Goal: Transaction & Acquisition: Book appointment/travel/reservation

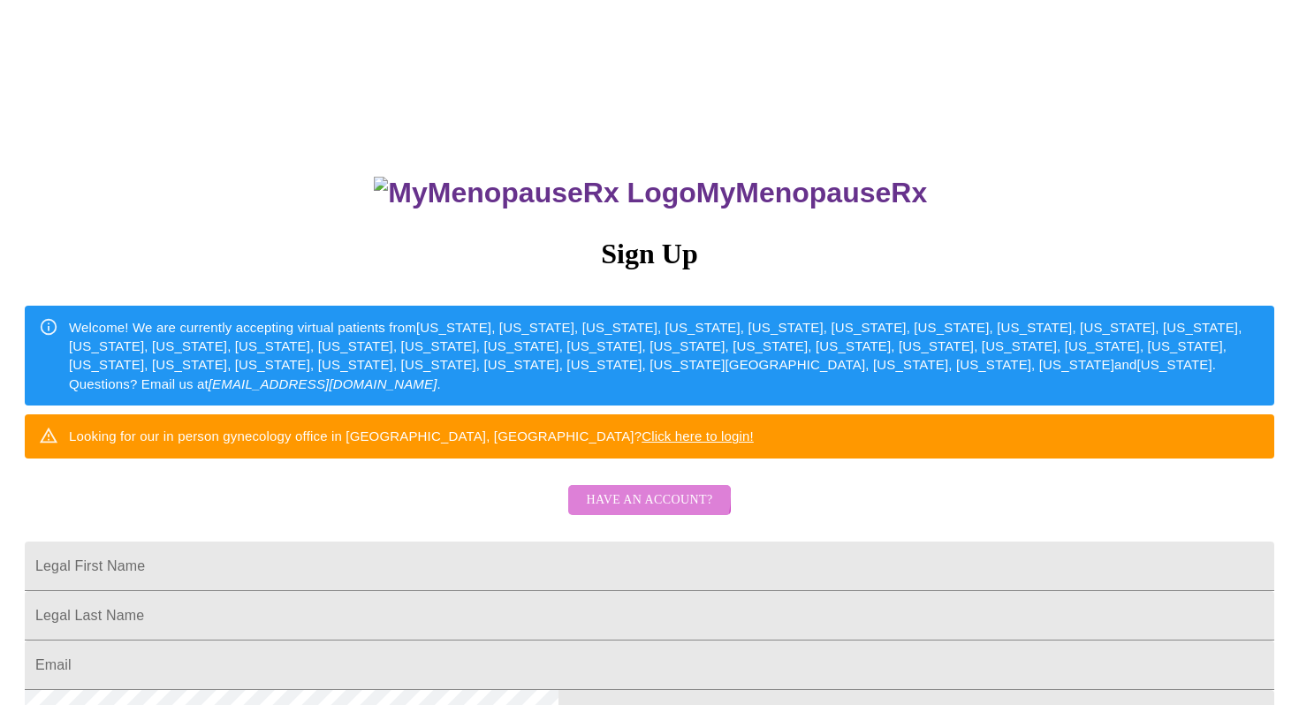
click at [644, 512] on span "Have an account?" at bounding box center [649, 501] width 126 height 22
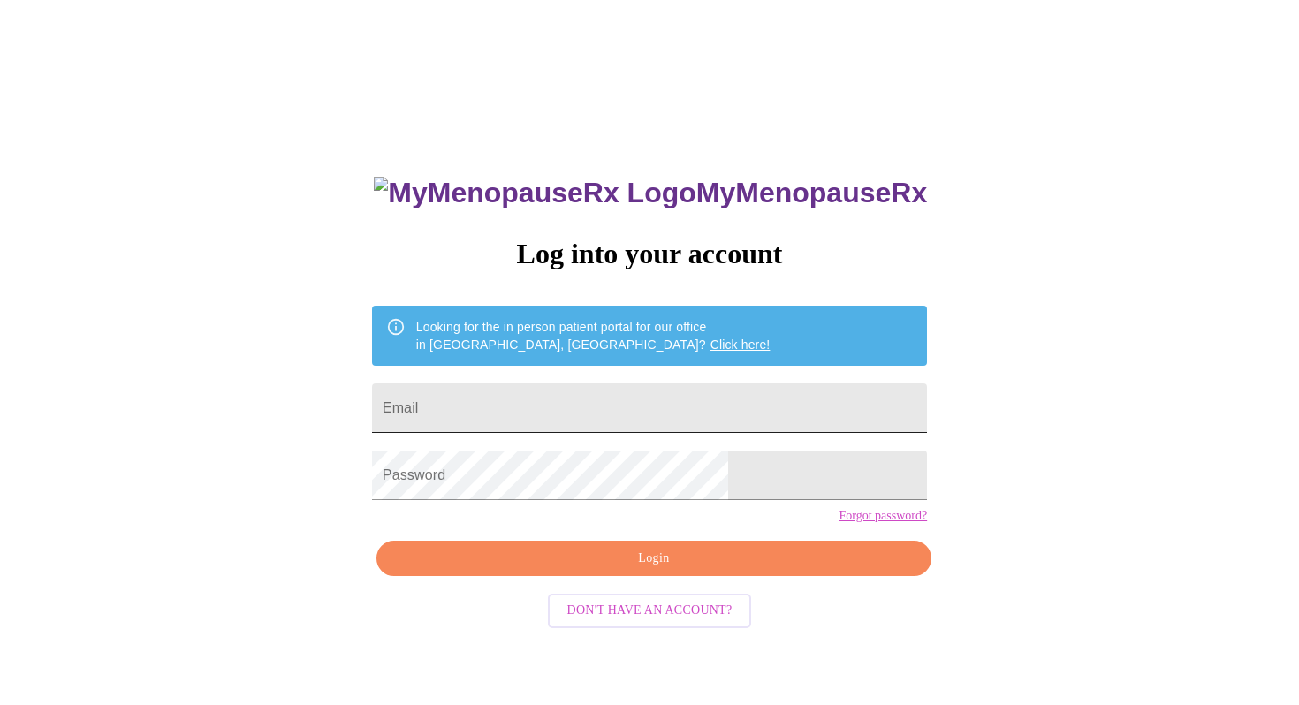
click at [646, 401] on input "Email" at bounding box center [649, 408] width 555 height 49
type input "[EMAIL_ADDRESS][DOMAIN_NAME]"
click at [632, 570] on span "Login" at bounding box center [654, 559] width 514 height 22
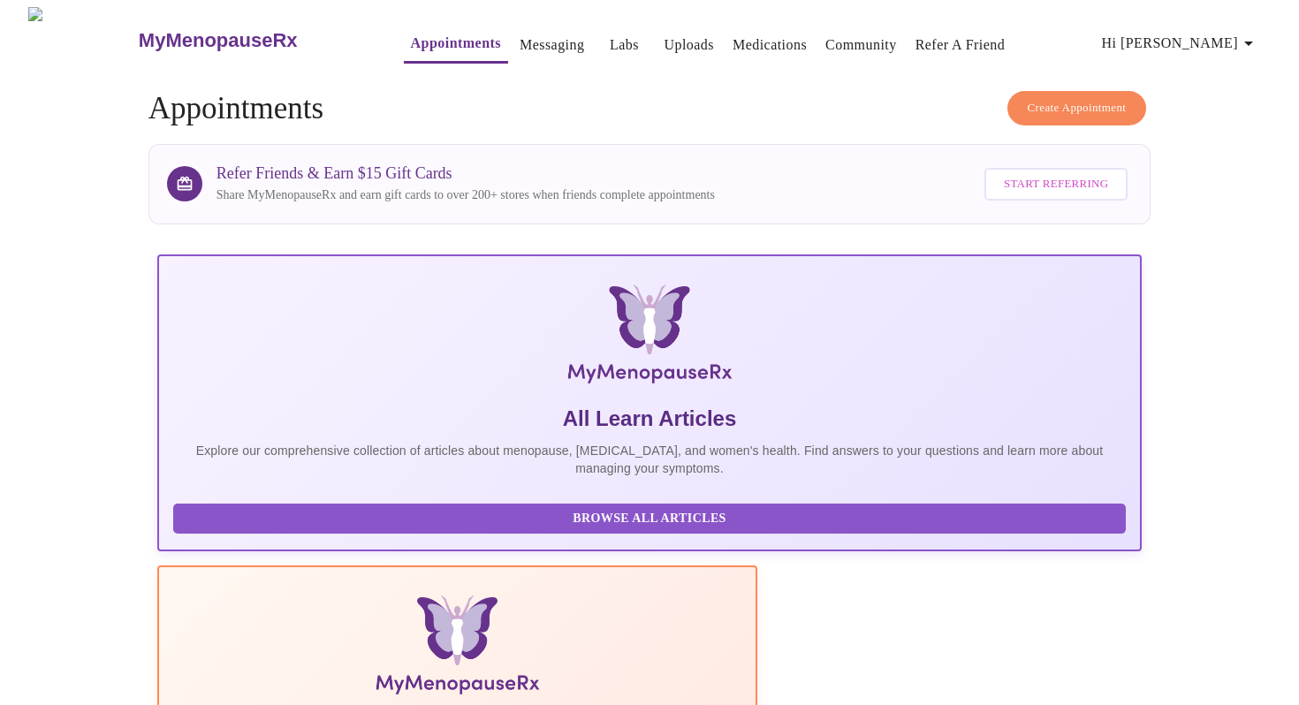
click at [1085, 98] on span "Create Appointment" at bounding box center [1077, 108] width 99 height 20
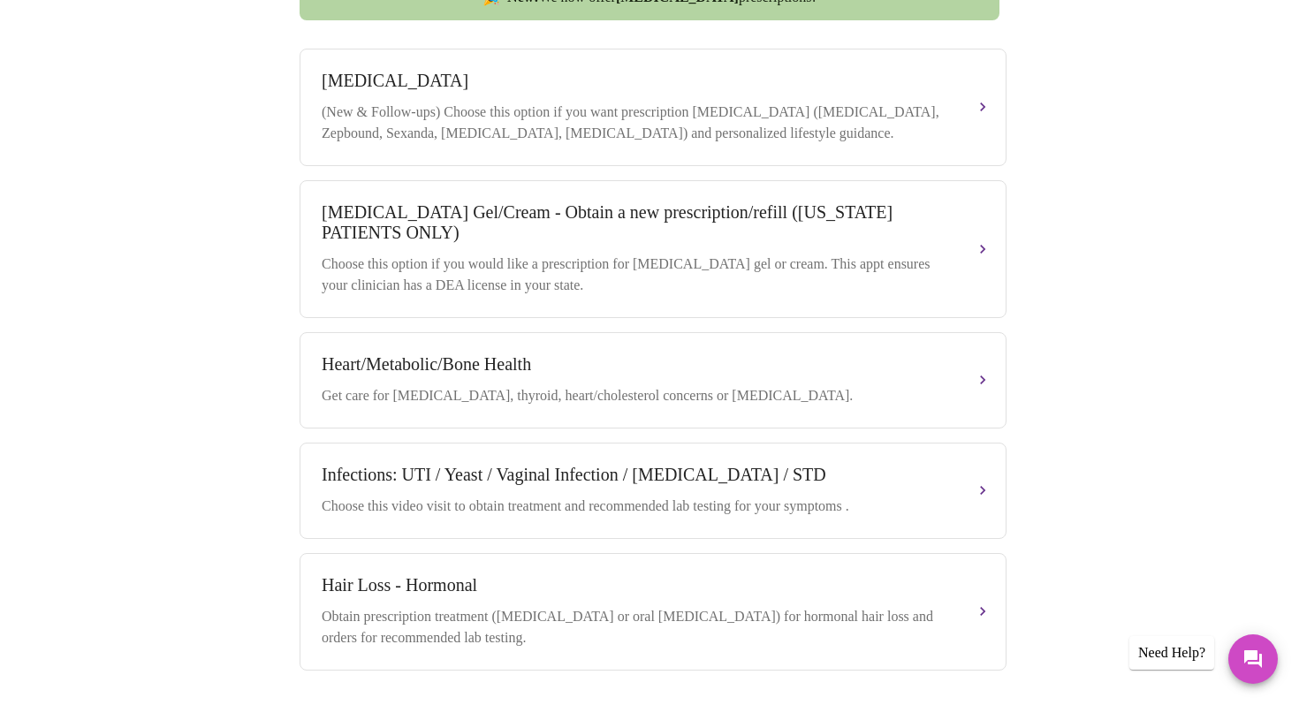
scroll to position [816, 0]
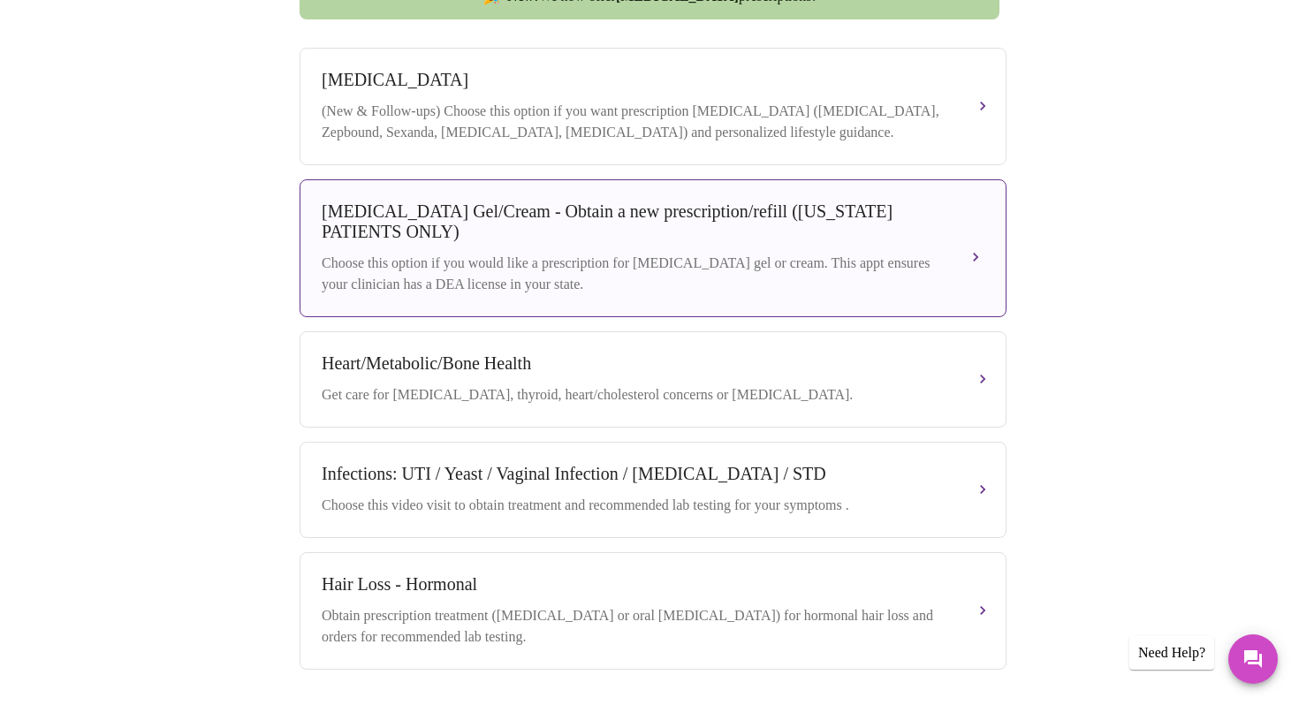
click at [494, 258] on div "Choose this option if you would like a prescription for [MEDICAL_DATA] gel or c…" at bounding box center [636, 274] width 628 height 42
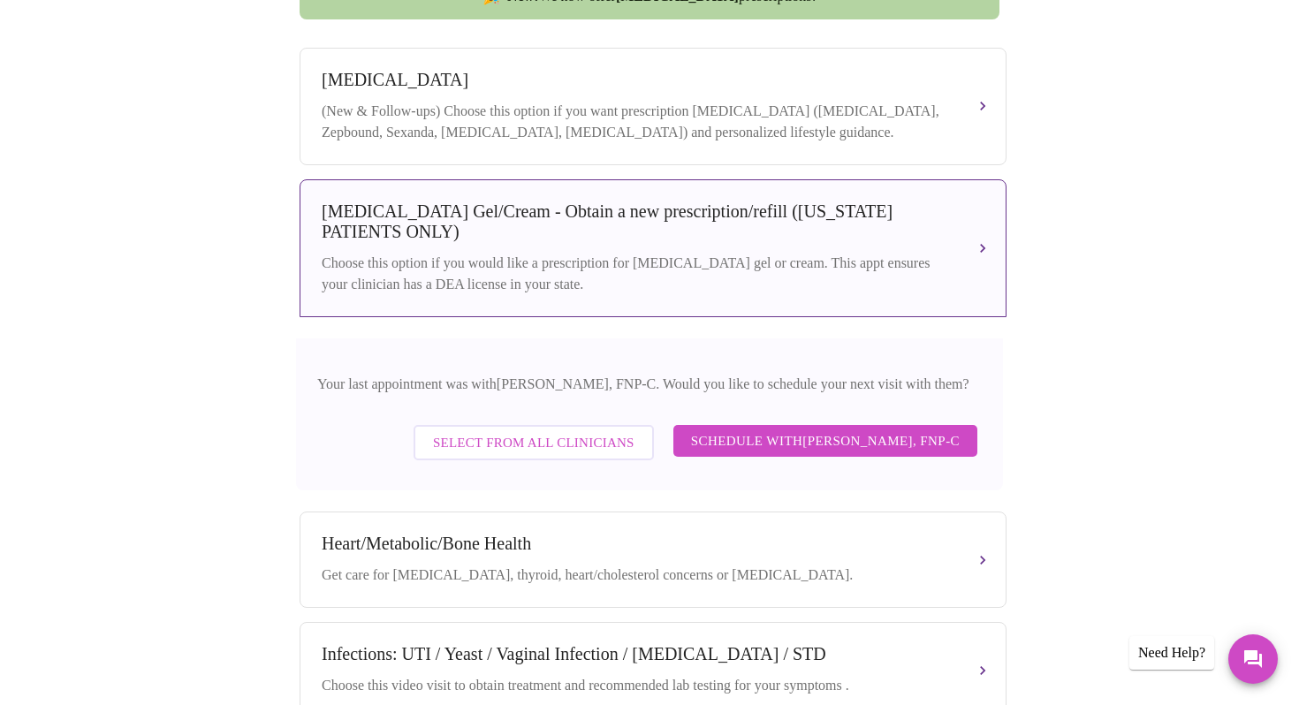
click at [506, 453] on span "Select from All Clinicians" at bounding box center [534, 442] width 202 height 23
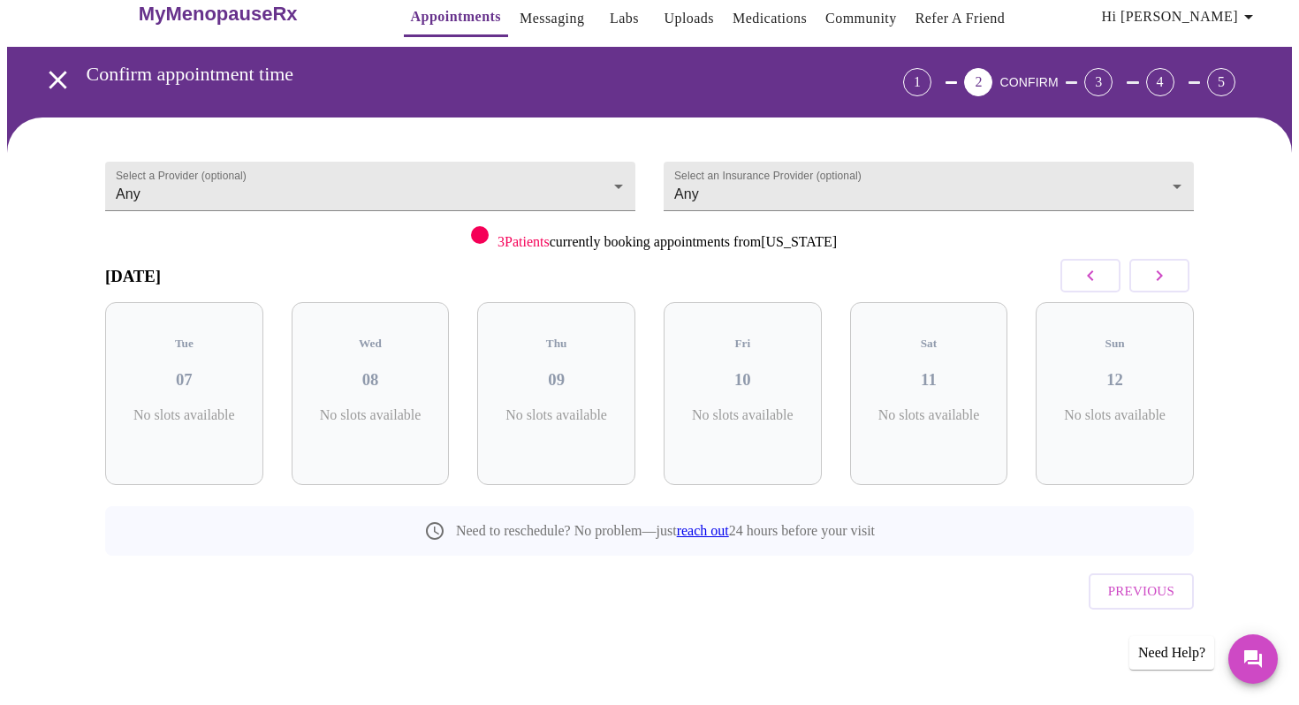
scroll to position [0, 0]
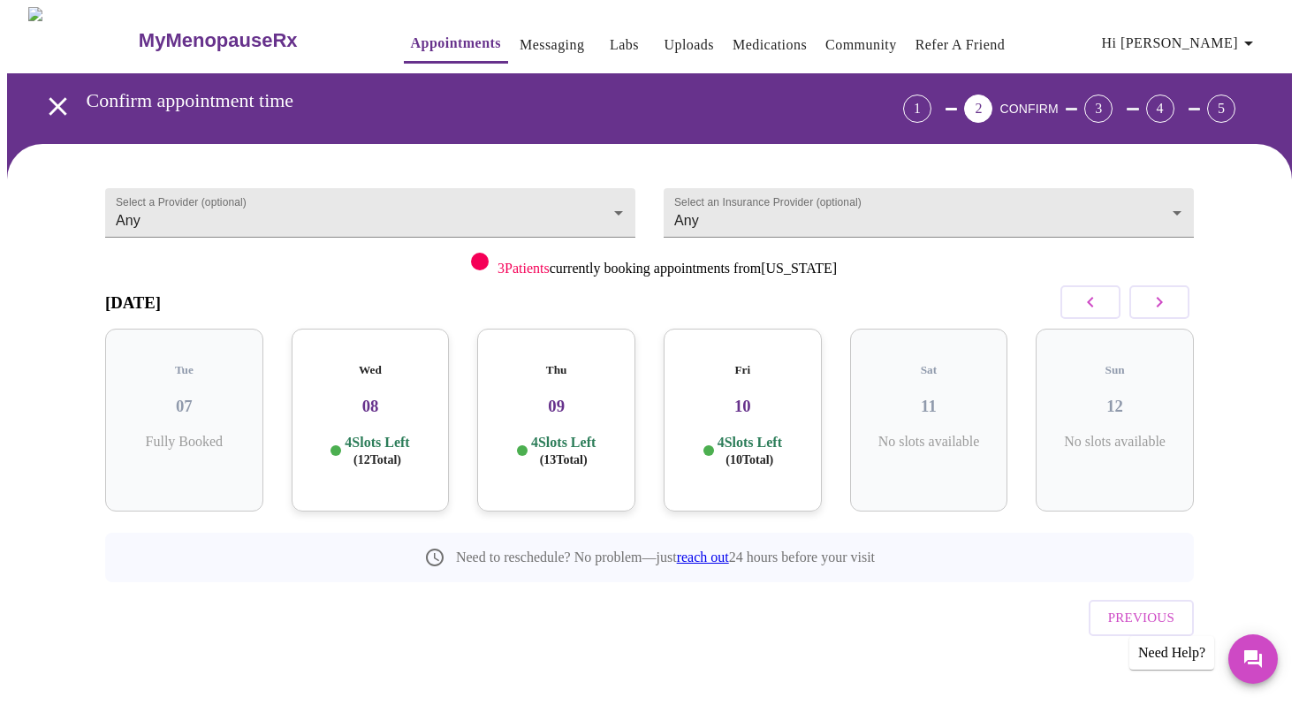
click at [373, 397] on h3 "08" at bounding box center [371, 406] width 130 height 19
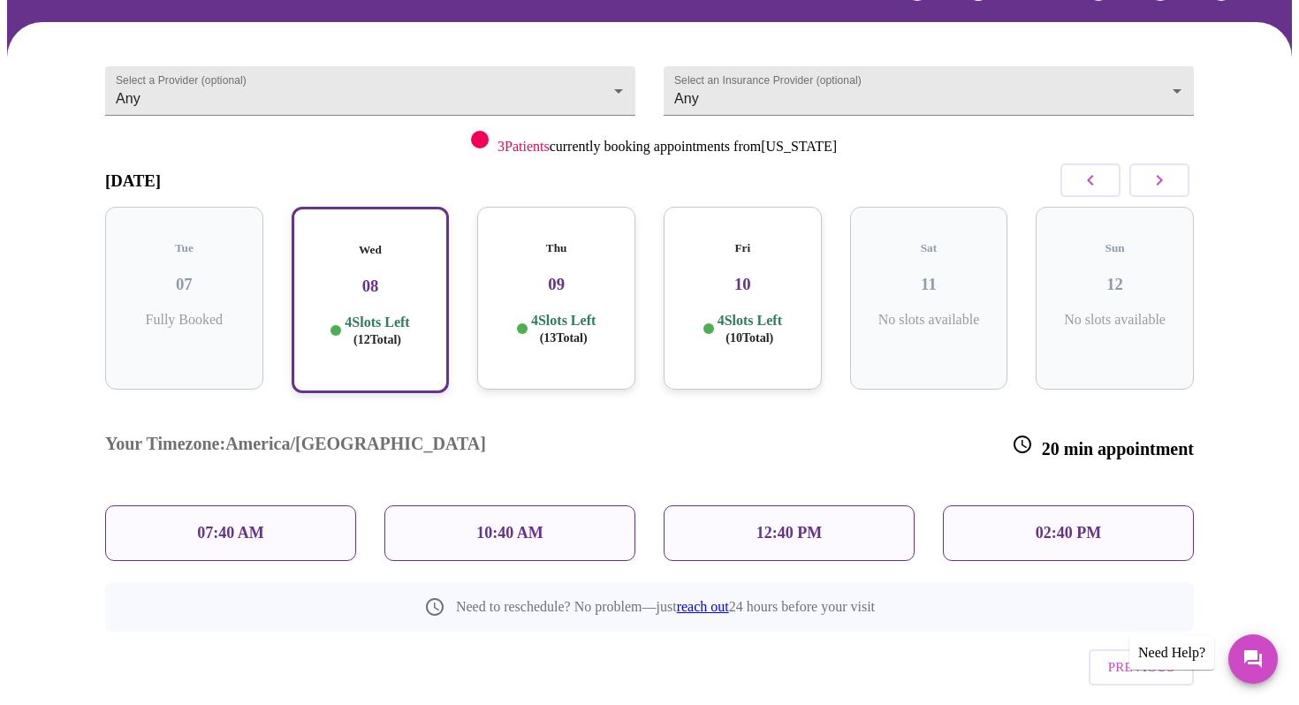
scroll to position [132, 0]
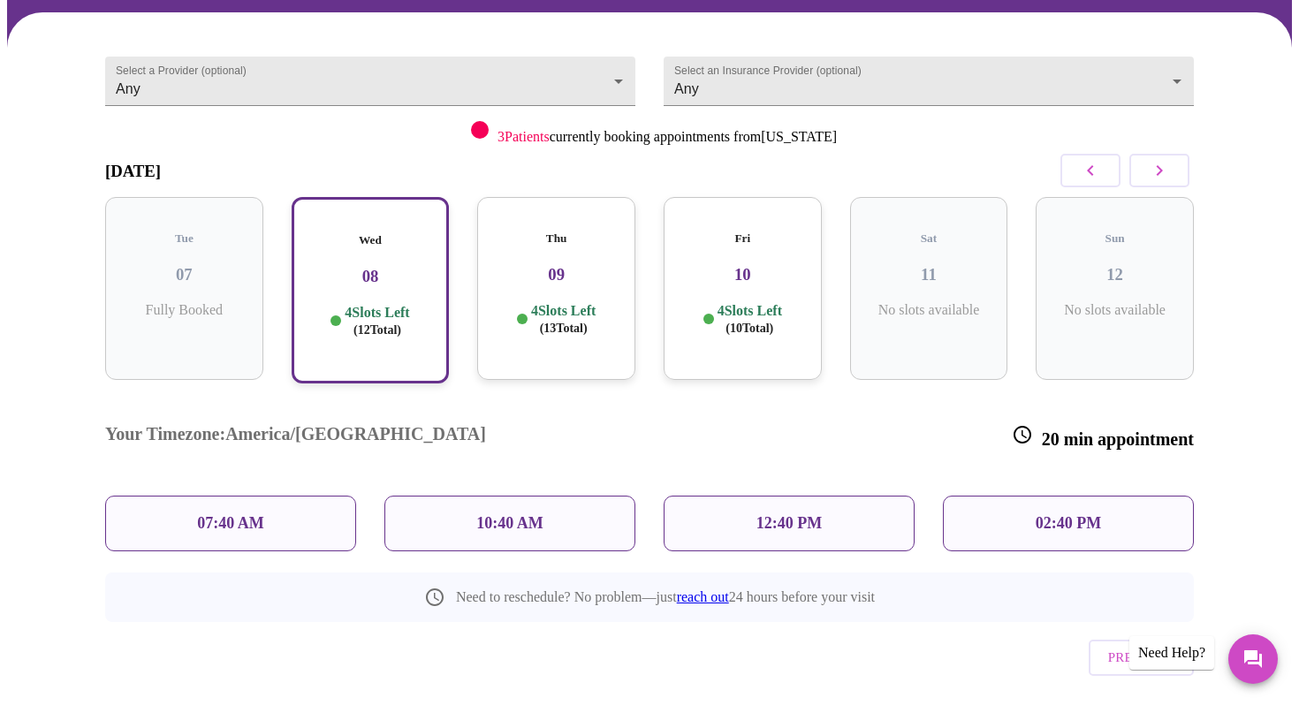
click at [1047, 514] on p "02:40 PM" at bounding box center [1068, 523] width 65 height 19
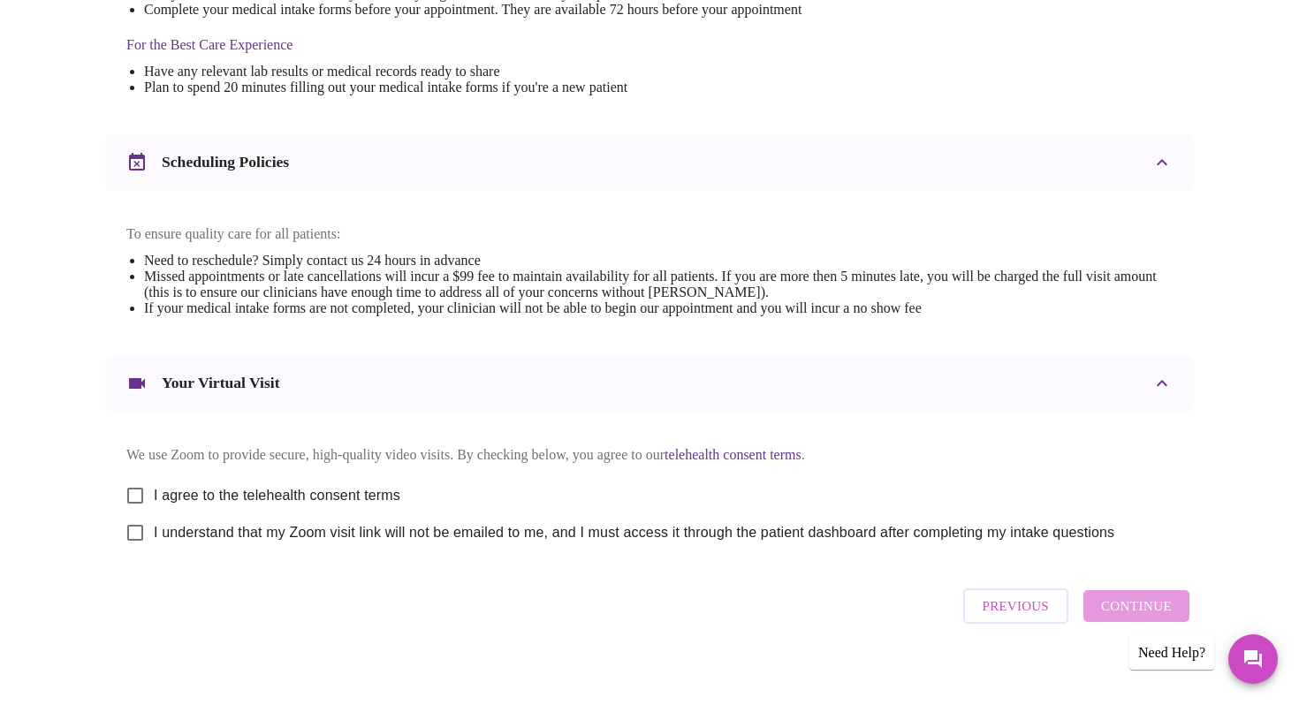
scroll to position [575, 0]
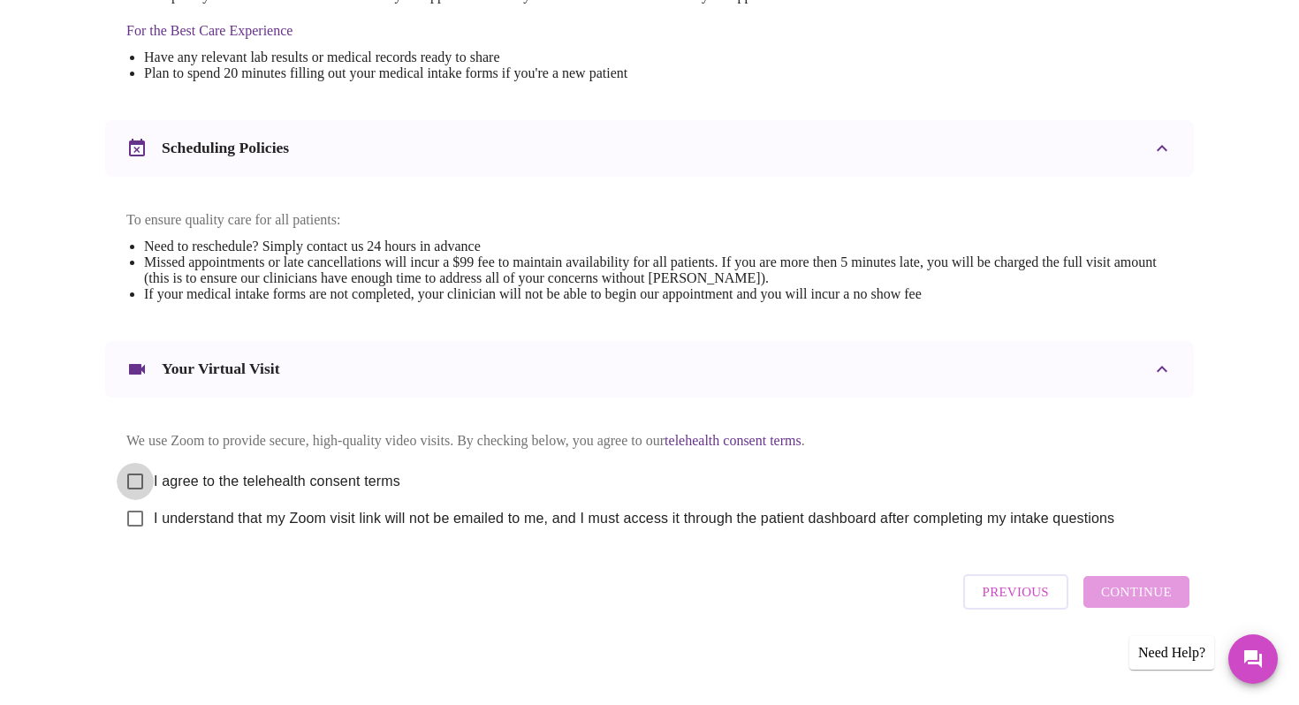
click at [137, 470] on input "I agree to the telehealth consent terms" at bounding box center [135, 481] width 37 height 37
checkbox input "true"
click at [139, 515] on input "I understand that my Zoom visit link will not be emailed to me, and I must acce…" at bounding box center [135, 518] width 37 height 37
checkbox input "true"
click at [1142, 604] on span "Continue" at bounding box center [1136, 592] width 71 height 23
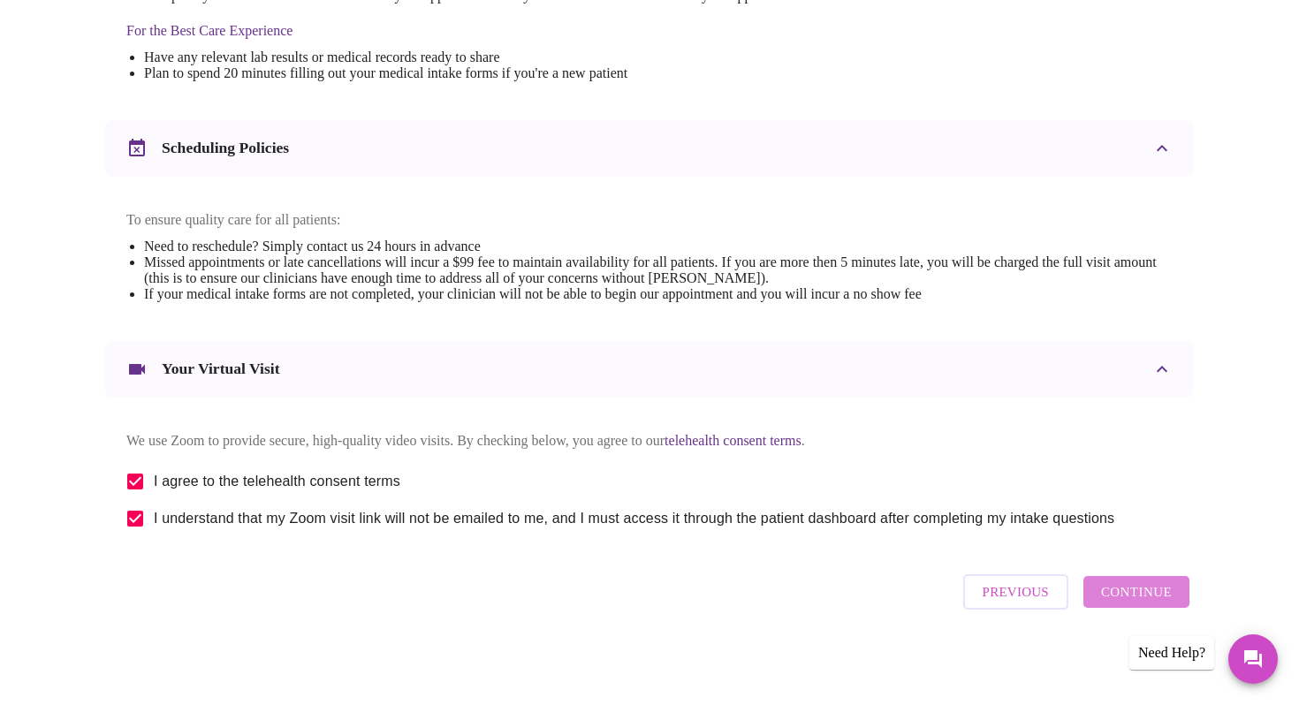
scroll to position [47, 0]
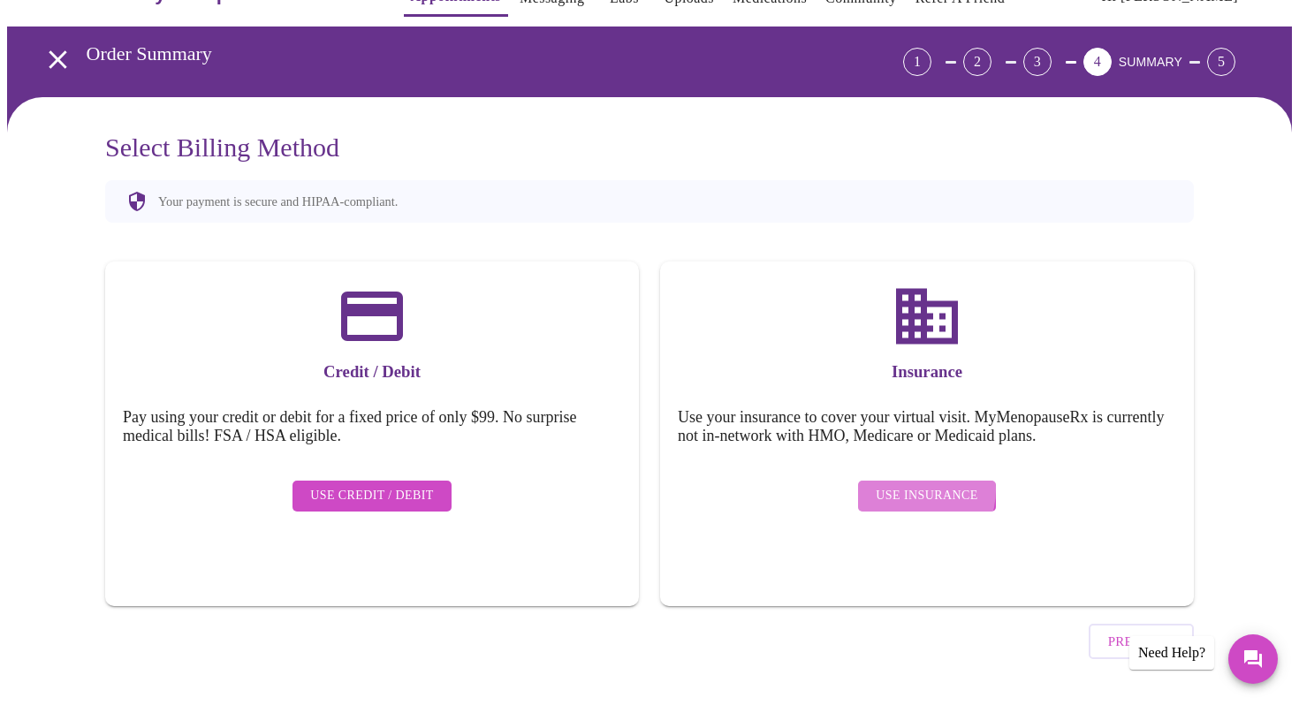
click at [909, 485] on span "Use Insurance" at bounding box center [927, 496] width 102 height 22
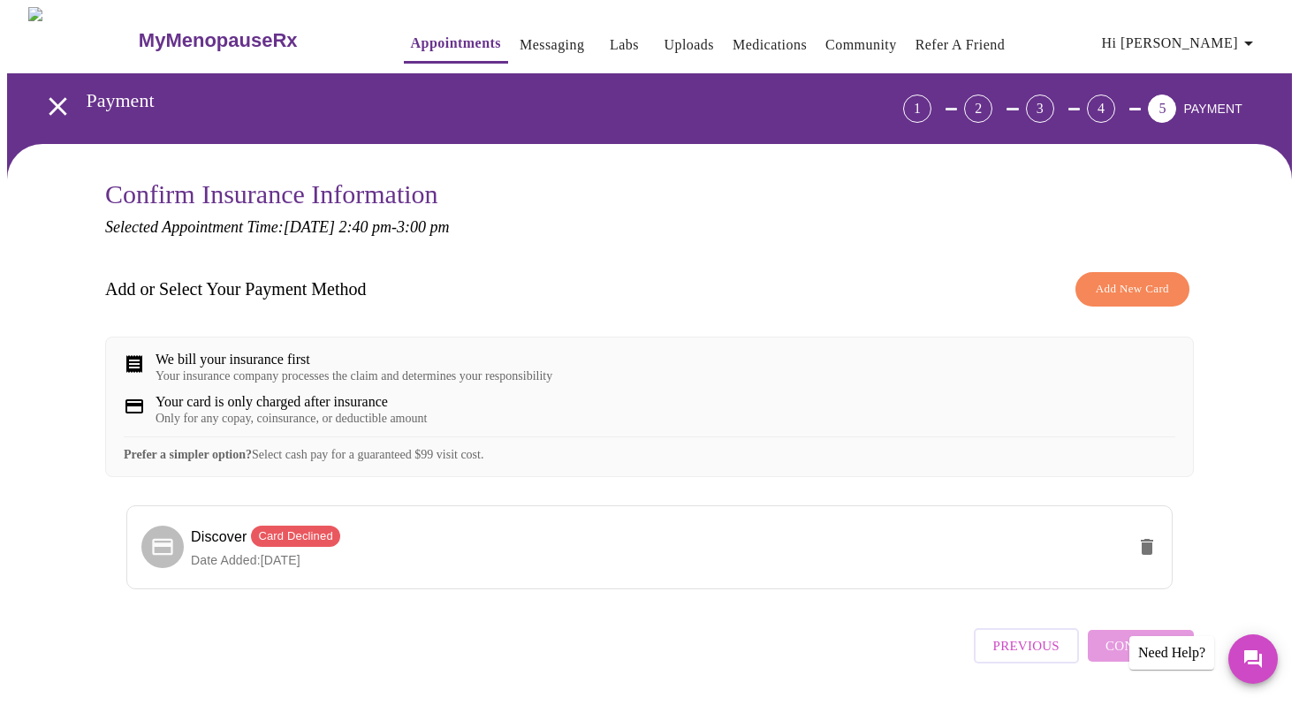
click at [1132, 280] on span "Add New Card" at bounding box center [1132, 289] width 73 height 20
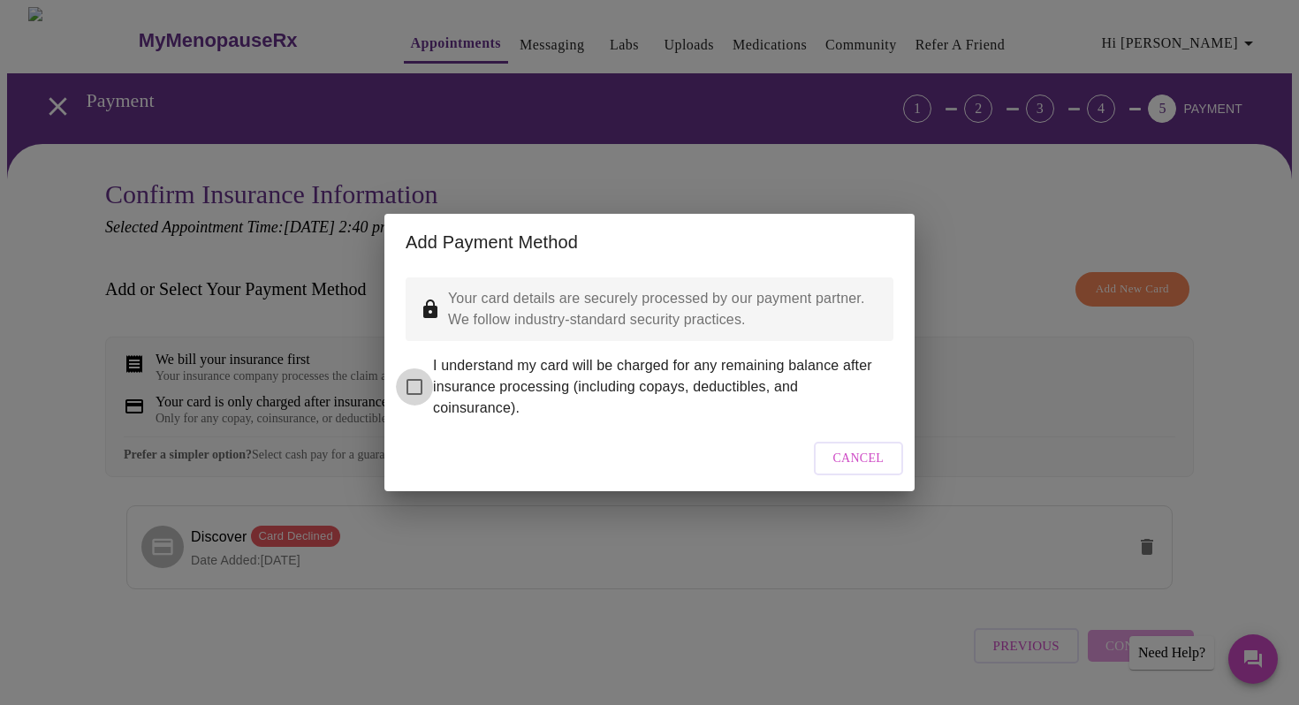
click at [414, 375] on input "I understand my card will be charged for any remaining balance after insurance …" at bounding box center [414, 387] width 37 height 37
checkbox input "true"
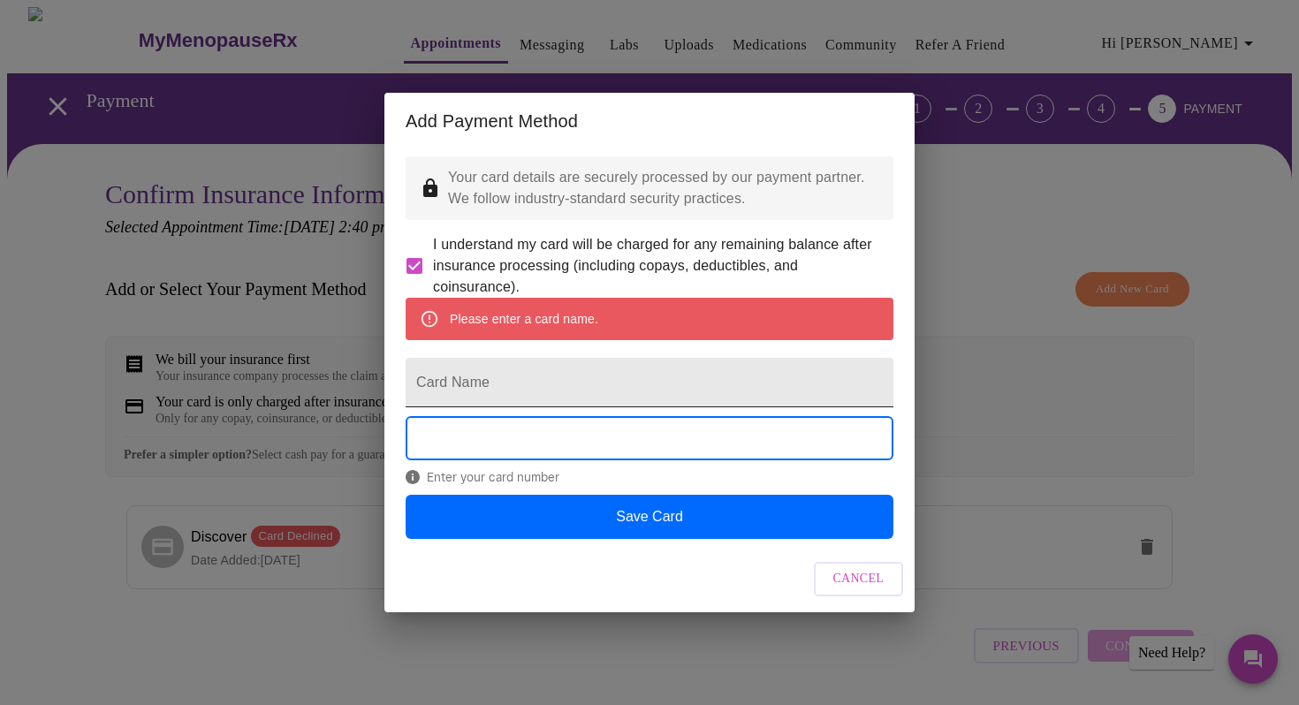
click at [464, 388] on input "Card Name" at bounding box center [650, 382] width 488 height 49
click at [457, 380] on input "Card Name" at bounding box center [650, 382] width 488 height 49
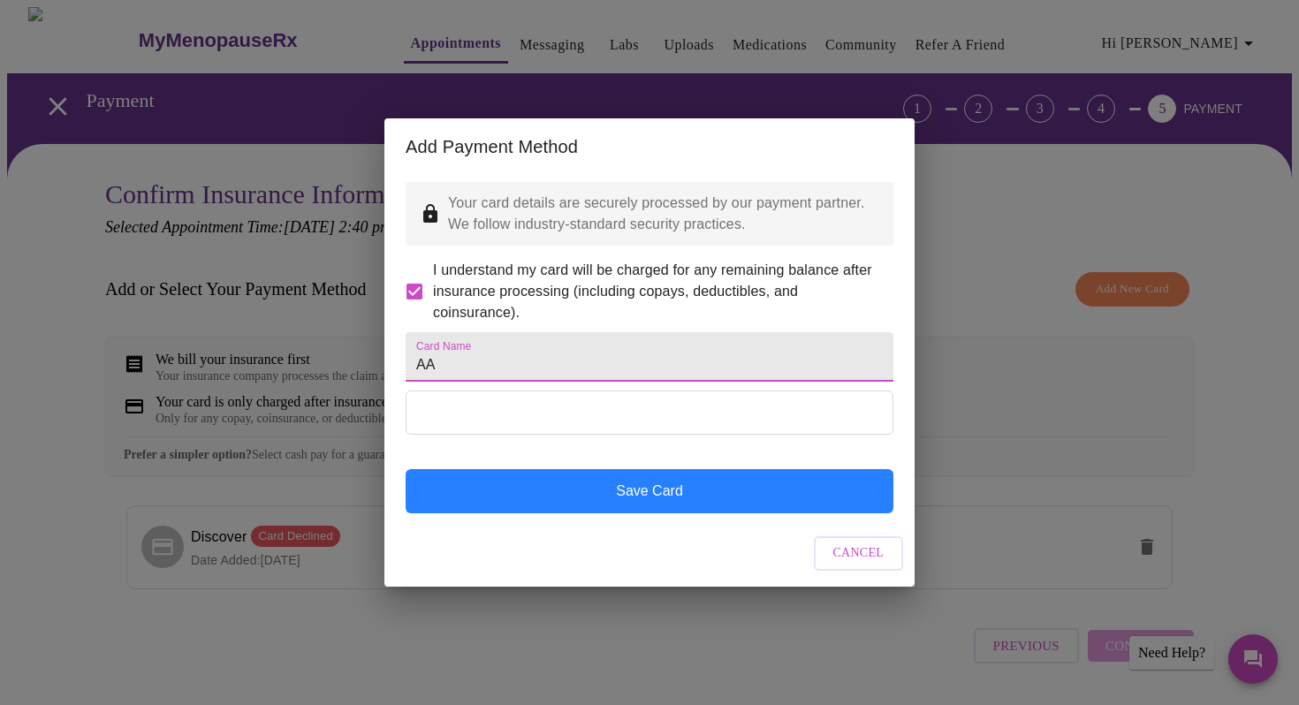
type input "AA"
click at [582, 498] on button "Save Card" at bounding box center [650, 491] width 488 height 44
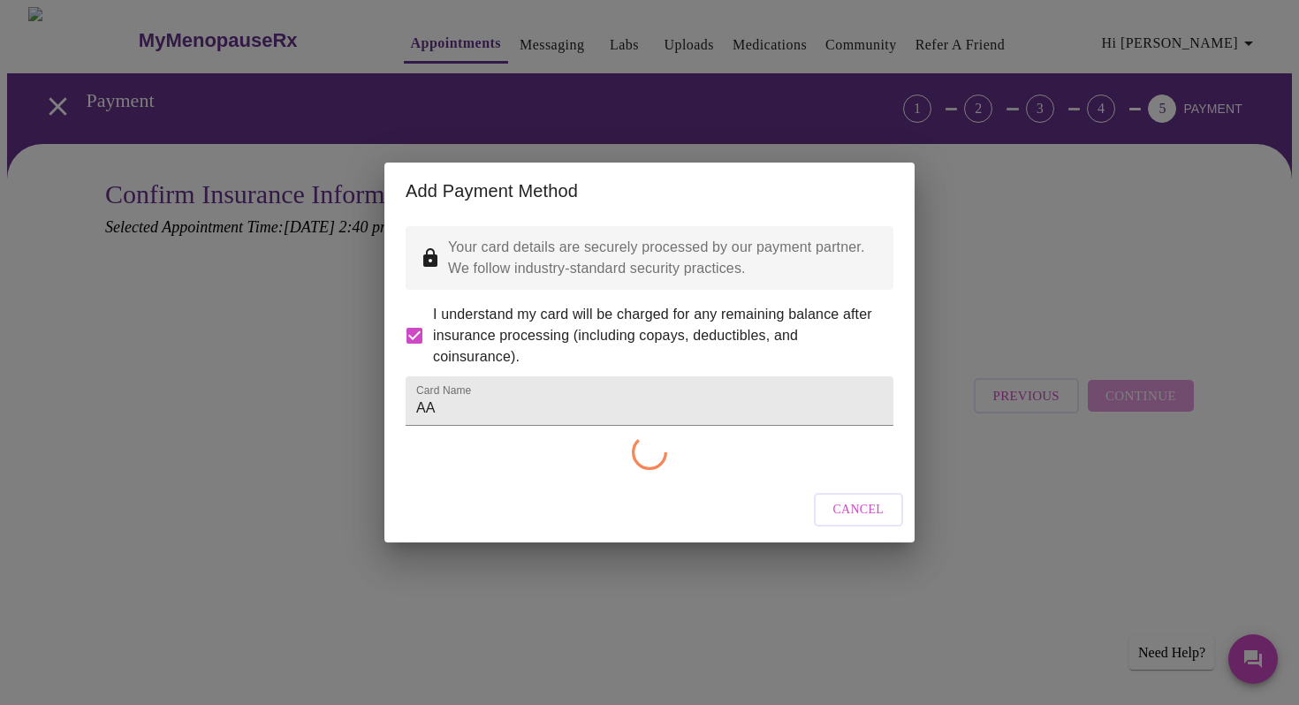
checkbox input "false"
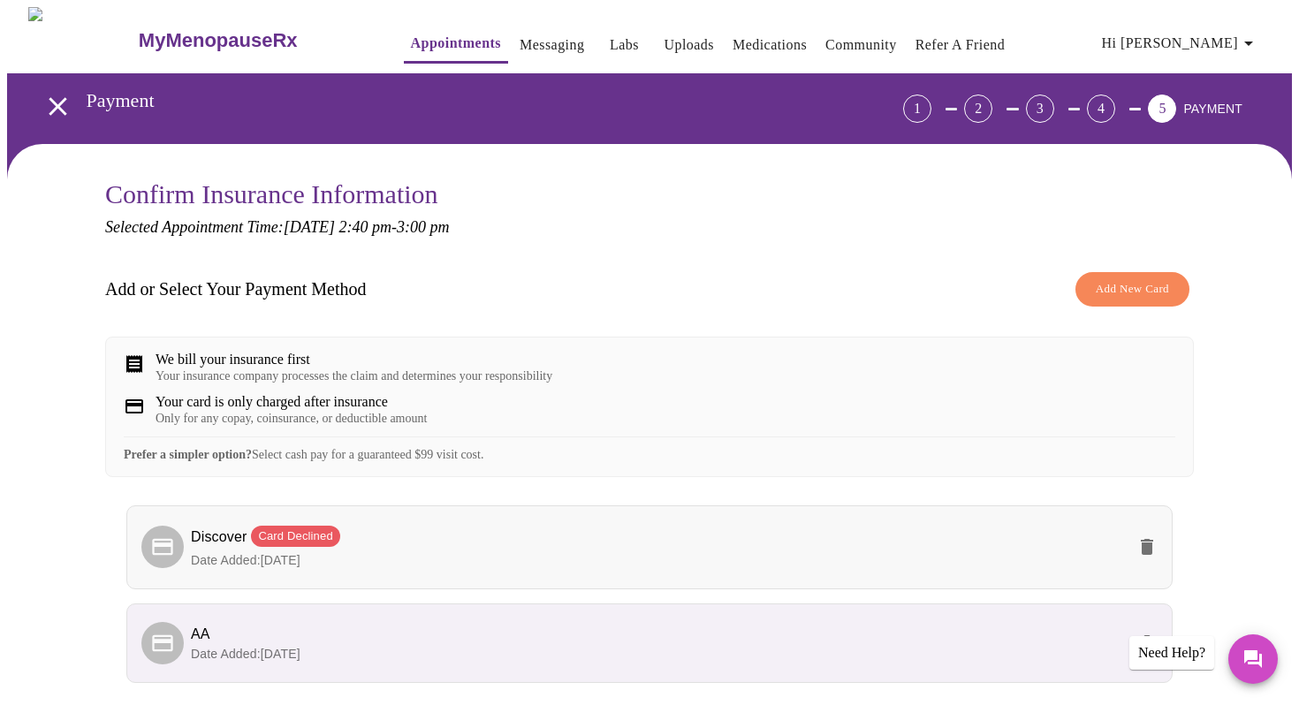
click at [1149, 555] on icon "delete" at bounding box center [1147, 547] width 12 height 16
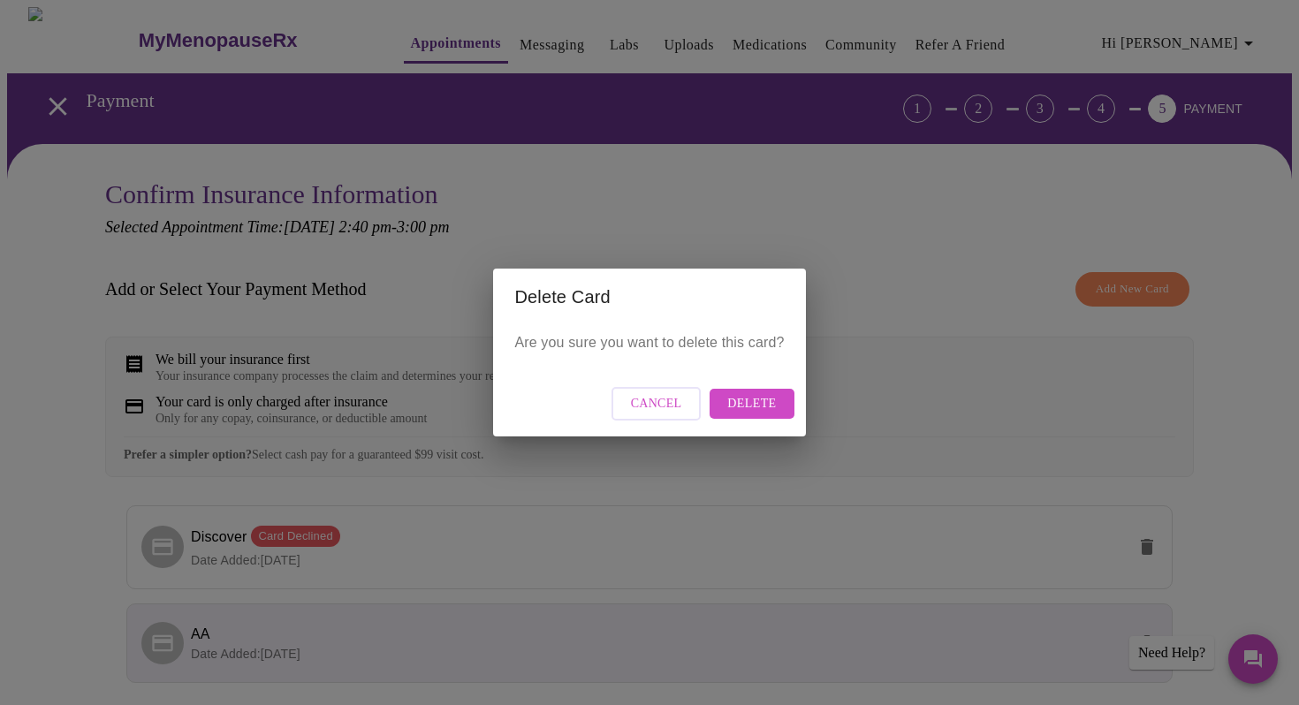
click at [763, 403] on span "Delete" at bounding box center [751, 404] width 49 height 22
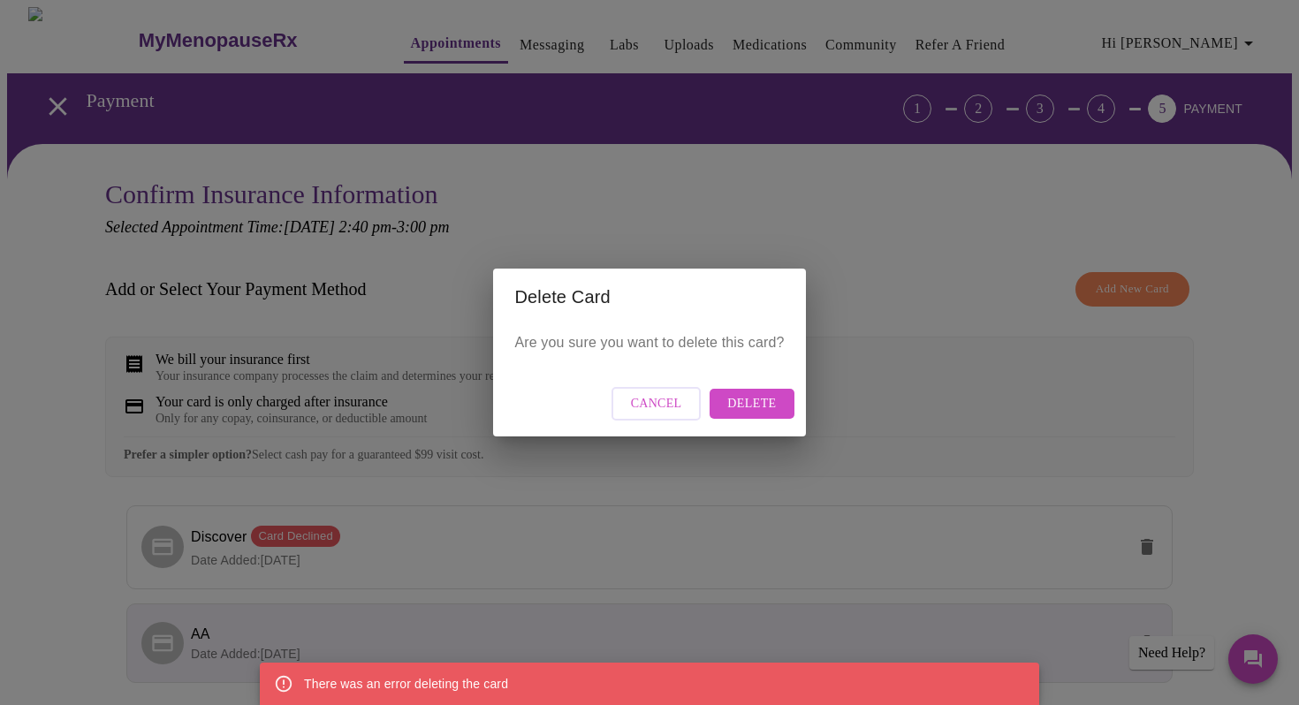
click at [670, 402] on span "Cancel" at bounding box center [656, 404] width 51 height 22
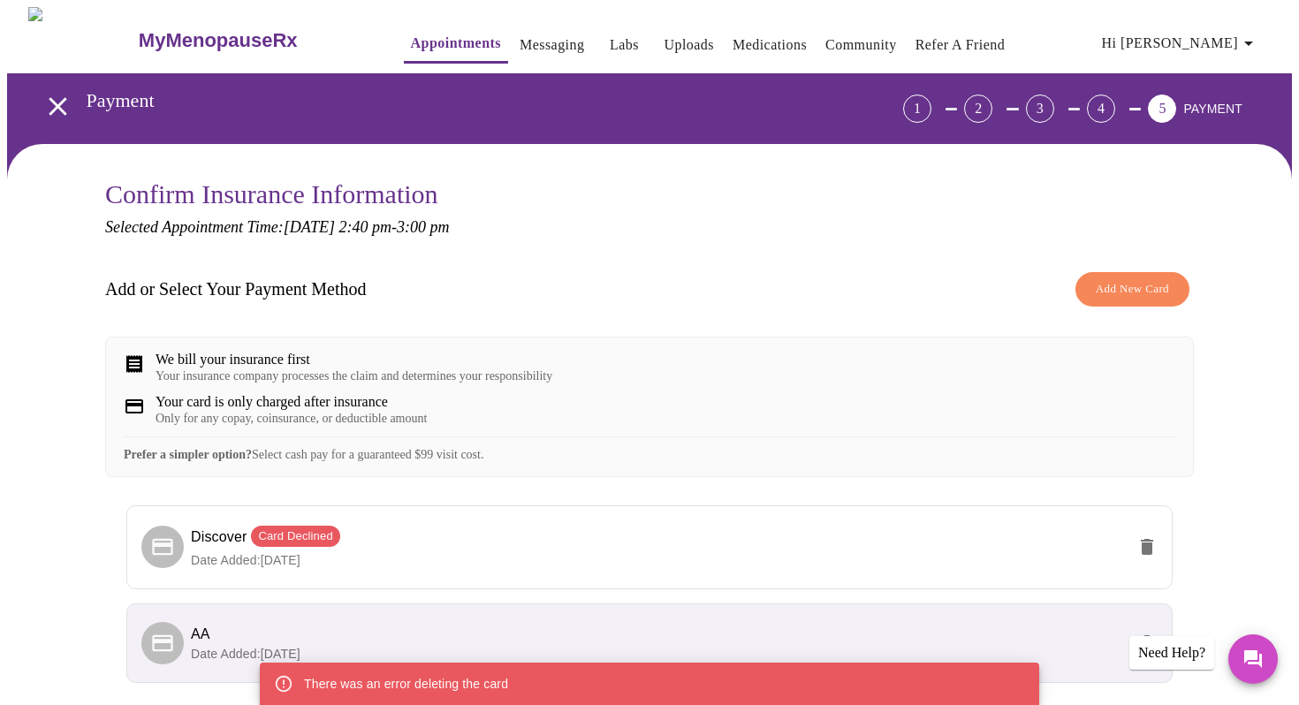
scroll to position [160, 0]
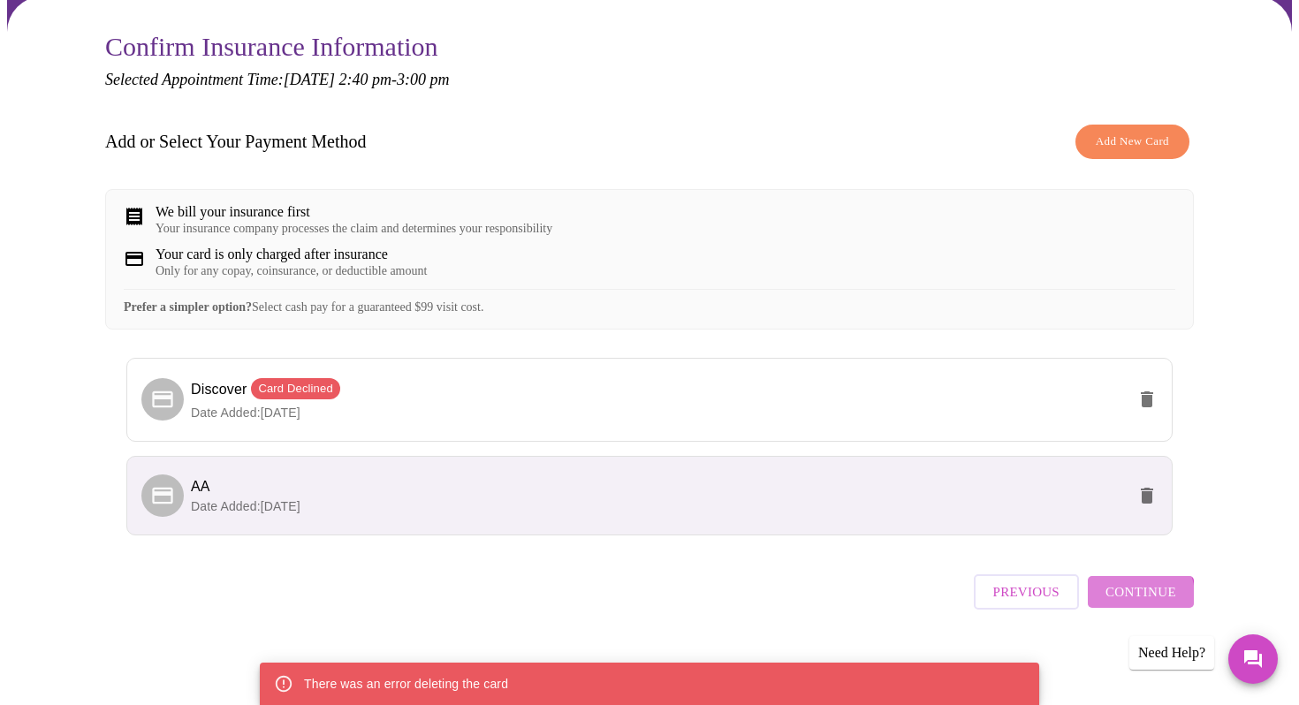
click at [1132, 604] on span "Continue" at bounding box center [1141, 592] width 71 height 23
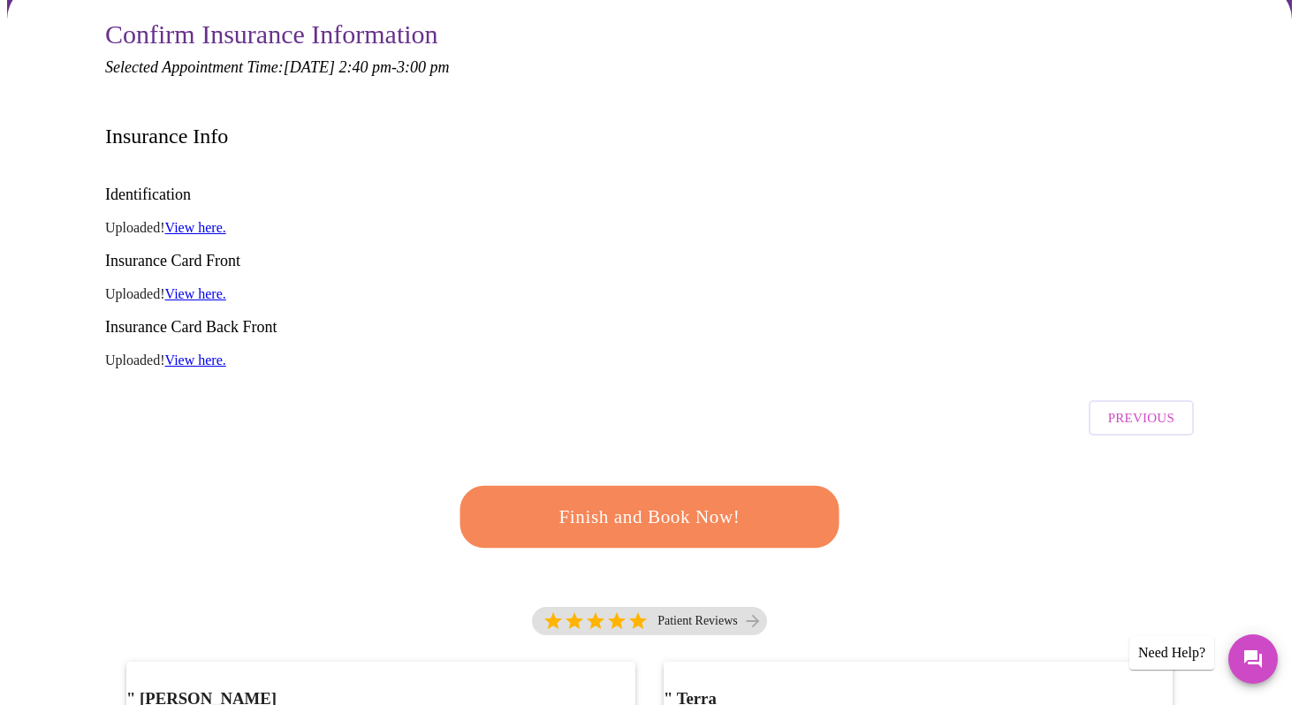
click at [732, 501] on span "Finish and Book Now!" at bounding box center [649, 517] width 327 height 33
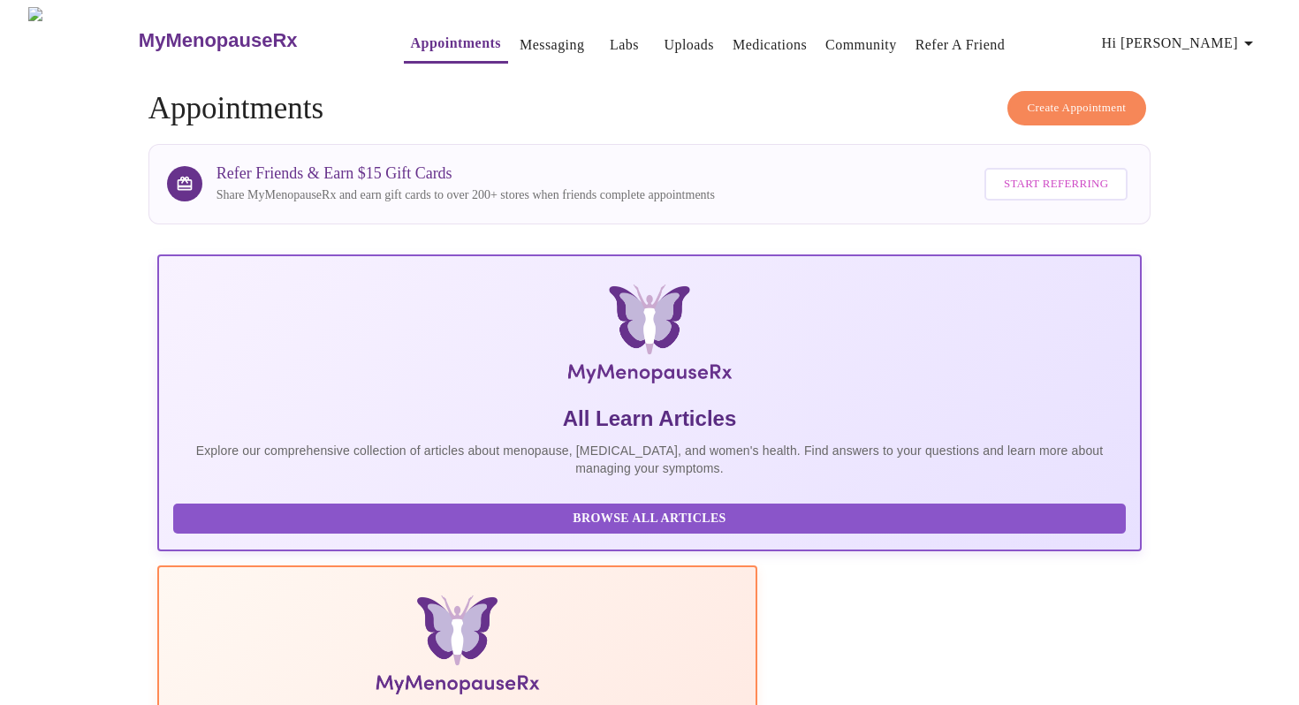
click at [1063, 98] on span "Create Appointment" at bounding box center [1077, 108] width 99 height 20
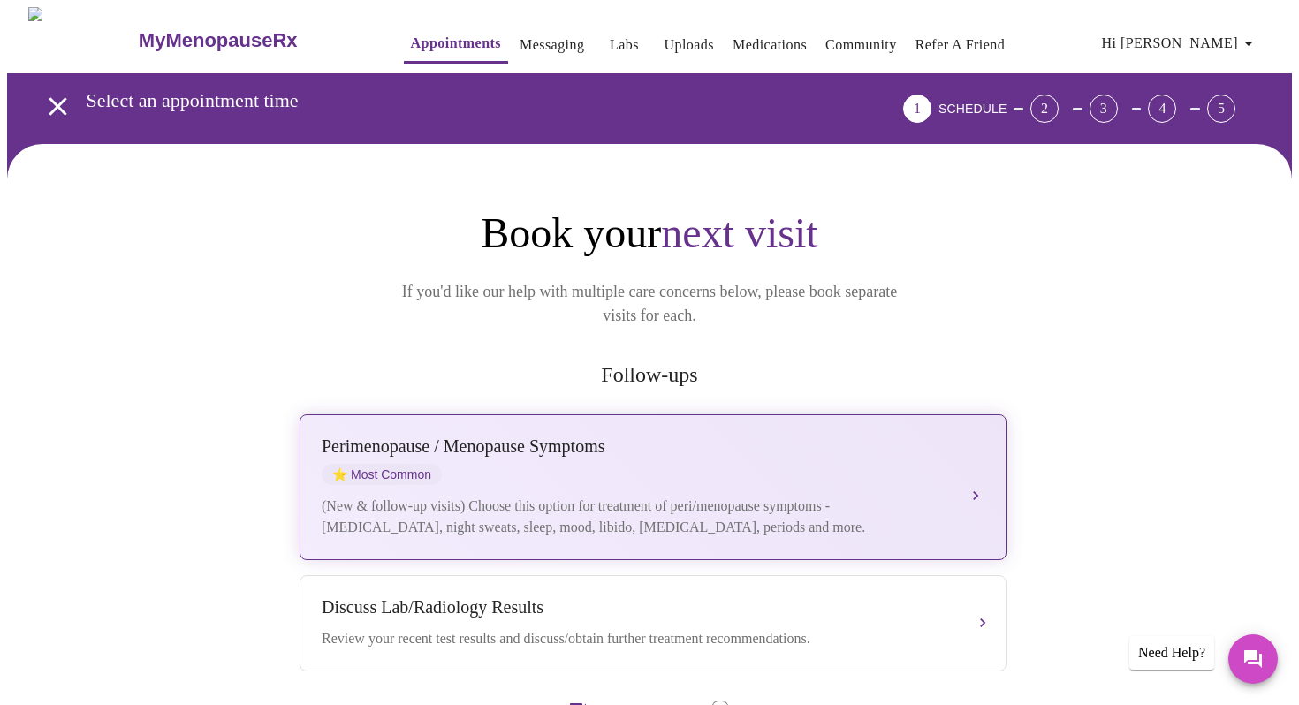
click at [398, 437] on div "Perimenopause / Menopause Symptoms" at bounding box center [636, 447] width 628 height 20
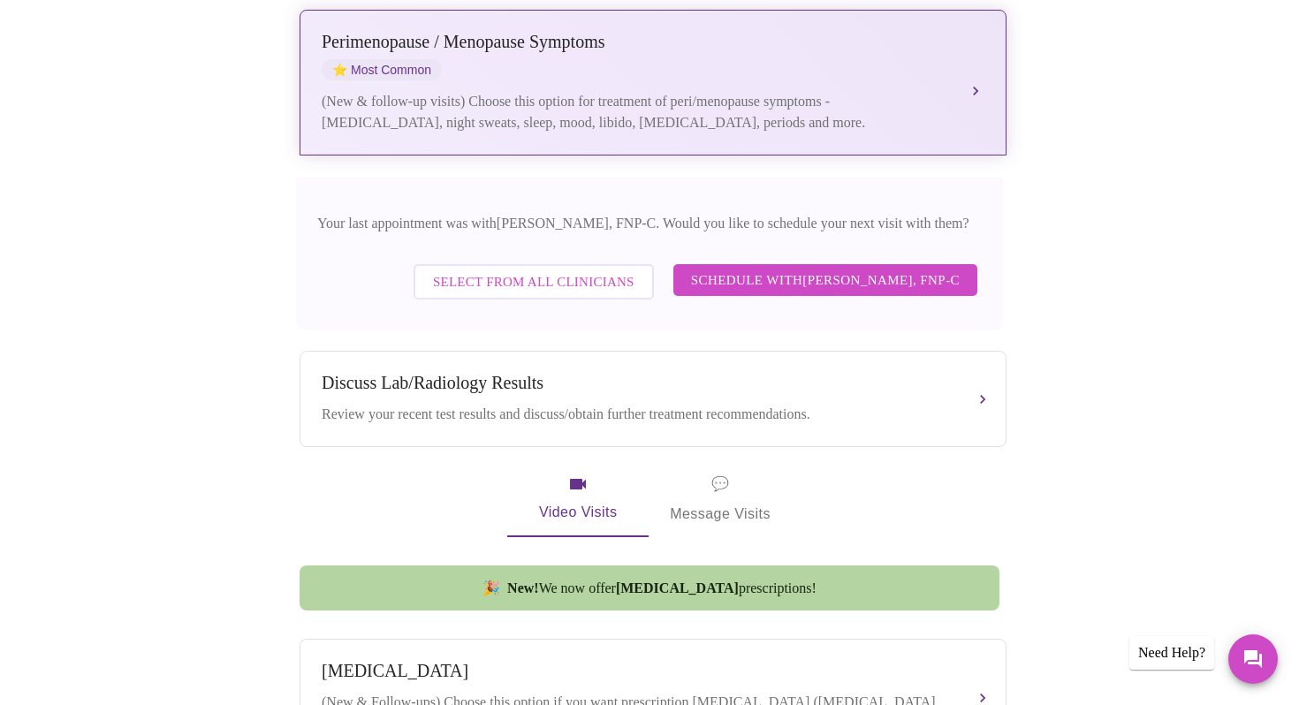
scroll to position [413, 0]
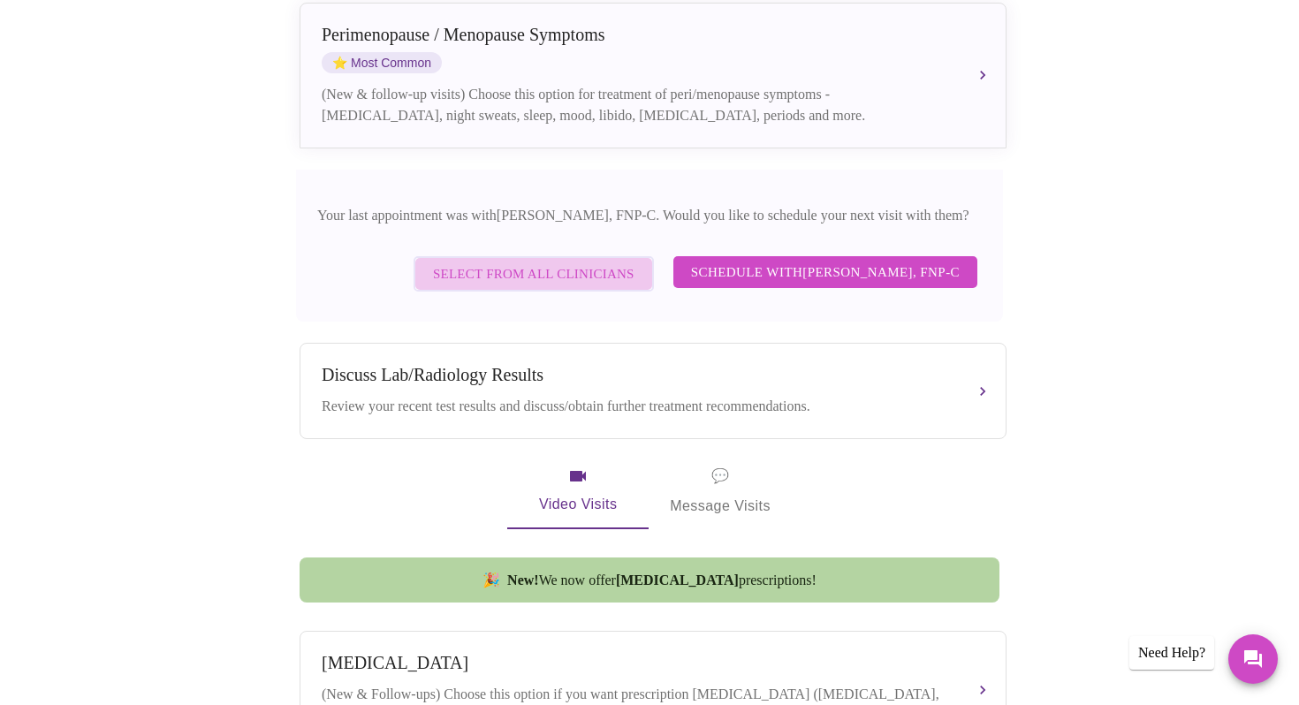
click at [542, 262] on span "Select from All Clinicians" at bounding box center [534, 273] width 202 height 23
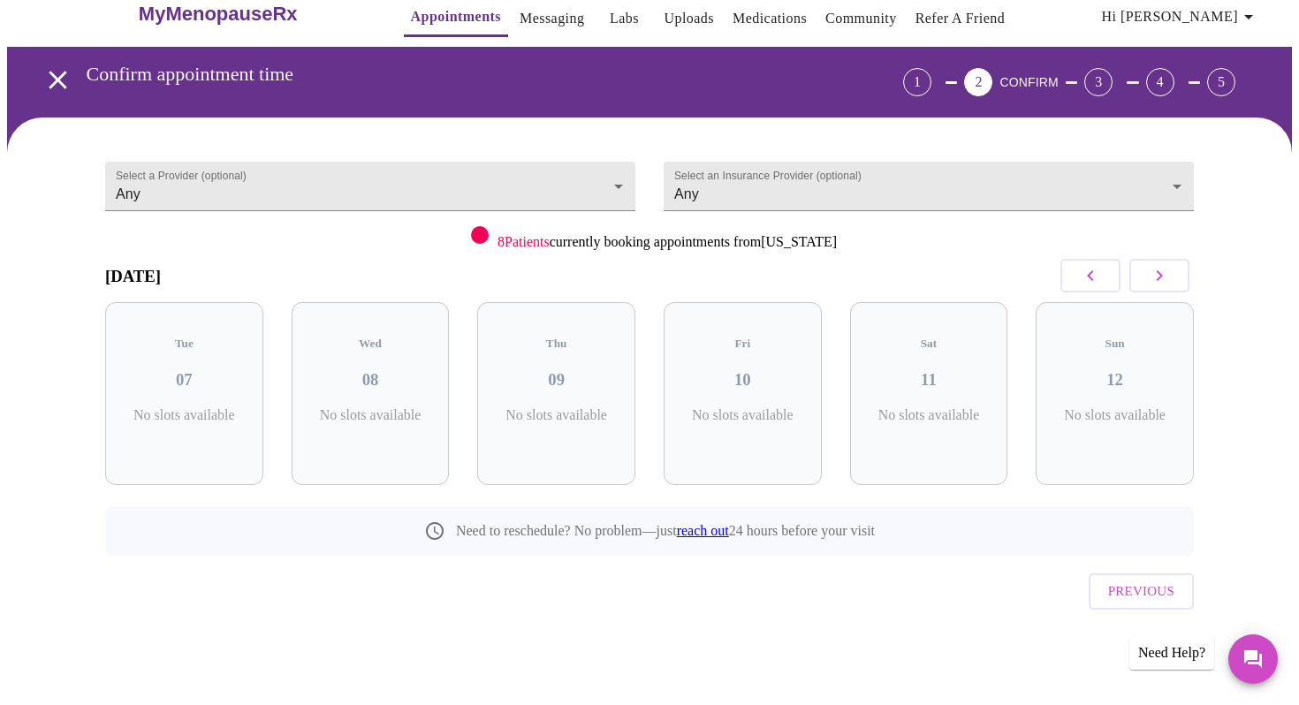
scroll to position [0, 0]
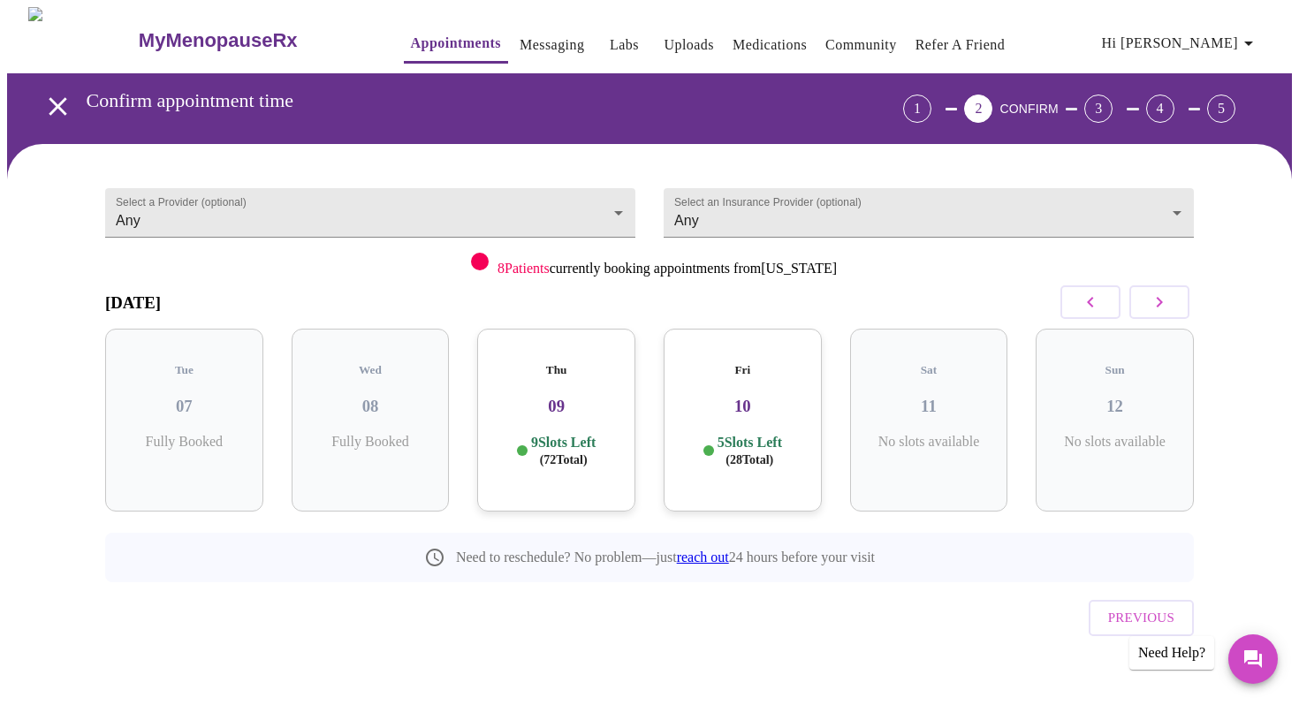
click at [740, 397] on h3 "10" at bounding box center [743, 406] width 130 height 19
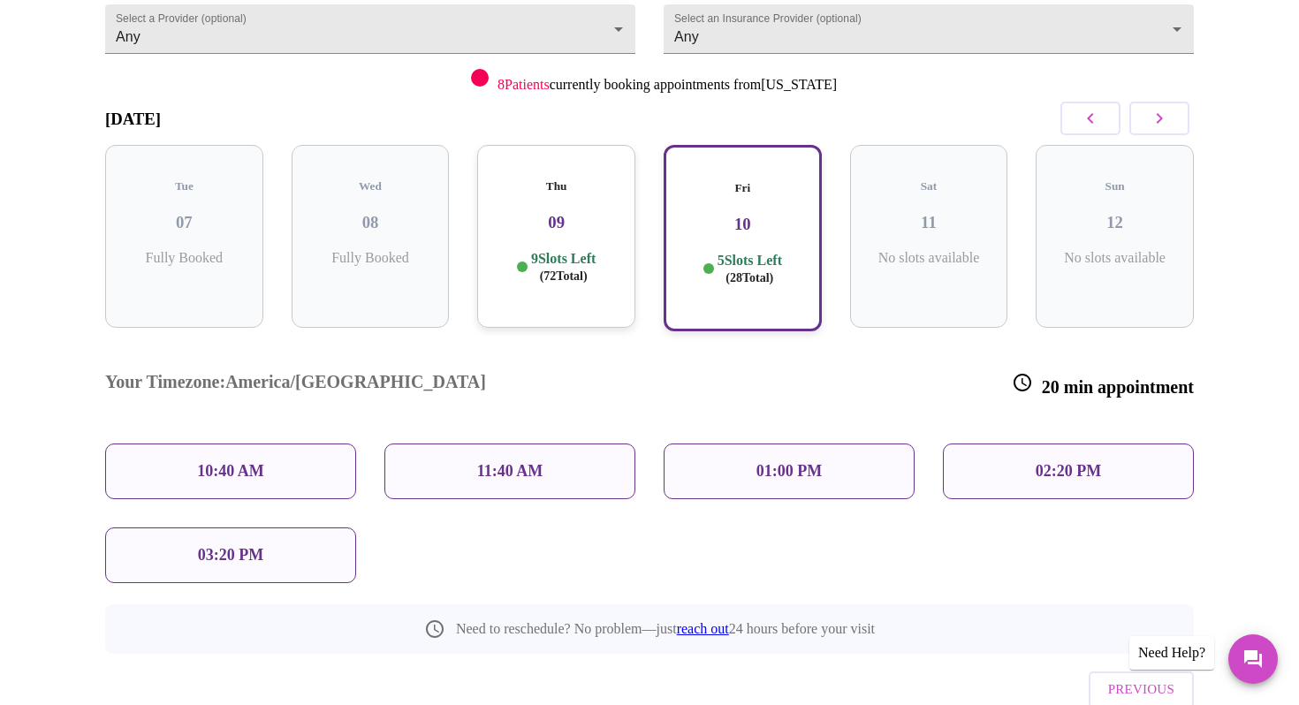
scroll to position [221, 0]
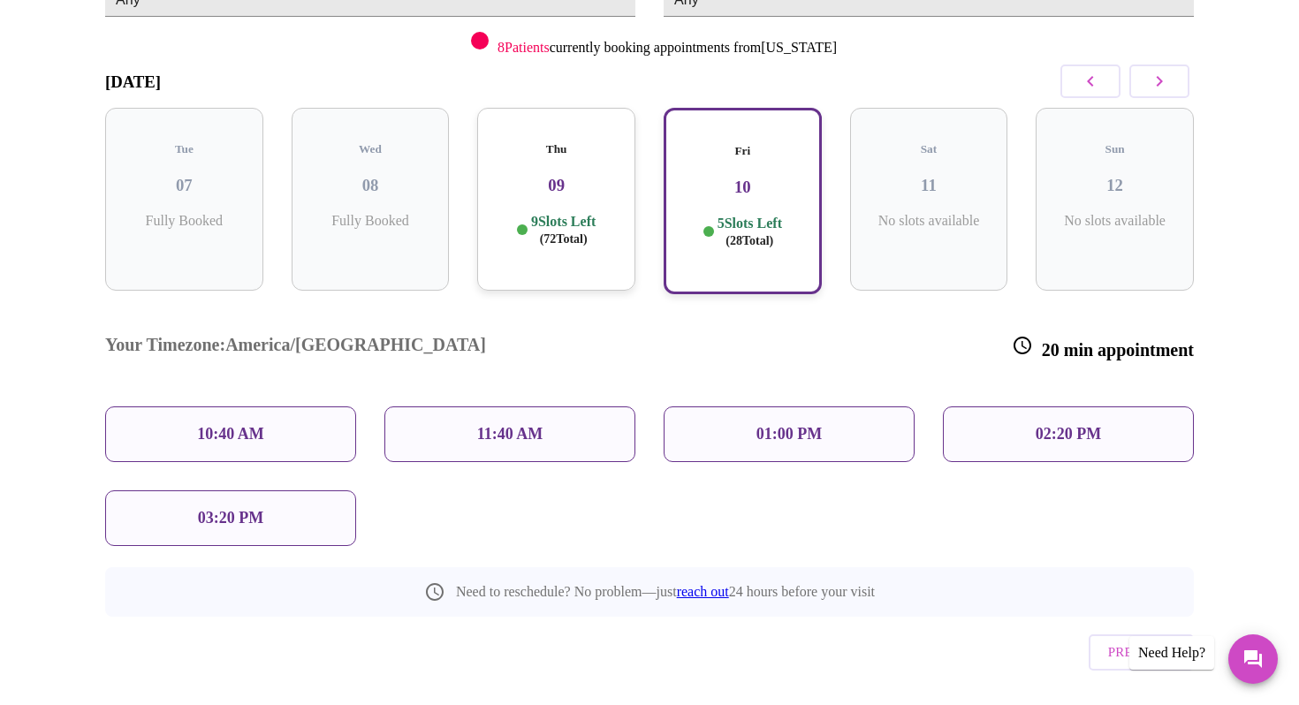
click at [226, 509] on p "03:20 PM" at bounding box center [230, 518] width 65 height 19
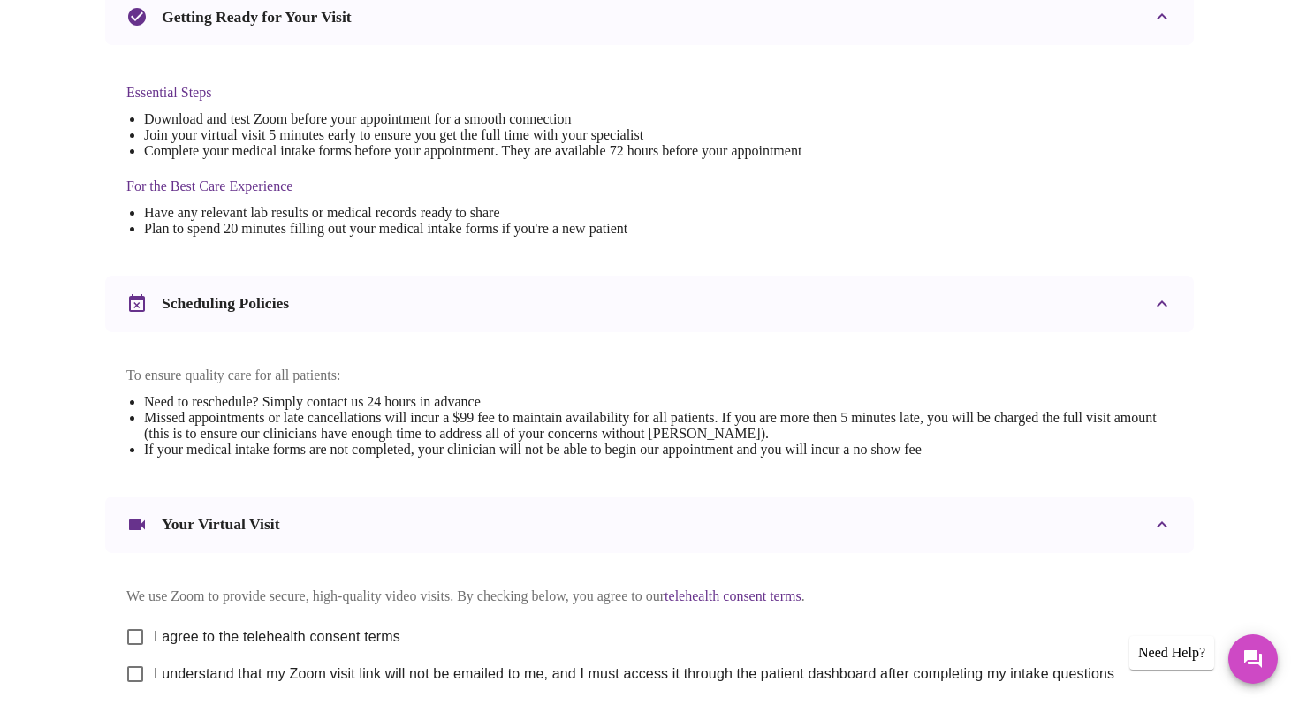
scroll to position [575, 0]
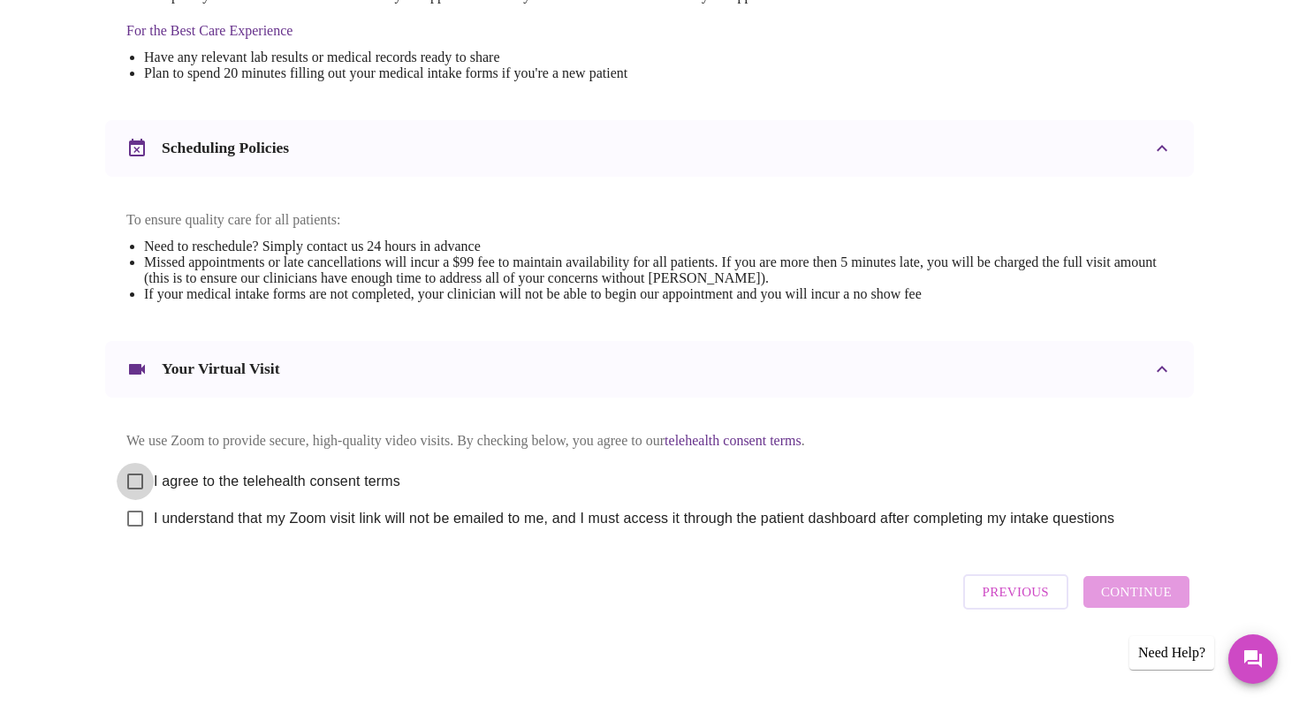
click at [140, 470] on input "I agree to the telehealth consent terms" at bounding box center [135, 481] width 37 height 37
checkbox input "true"
click at [132, 513] on input "I understand that my Zoom visit link will not be emailed to me, and I must acce…" at bounding box center [135, 518] width 37 height 37
checkbox input "true"
click at [1140, 599] on span "Continue" at bounding box center [1136, 592] width 71 height 23
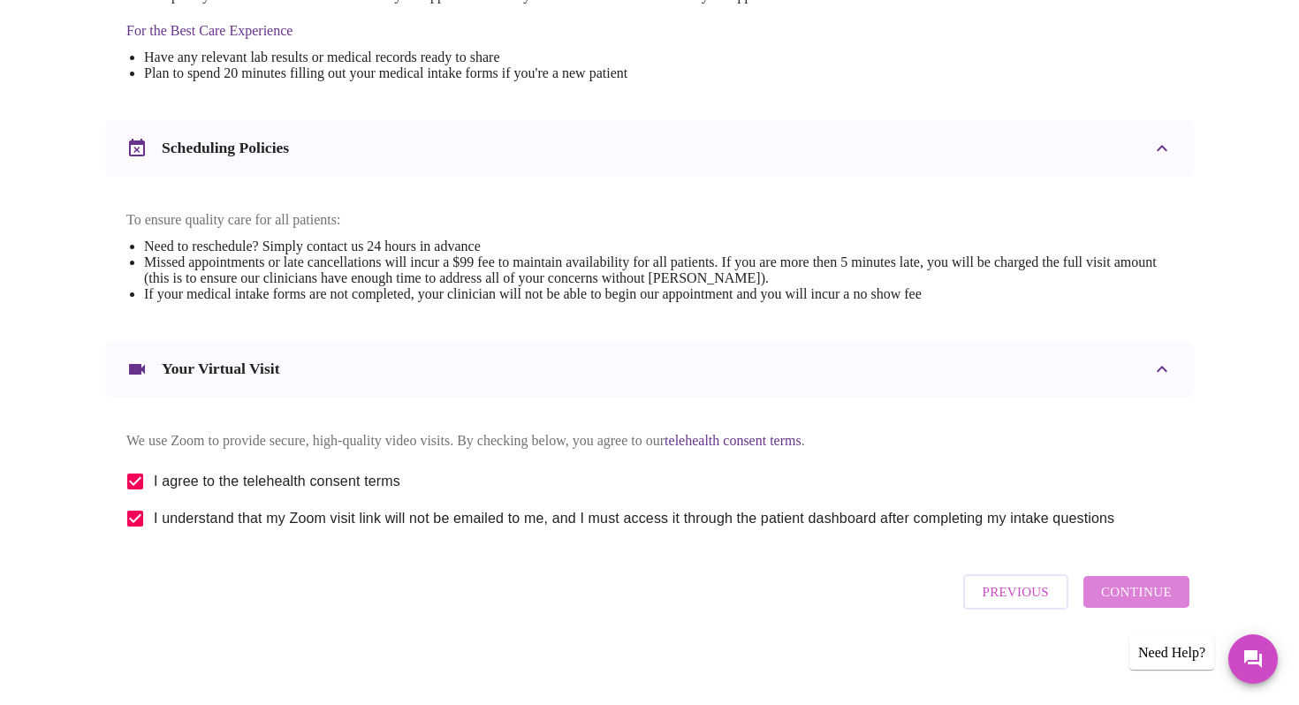
scroll to position [47, 0]
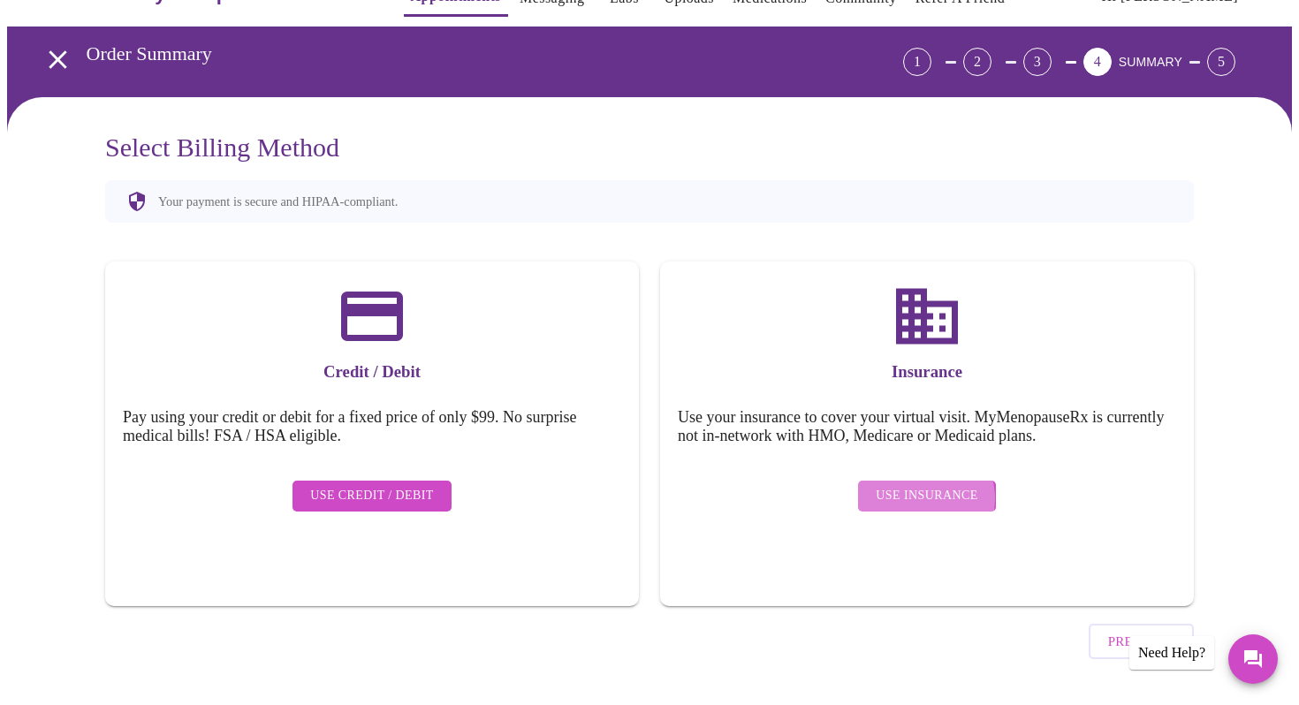
click at [926, 485] on span "Use Insurance" at bounding box center [927, 496] width 102 height 22
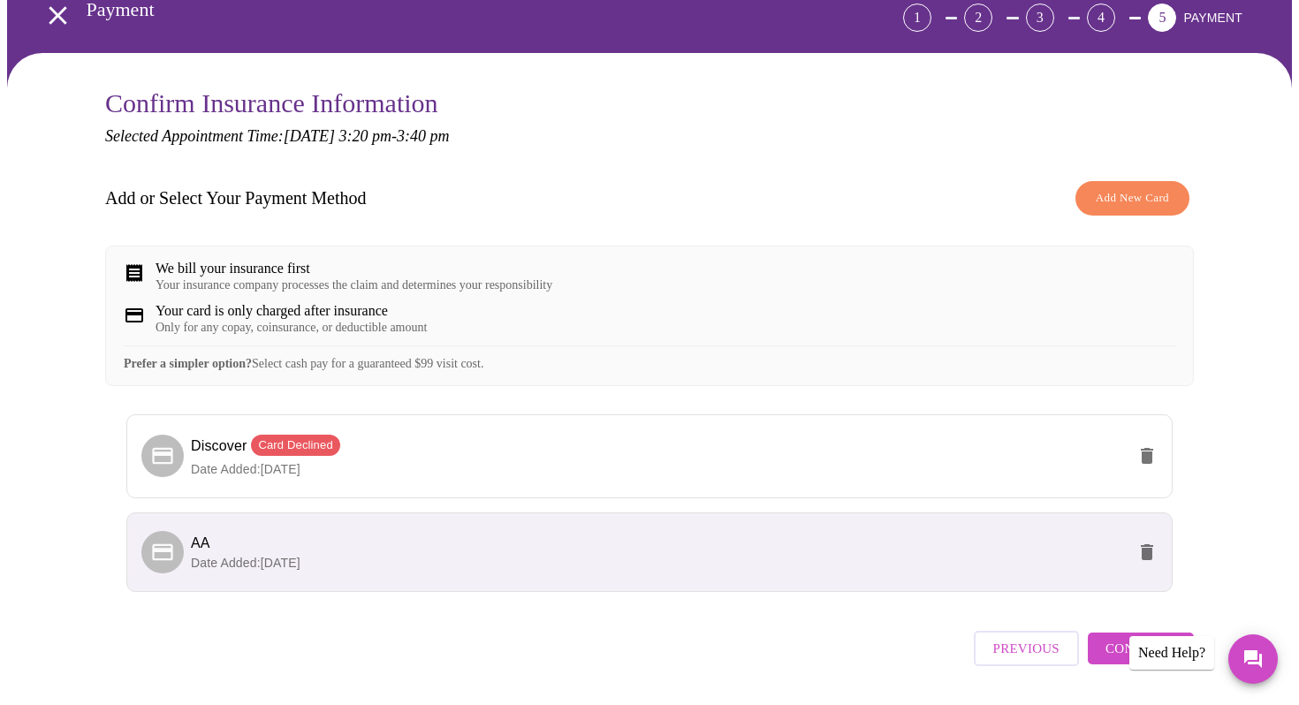
scroll to position [160, 0]
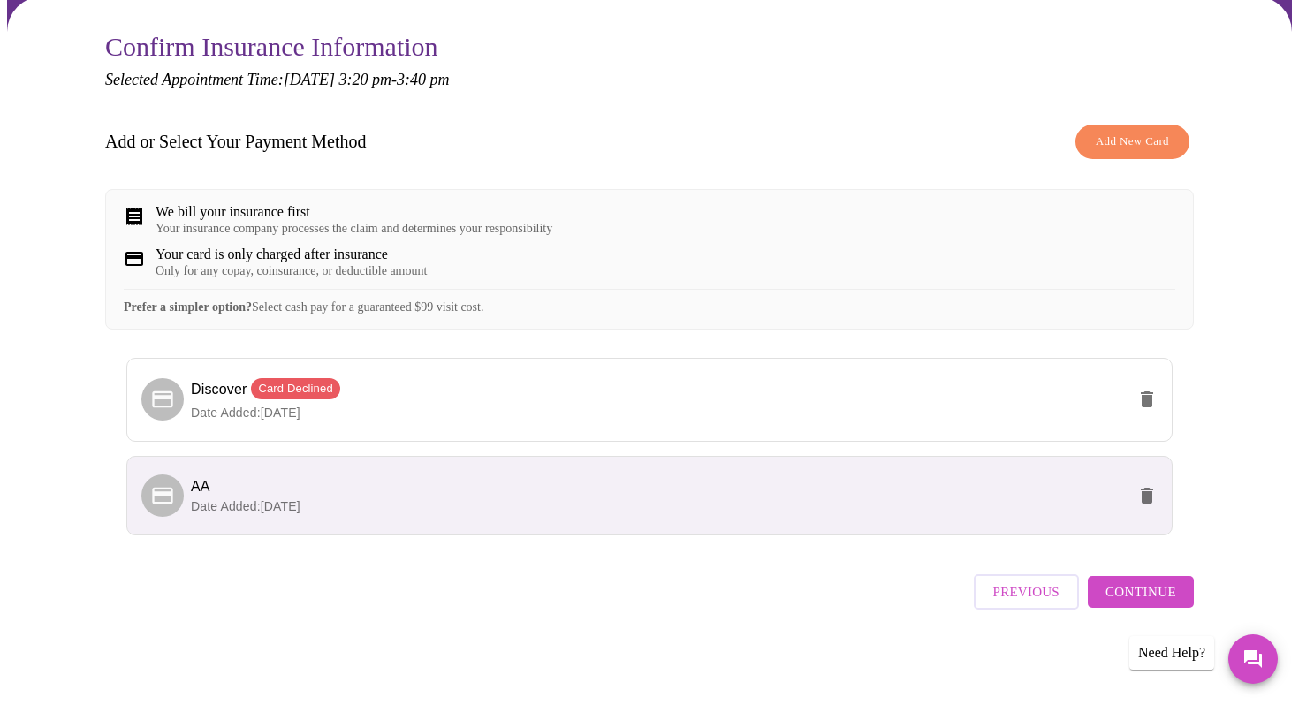
click at [1141, 596] on span "Continue" at bounding box center [1141, 592] width 71 height 23
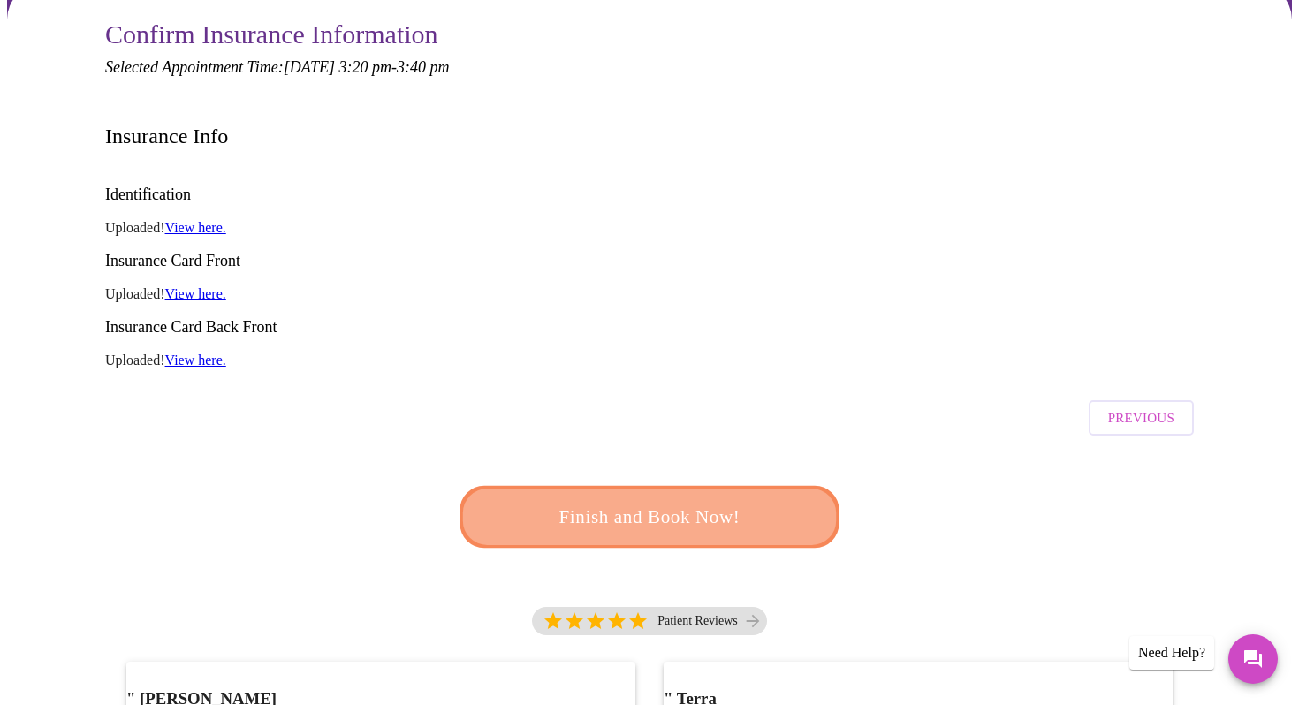
click at [687, 501] on span "Finish and Book Now!" at bounding box center [649, 517] width 327 height 33
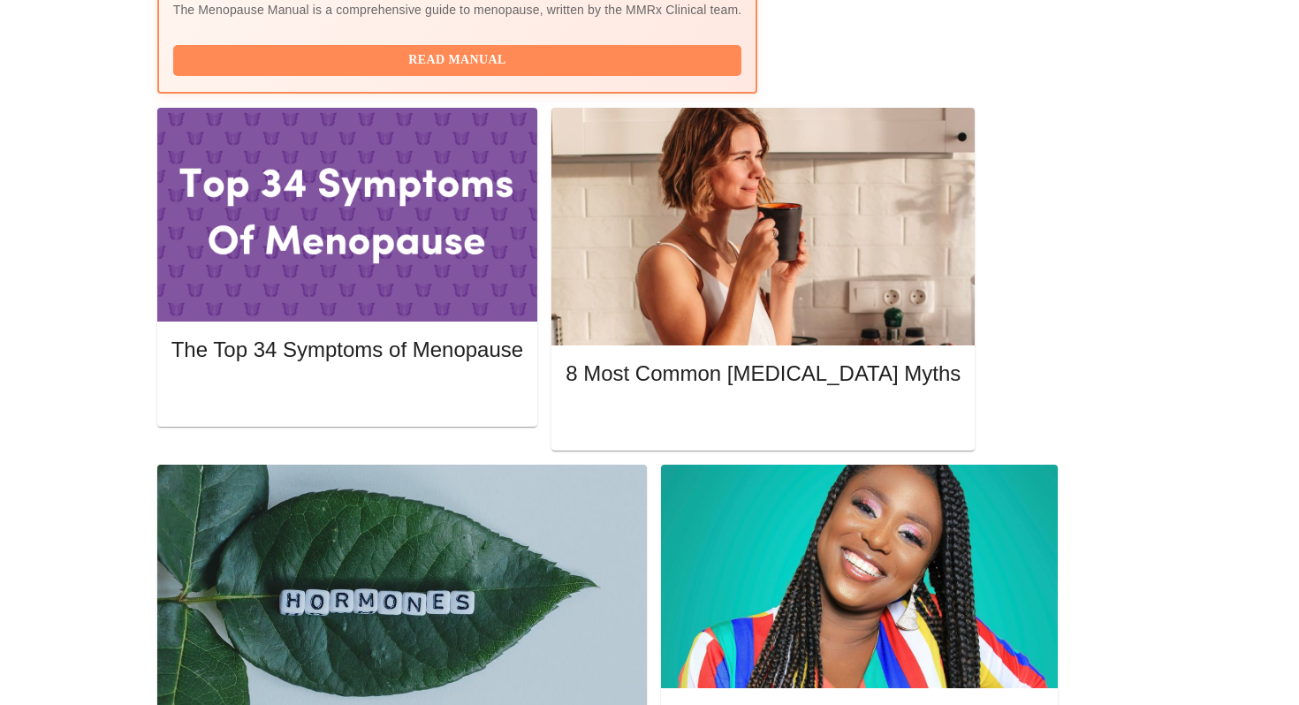
scroll to position [748, 0]
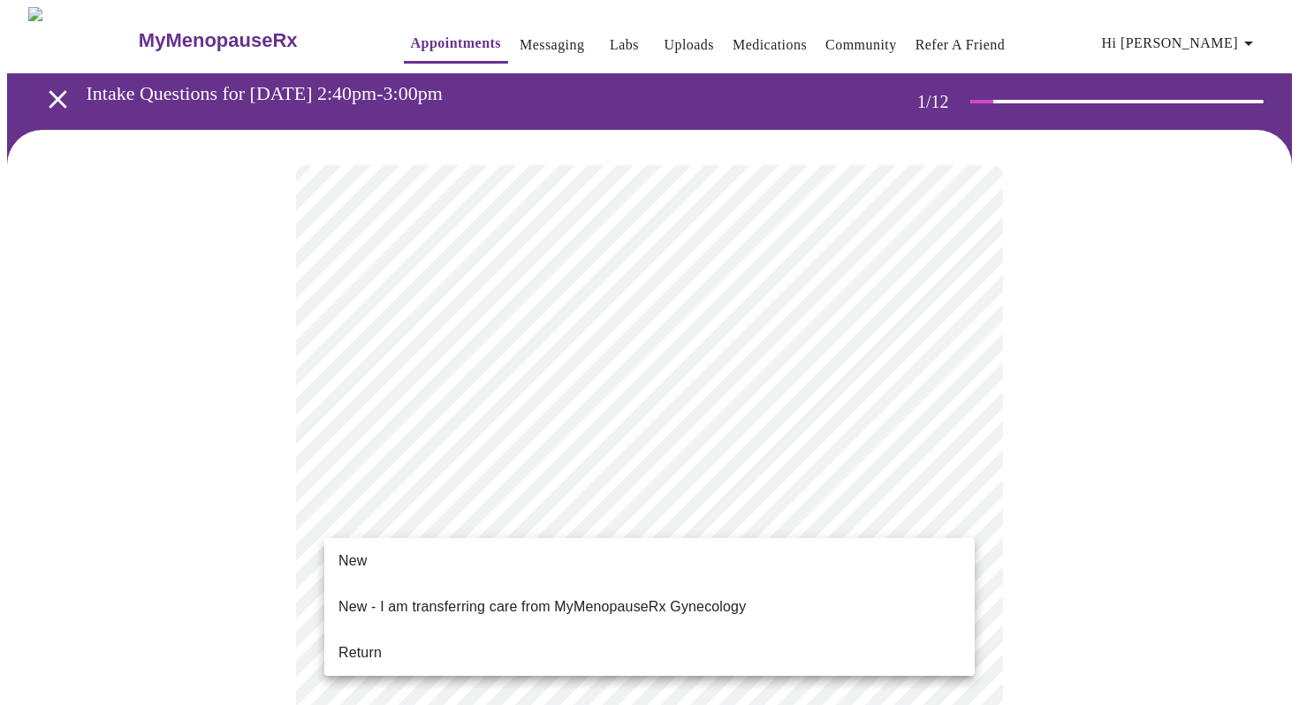
click at [360, 643] on span "Return" at bounding box center [359, 653] width 43 height 21
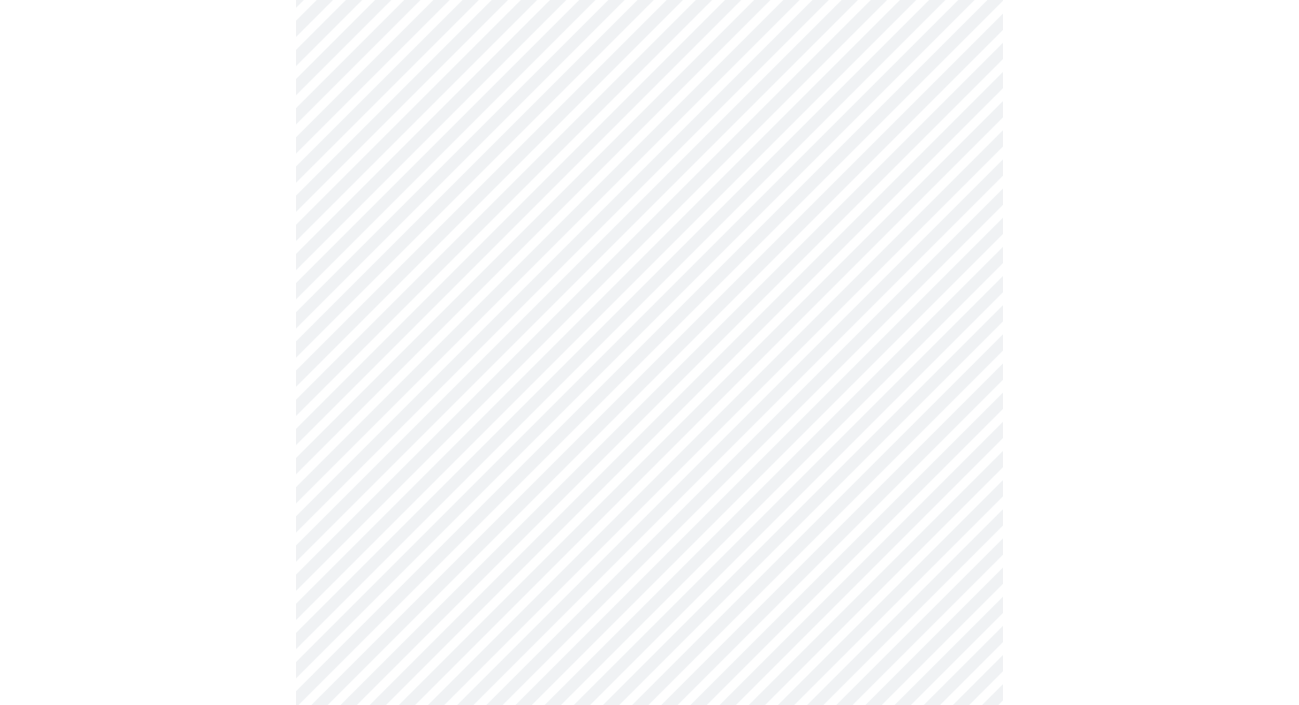
scroll to position [885, 0]
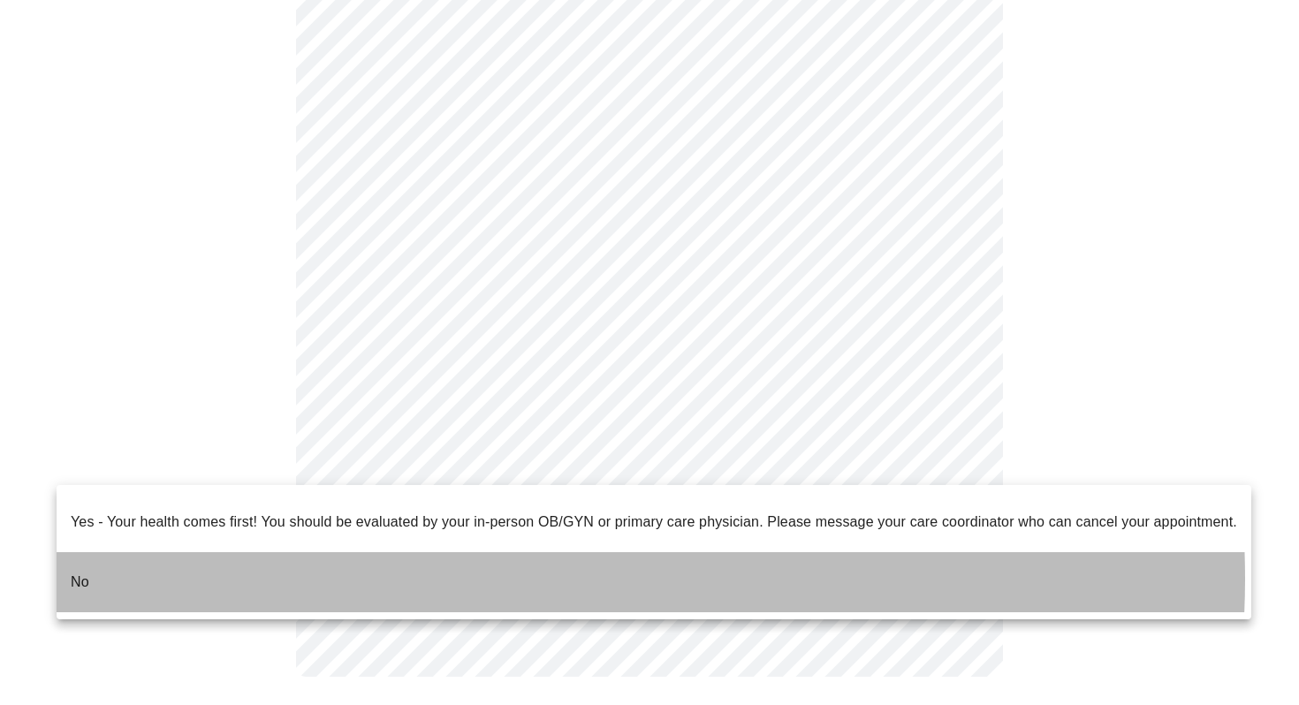
click at [500, 565] on li "No" at bounding box center [654, 582] width 1195 height 60
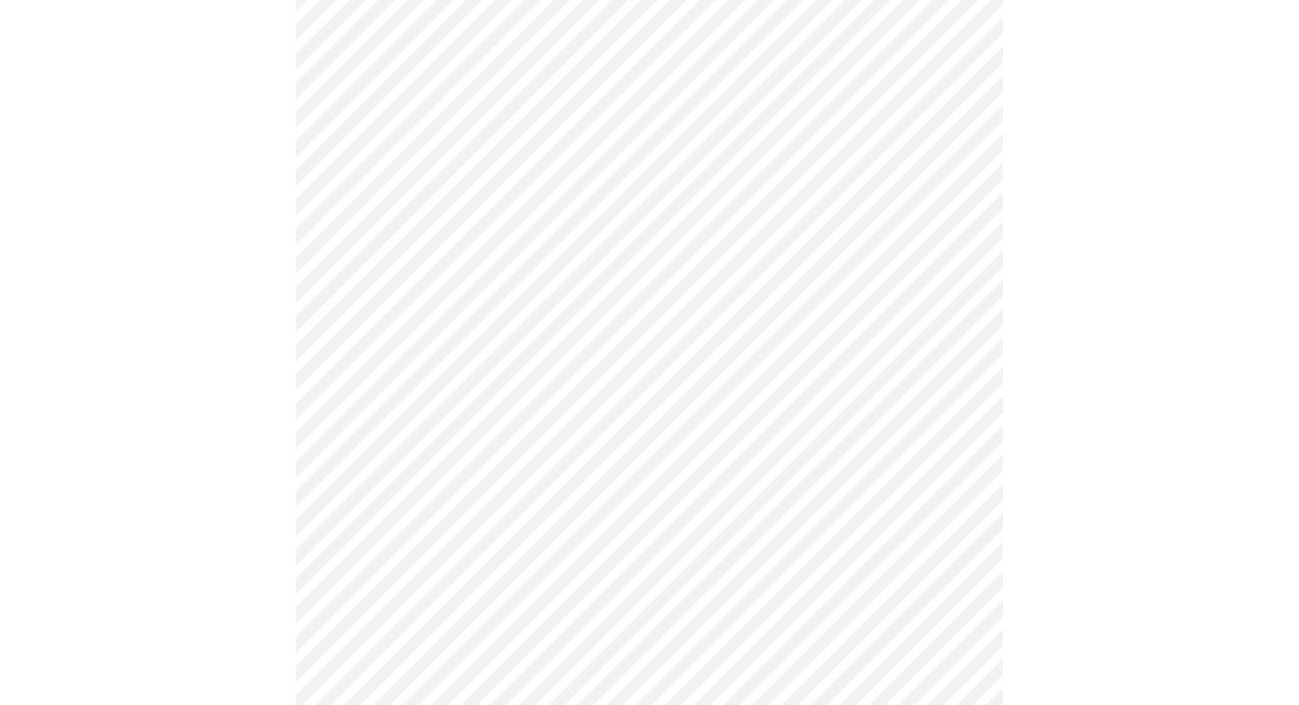
scroll to position [764, 0]
click at [739, 182] on body "MyMenopauseRx Appointments Messaging Labs Uploads Medications Community Refer a…" at bounding box center [649, 333] width 1285 height 2180
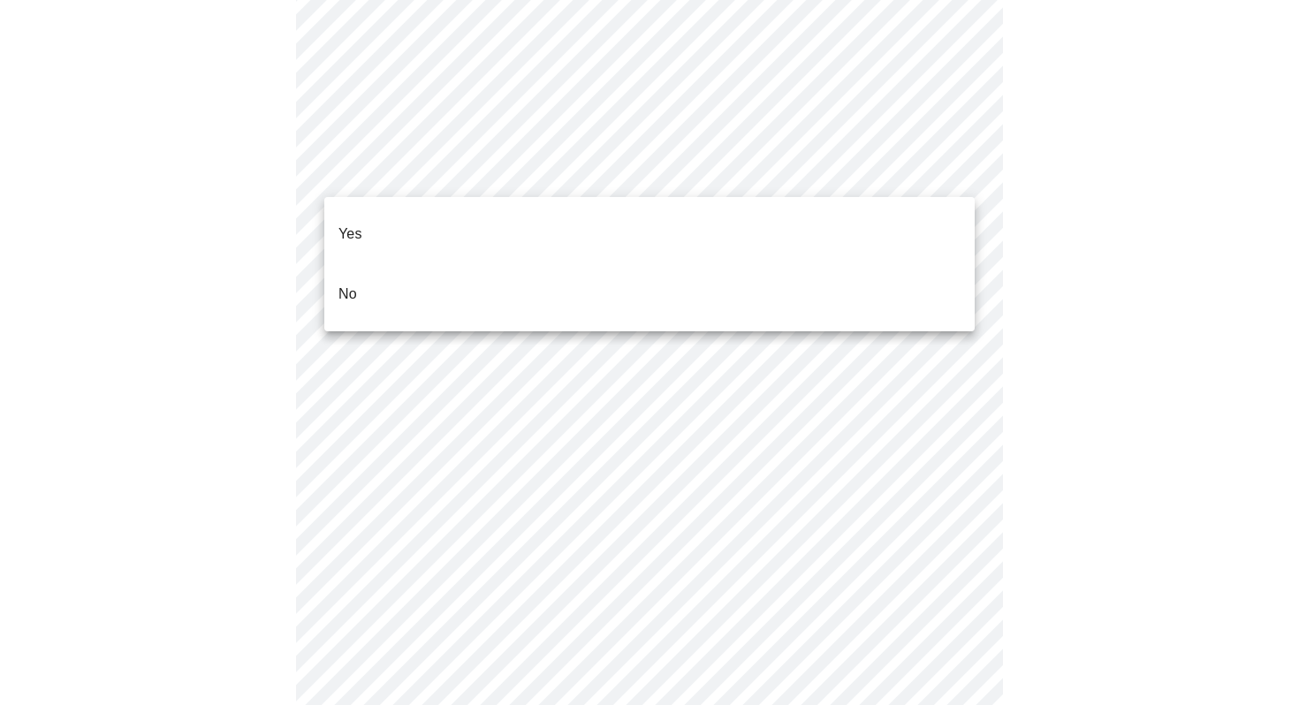
click at [364, 264] on li "No" at bounding box center [649, 294] width 650 height 60
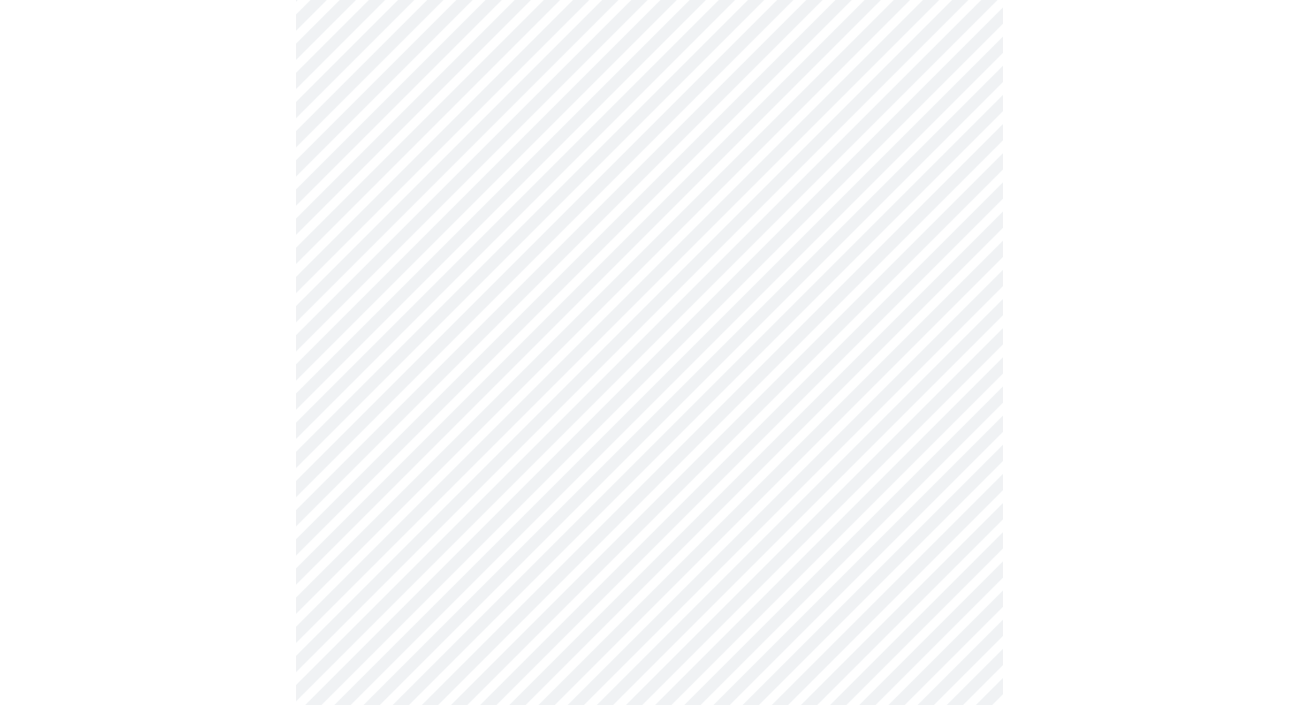
click at [491, 297] on body "MyMenopauseRx Appointments Messaging Labs Uploads Medications Community Refer a…" at bounding box center [649, 328] width 1285 height 2170
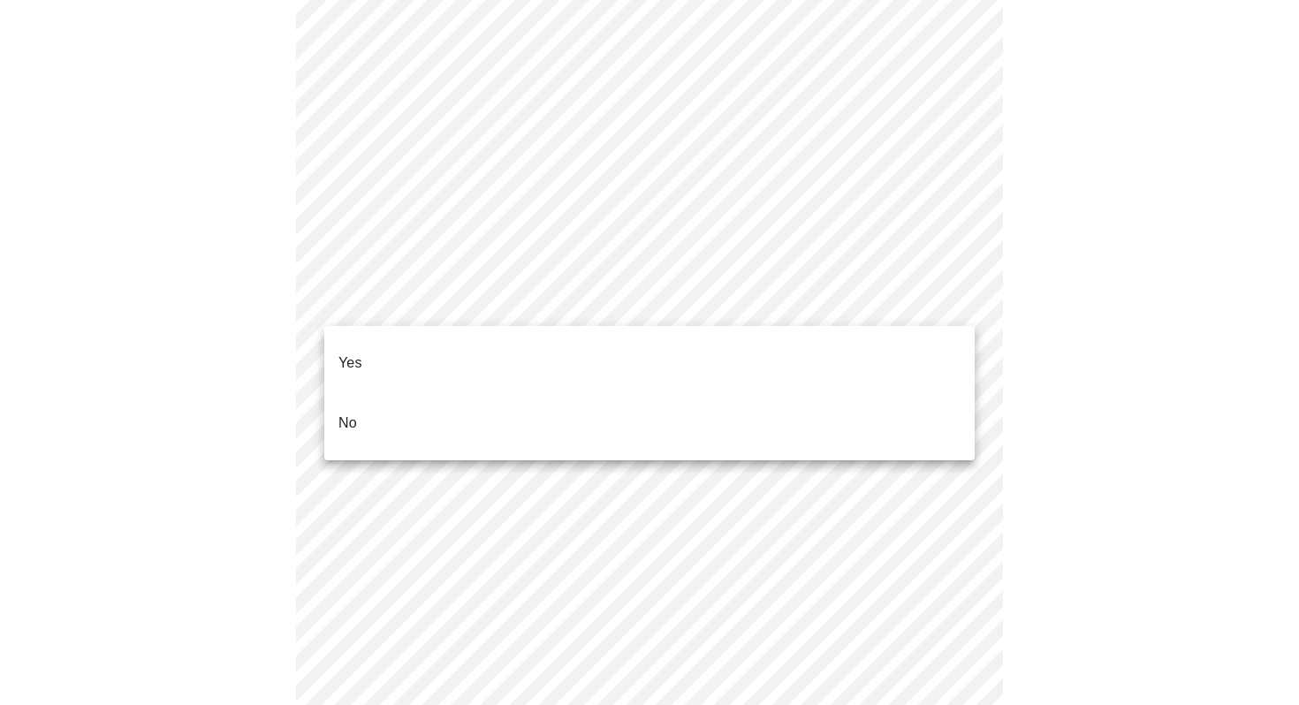
click at [348, 355] on p "Yes" at bounding box center [350, 363] width 24 height 21
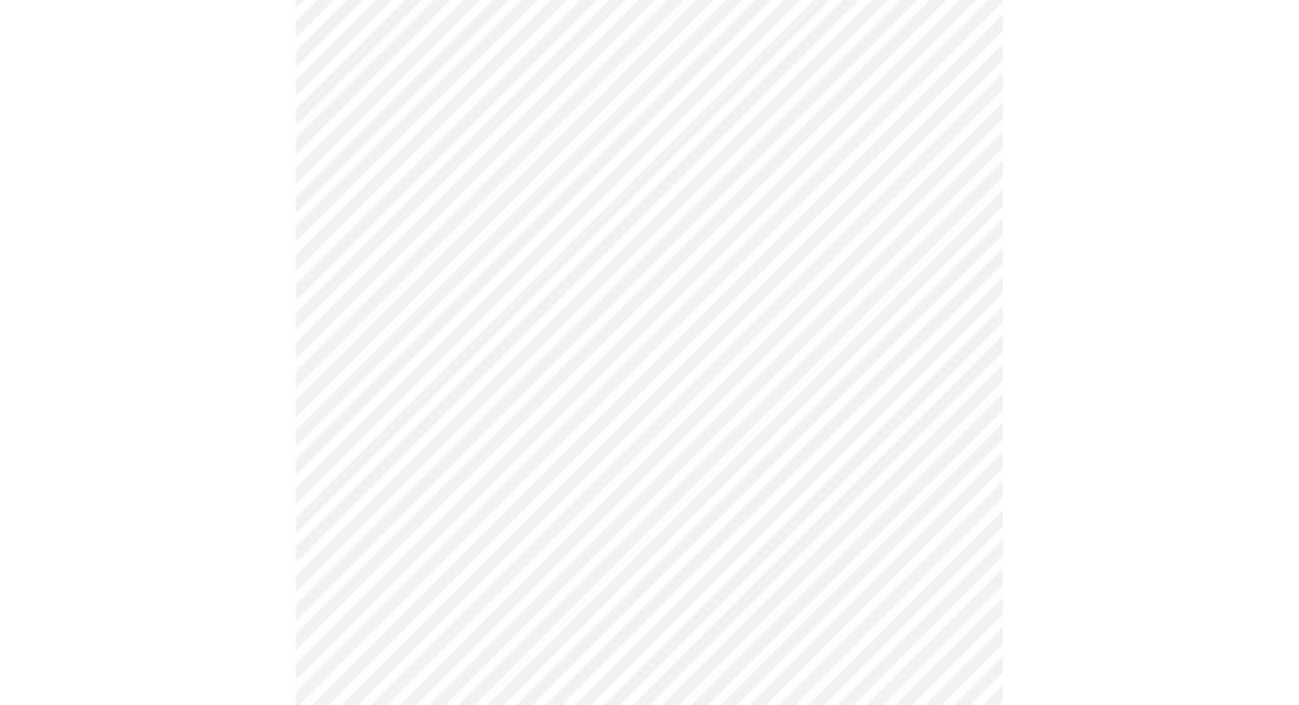
scroll to position [1006, 0]
click at [506, 192] on body "MyMenopauseRx Appointments Messaging Labs Uploads Medications Community Refer a…" at bounding box center [649, 80] width 1285 height 2159
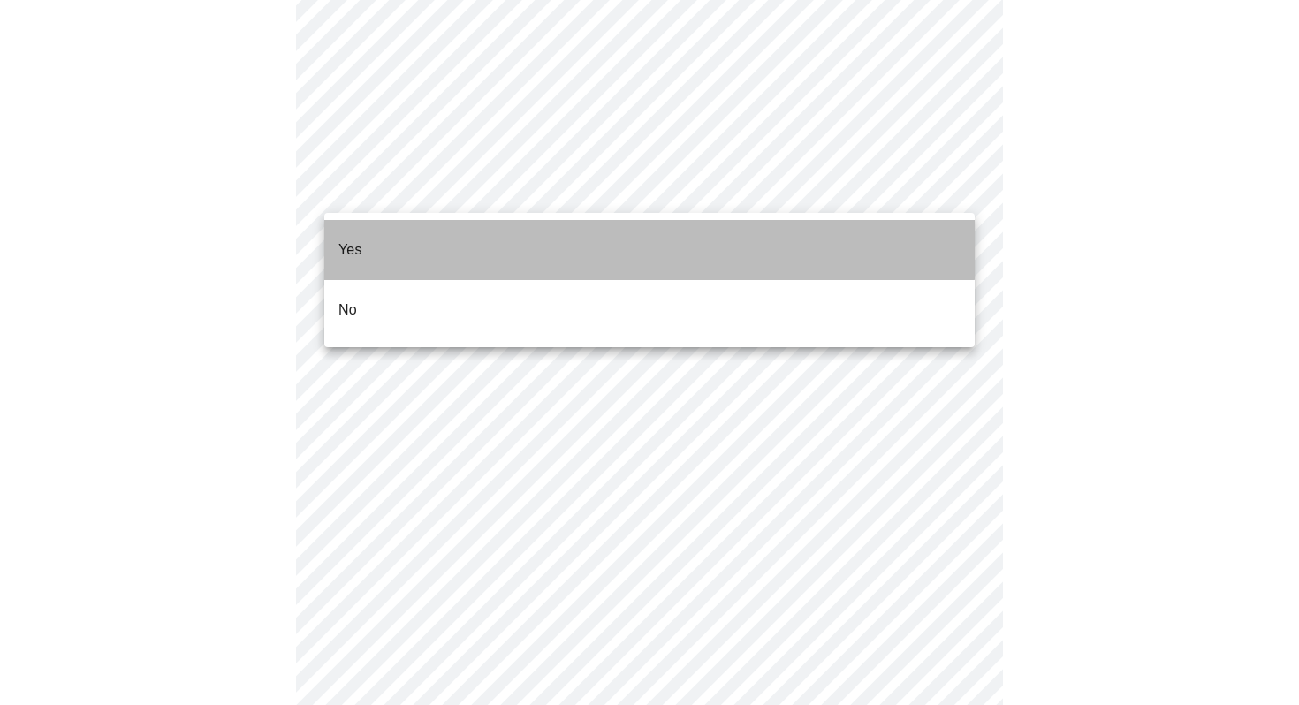
click at [369, 232] on li "Yes" at bounding box center [649, 250] width 650 height 60
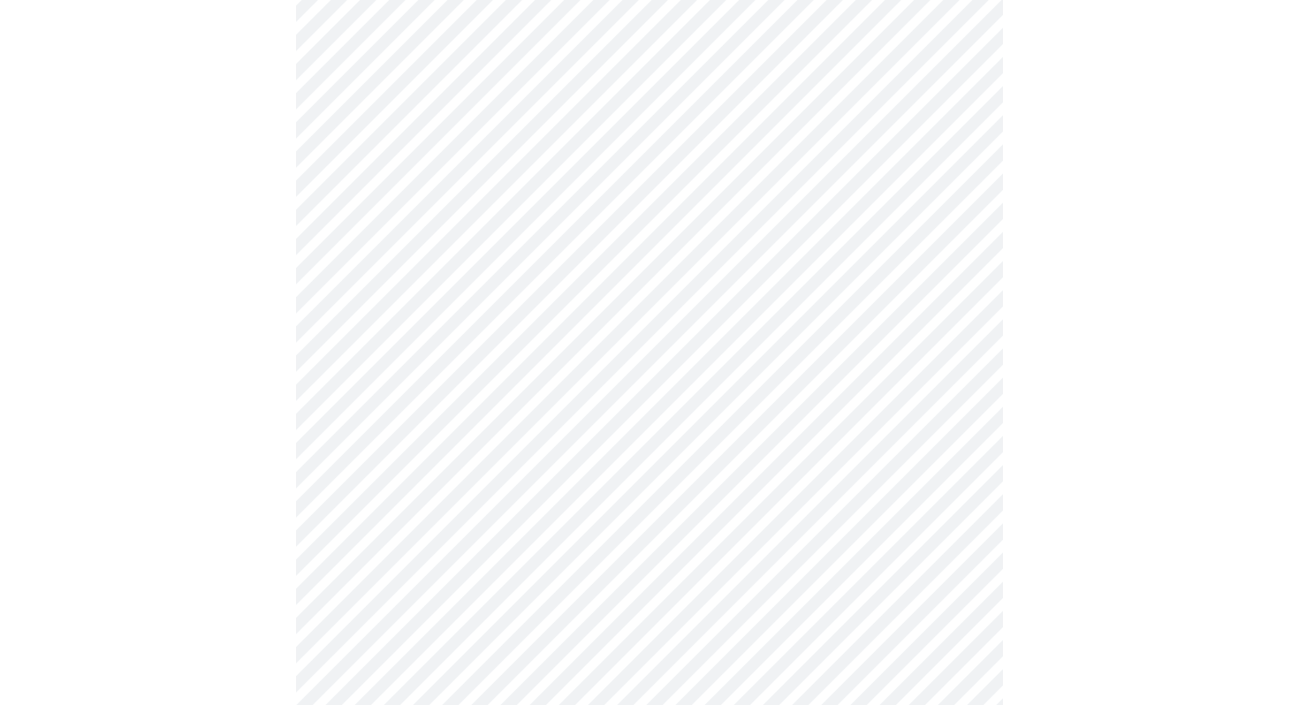
click at [461, 325] on body "MyMenopauseRx Appointments Messaging Labs Uploads Medications Community Refer a…" at bounding box center [649, 75] width 1285 height 2149
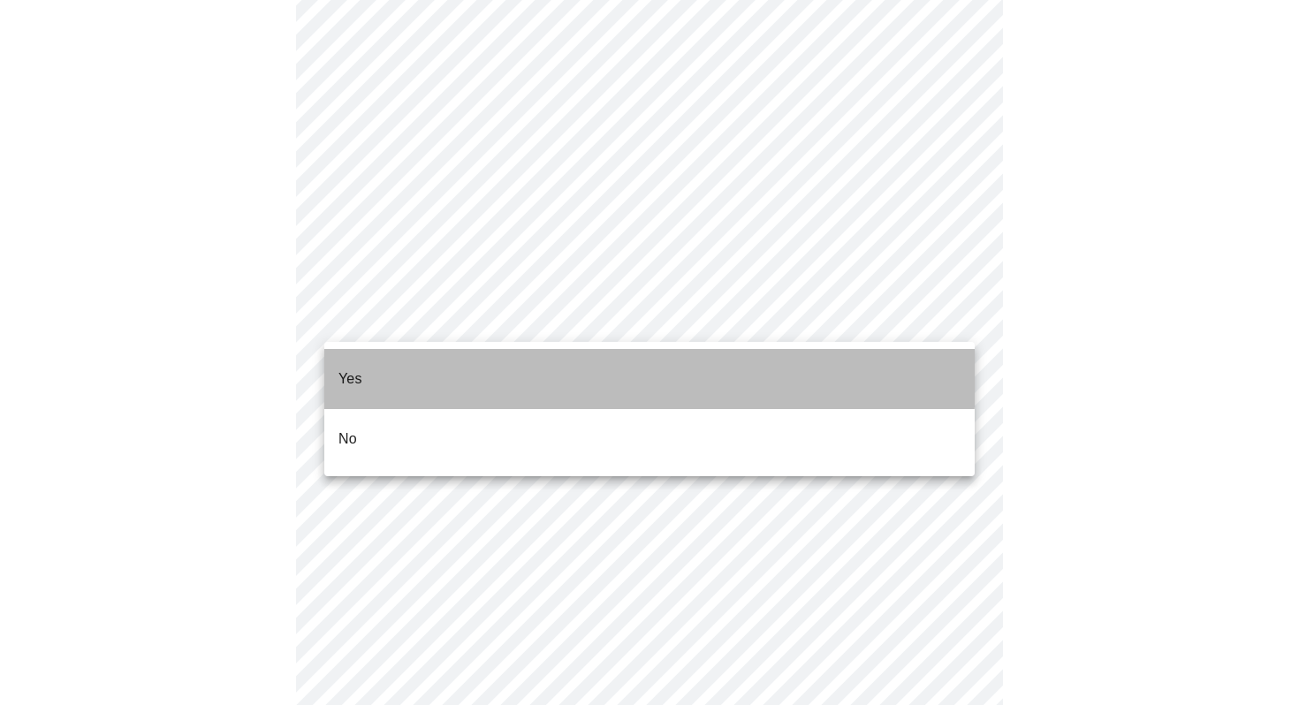
click at [348, 369] on p "Yes" at bounding box center [350, 379] width 24 height 21
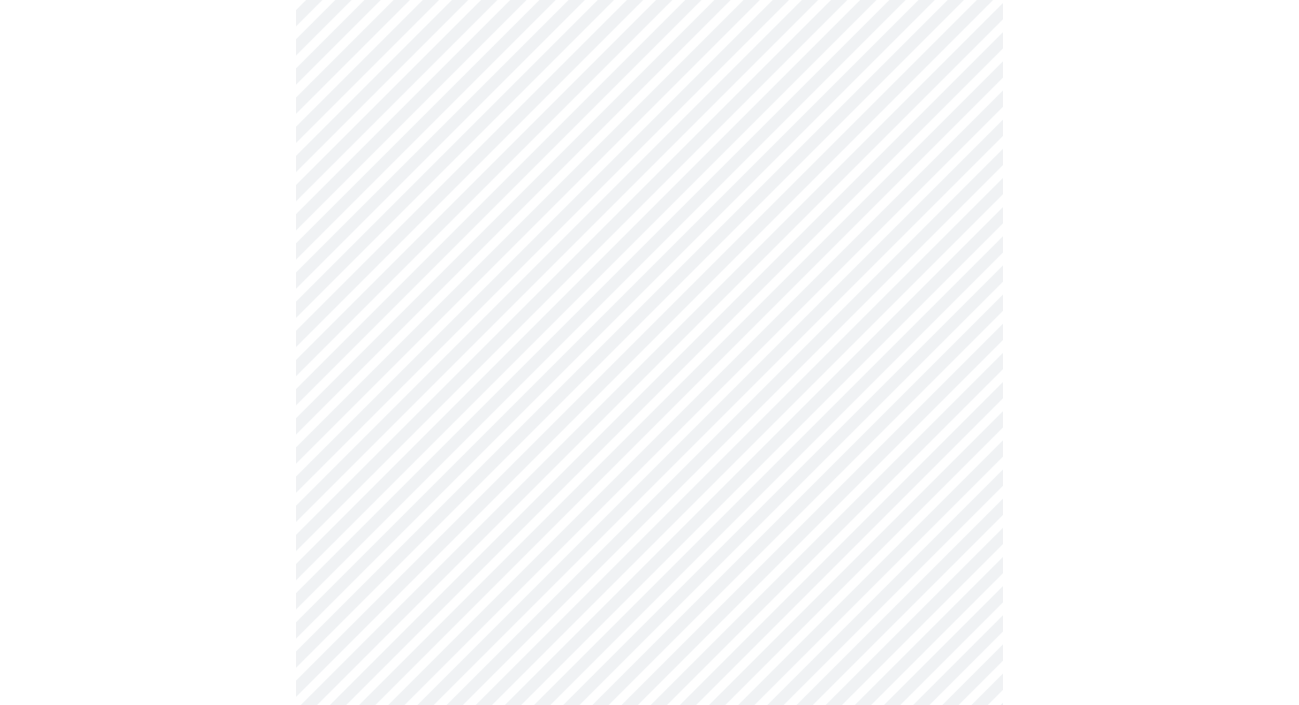
scroll to position [244, 0]
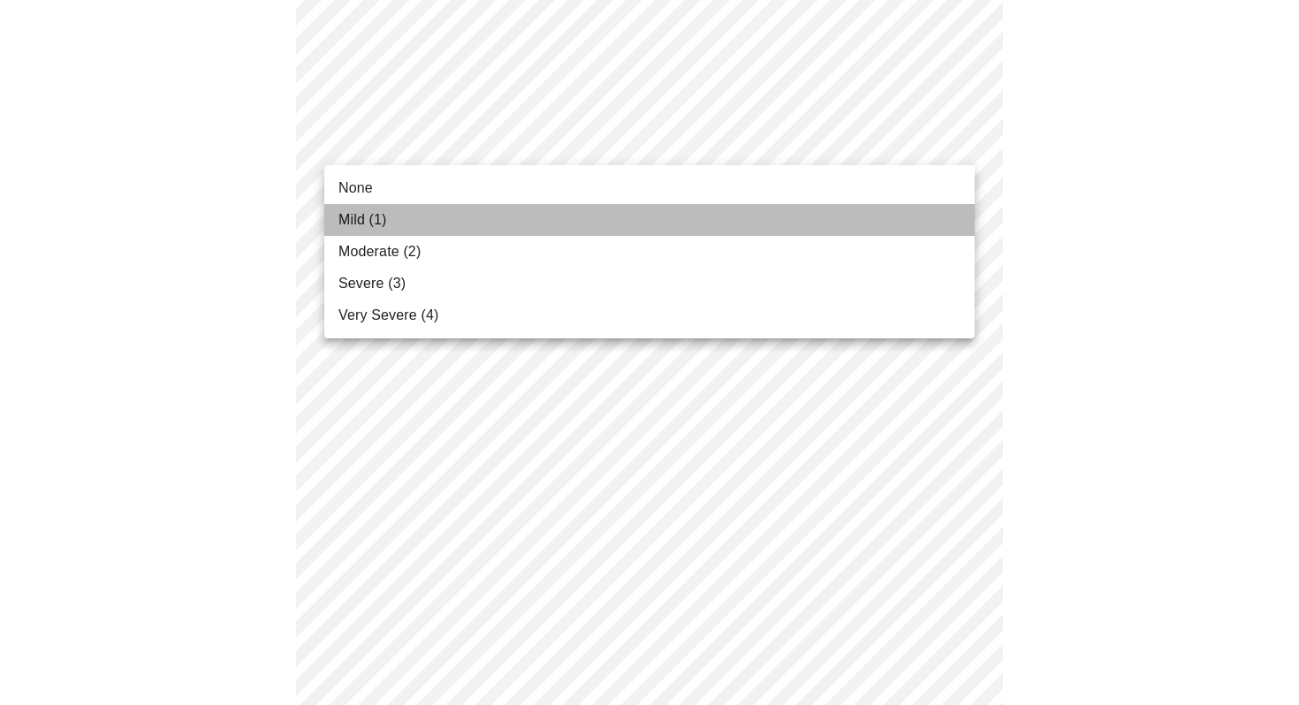
click at [355, 214] on span "Mild (1)" at bounding box center [362, 219] width 49 height 21
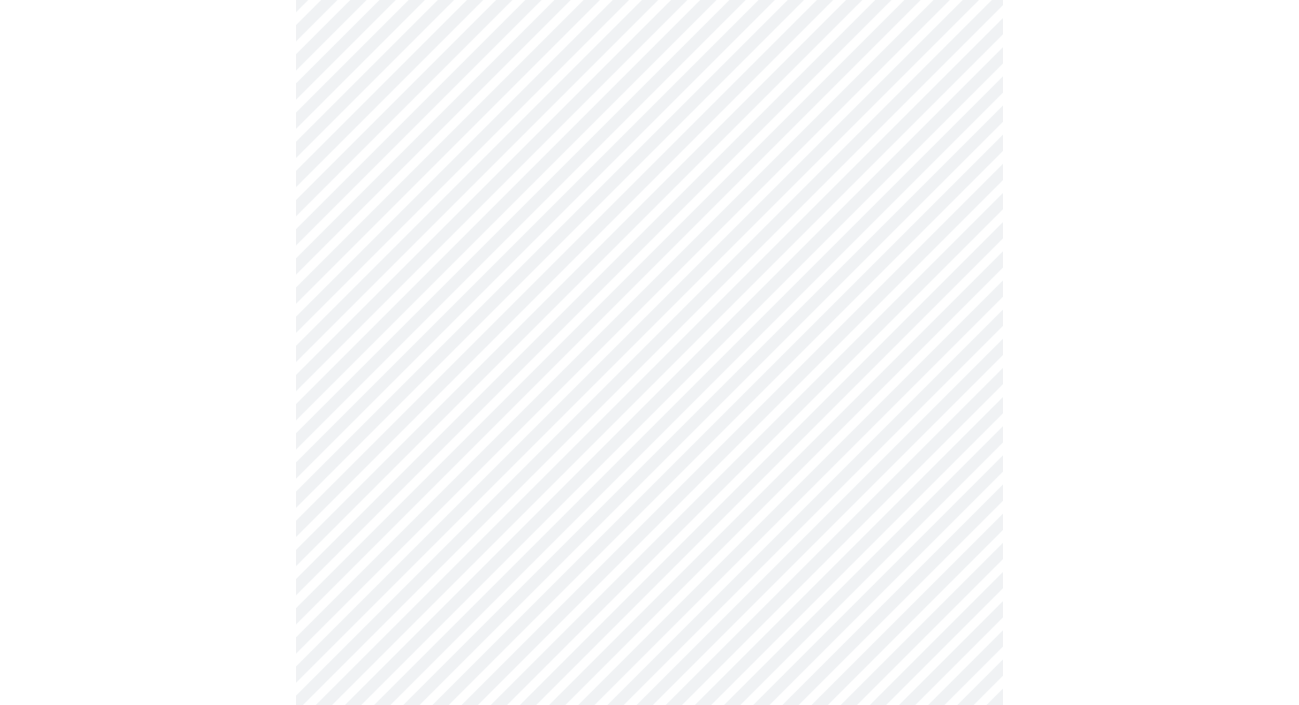
scroll to position [404, 0]
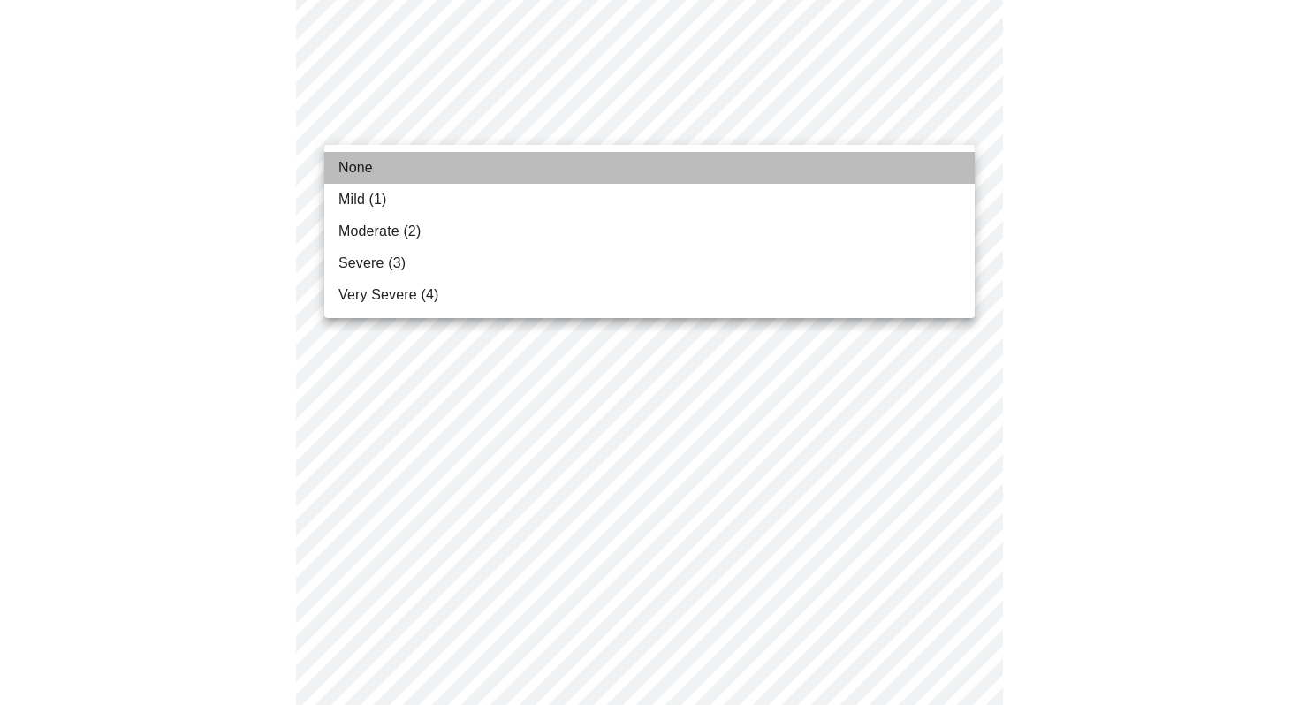
click at [346, 164] on span "None" at bounding box center [355, 167] width 34 height 21
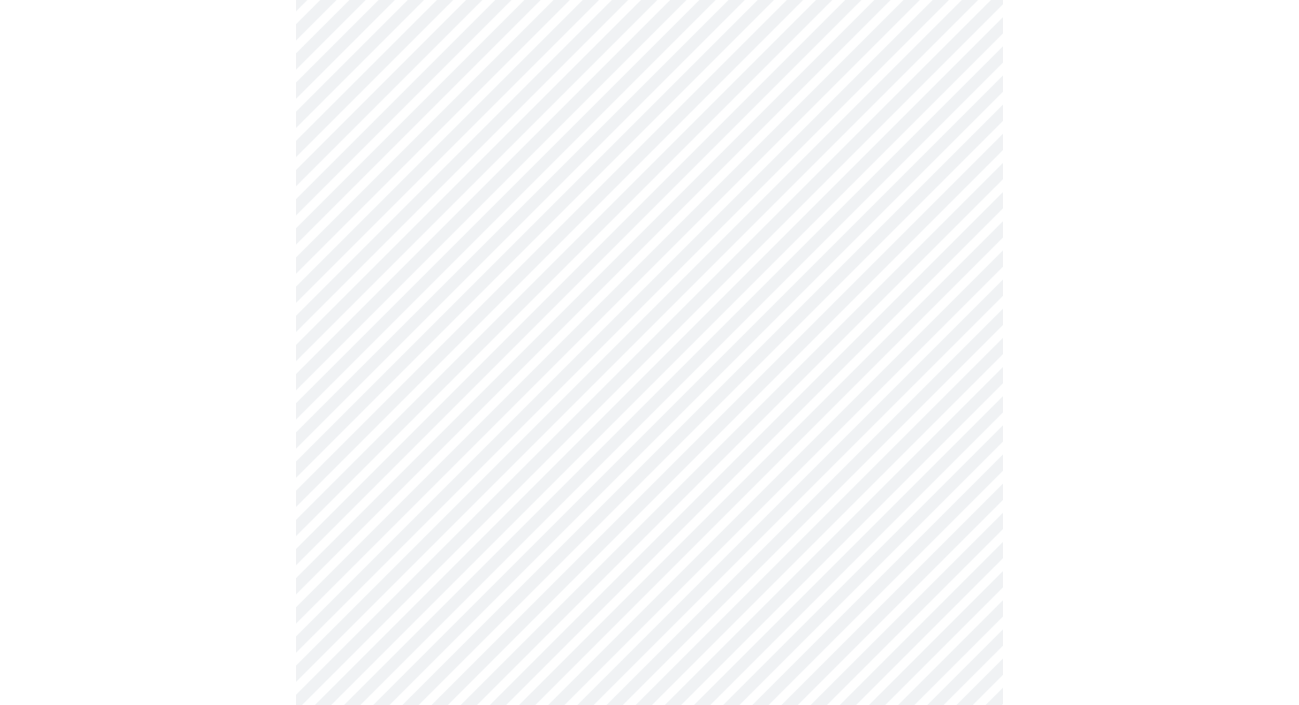
scroll to position [521, 0]
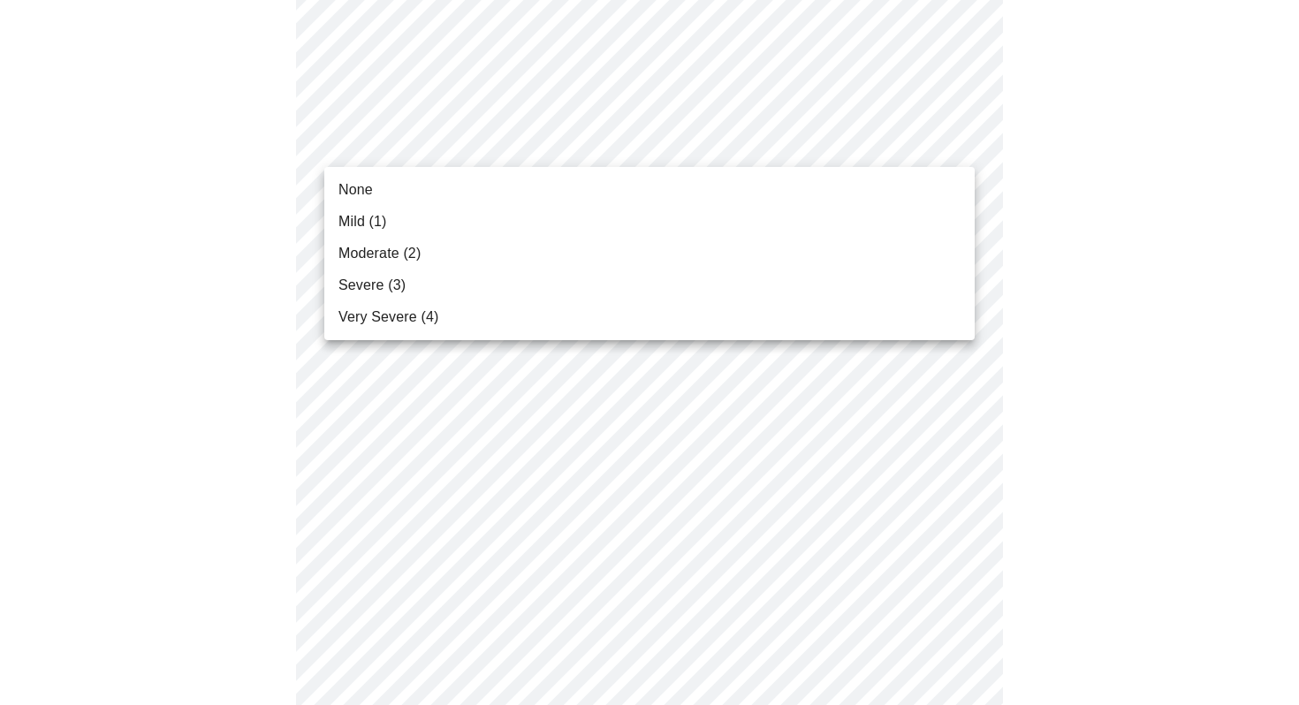
click at [366, 150] on body "MyMenopauseRx Appointments Messaging Labs Uploads Medications Community Refer a…" at bounding box center [649, 636] width 1285 height 2301
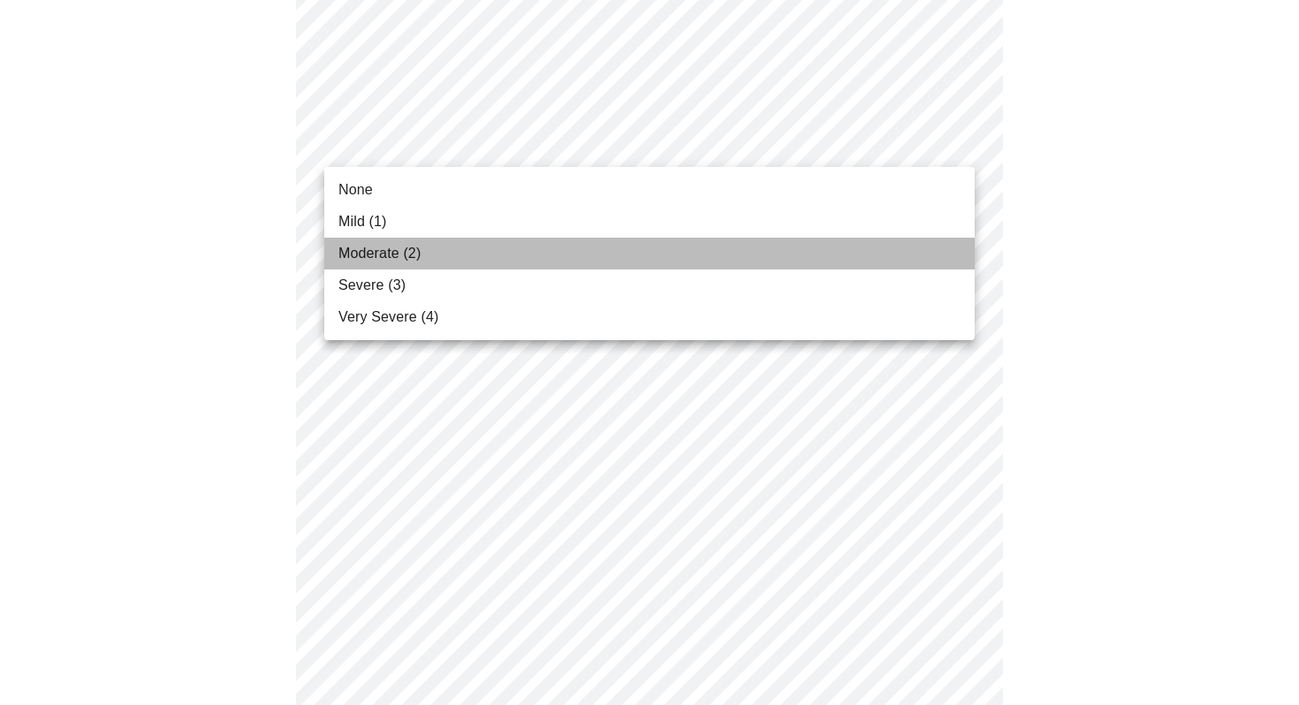
click at [356, 255] on span "Moderate (2)" at bounding box center [379, 253] width 82 height 21
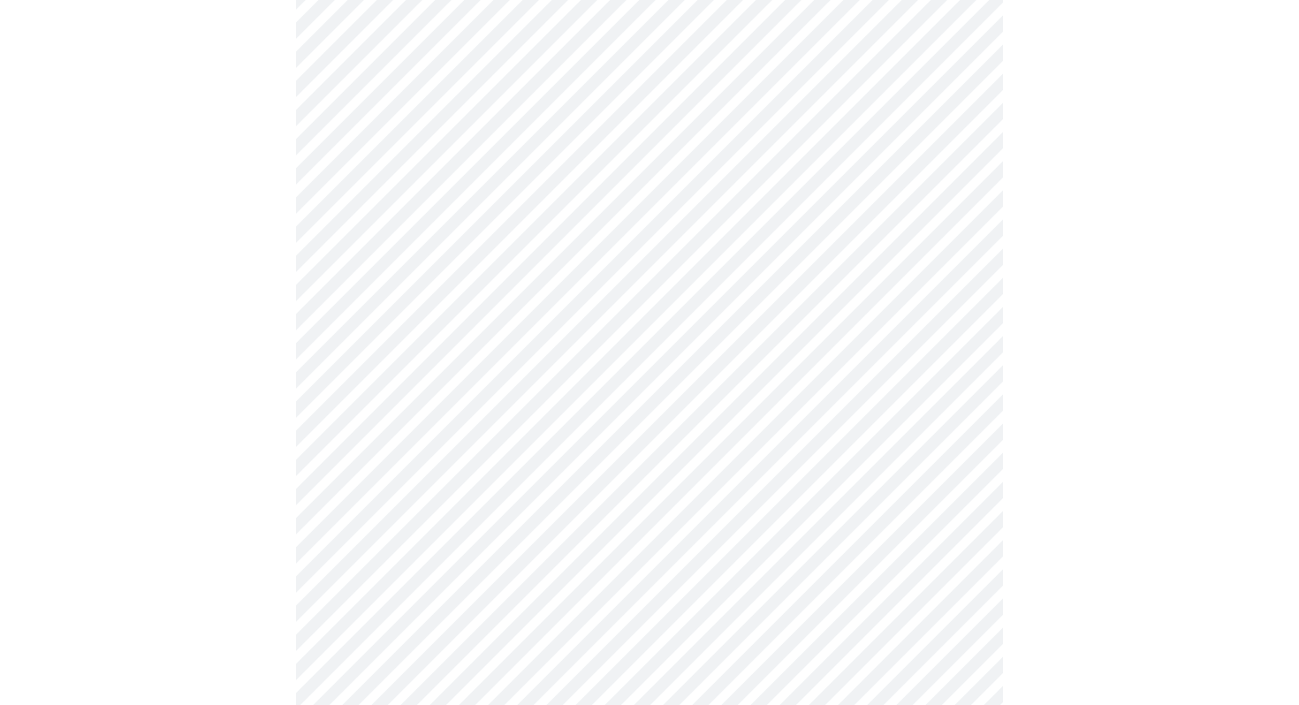
scroll to position [589, 0]
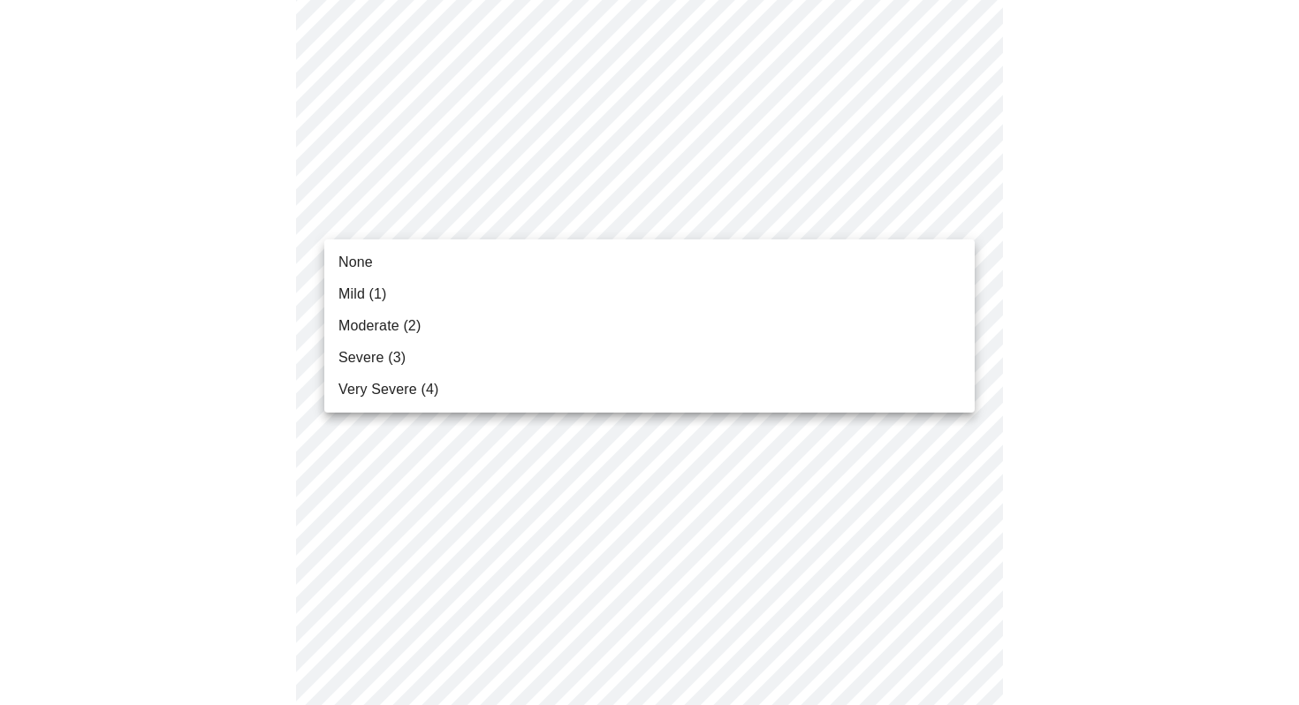
click at [383, 217] on body "MyMenopauseRx Appointments Messaging Labs Uploads Medications Community Refer a…" at bounding box center [649, 556] width 1285 height 2277
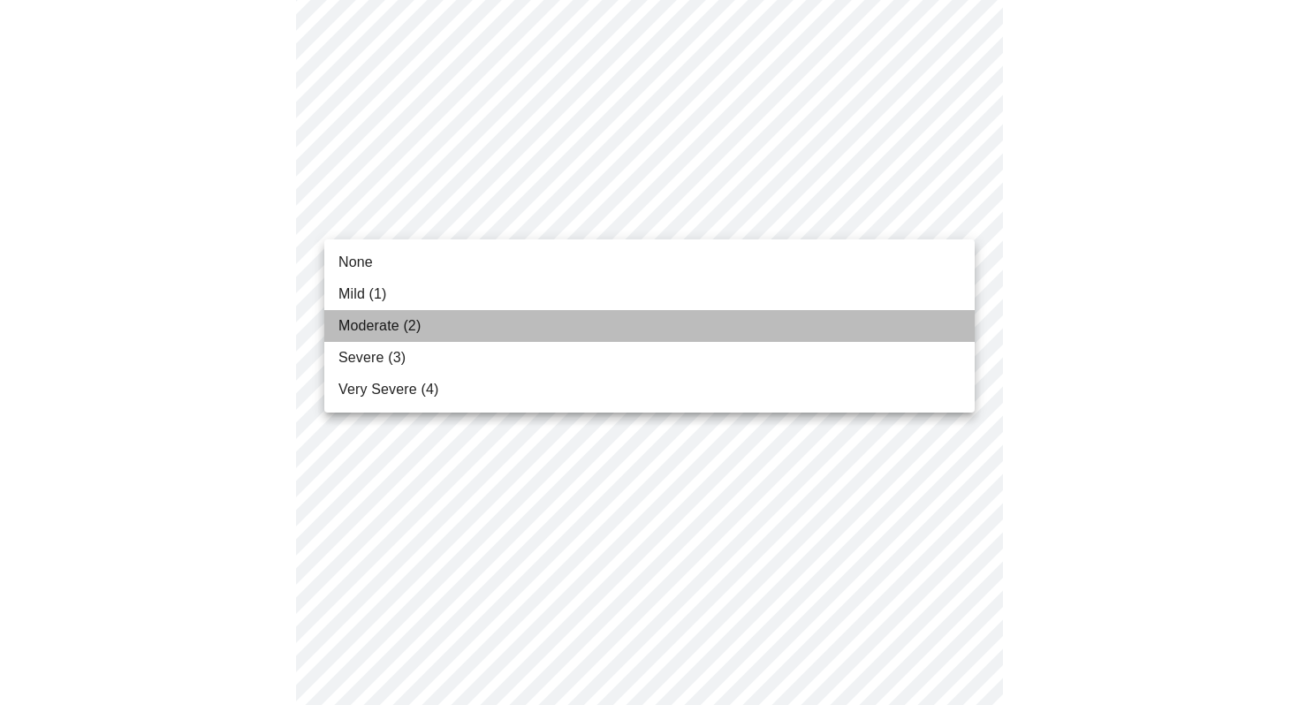
click at [368, 323] on span "Moderate (2)" at bounding box center [379, 326] width 82 height 21
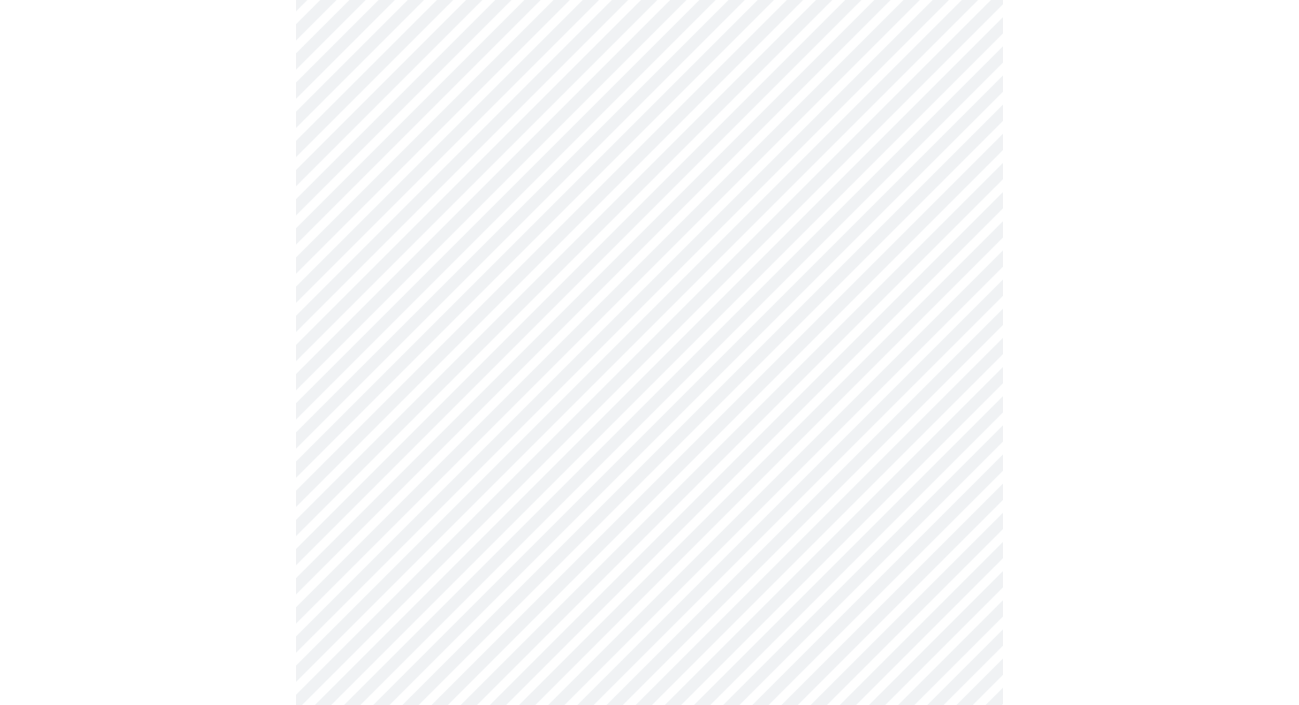
scroll to position [727, 0]
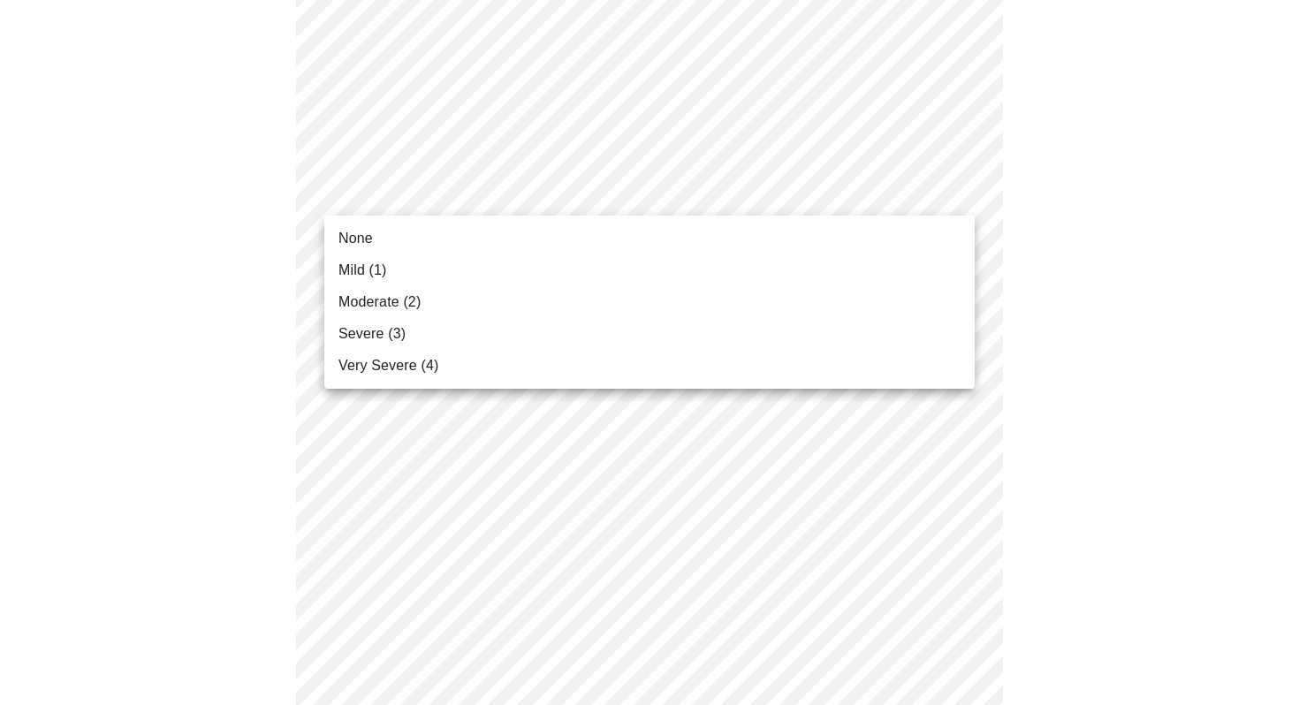
click at [439, 196] on body "MyMenopauseRx Appointments Messaging Labs Uploads Medications Community Refer a…" at bounding box center [649, 406] width 1285 height 2252
click at [374, 245] on li "None" at bounding box center [649, 239] width 650 height 32
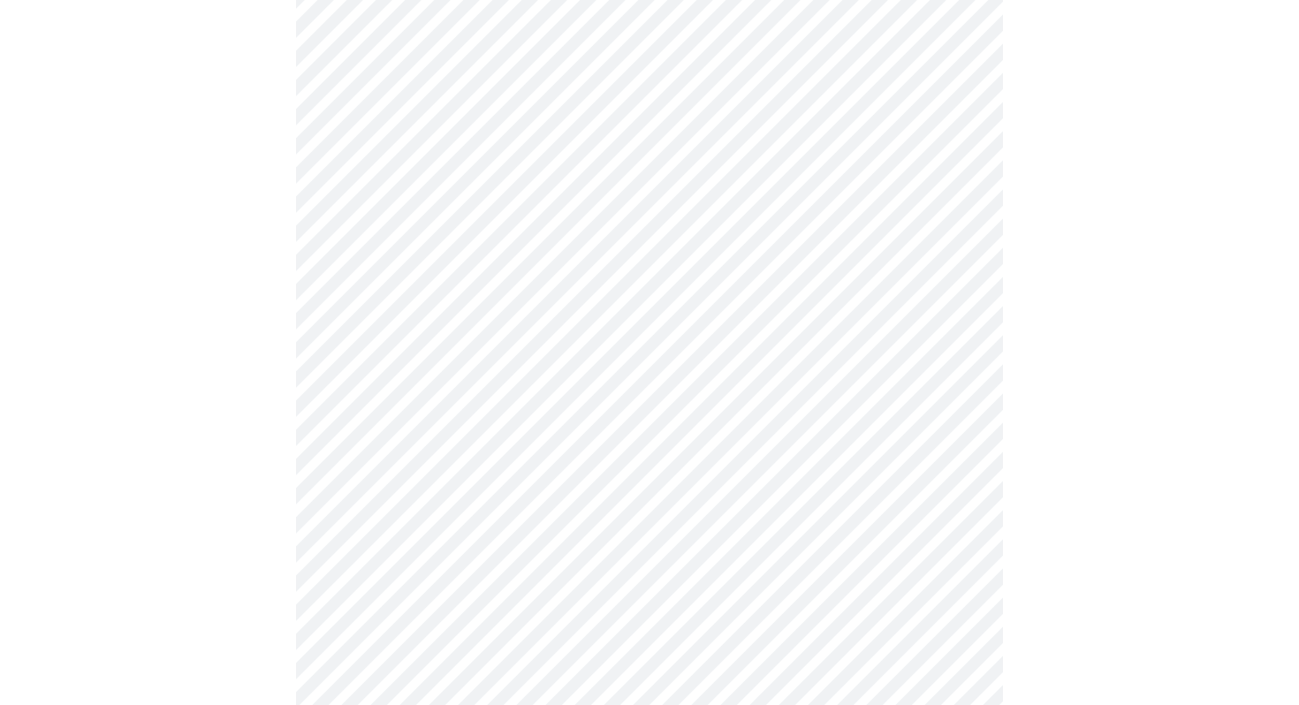
click at [396, 197] on body "MyMenopauseRx Appointments Messaging Labs Uploads Medications Community Refer a…" at bounding box center [649, 393] width 1285 height 2227
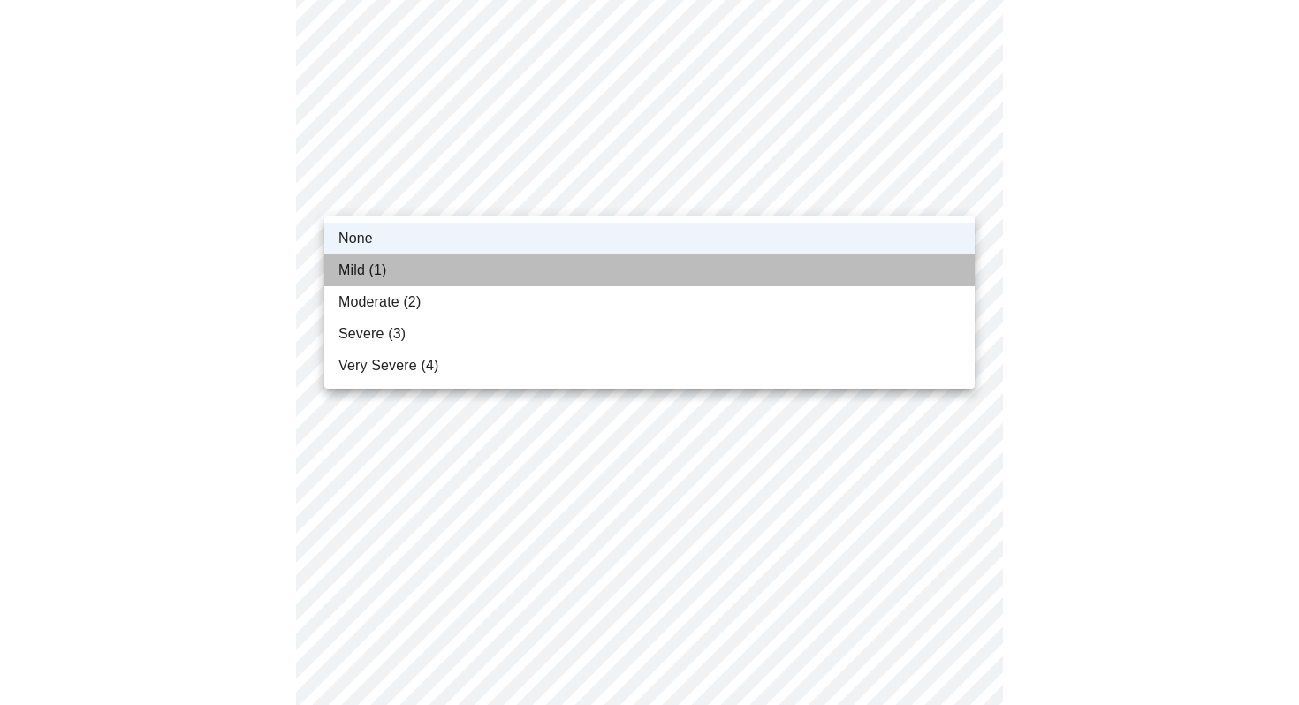
click at [380, 268] on span "Mild (1)" at bounding box center [362, 270] width 49 height 21
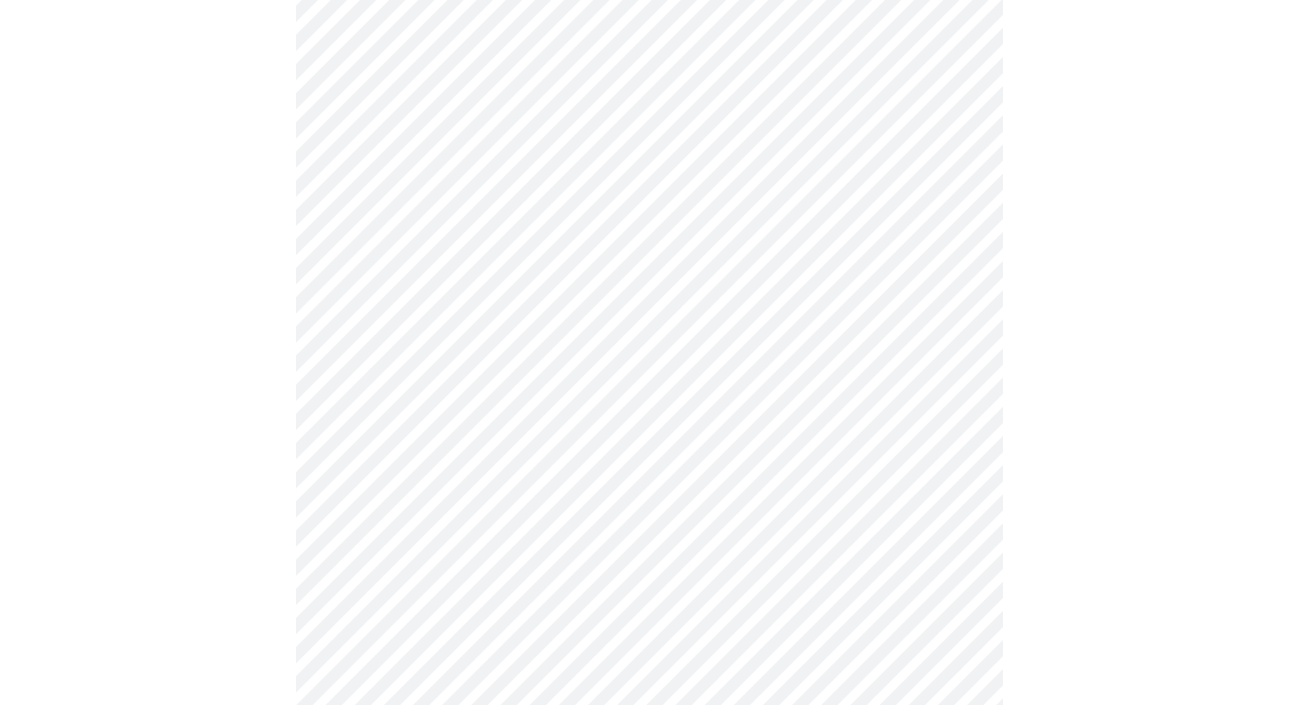
scroll to position [897, 0]
click at [435, 146] on body "MyMenopauseRx Appointments Messaging Labs Uploads Medications Community Refer a…" at bounding box center [649, 223] width 1285 height 2227
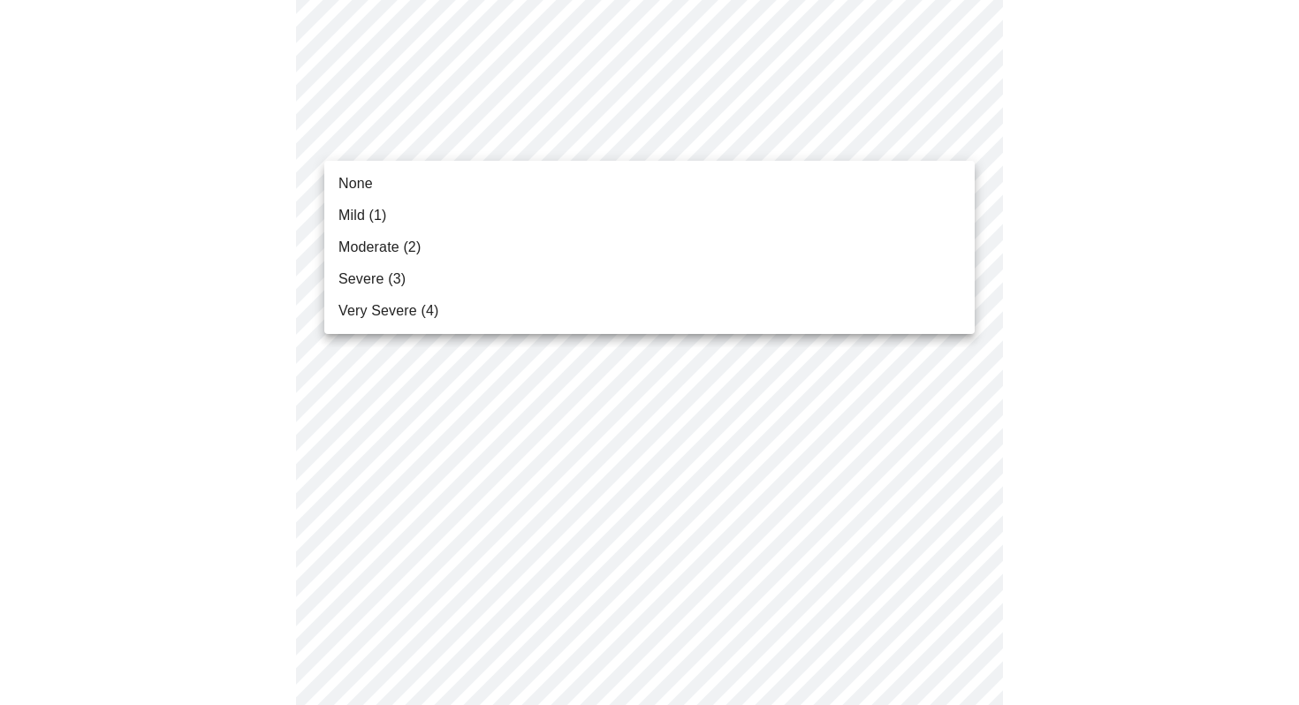
click at [392, 248] on span "Moderate (2)" at bounding box center [379, 247] width 82 height 21
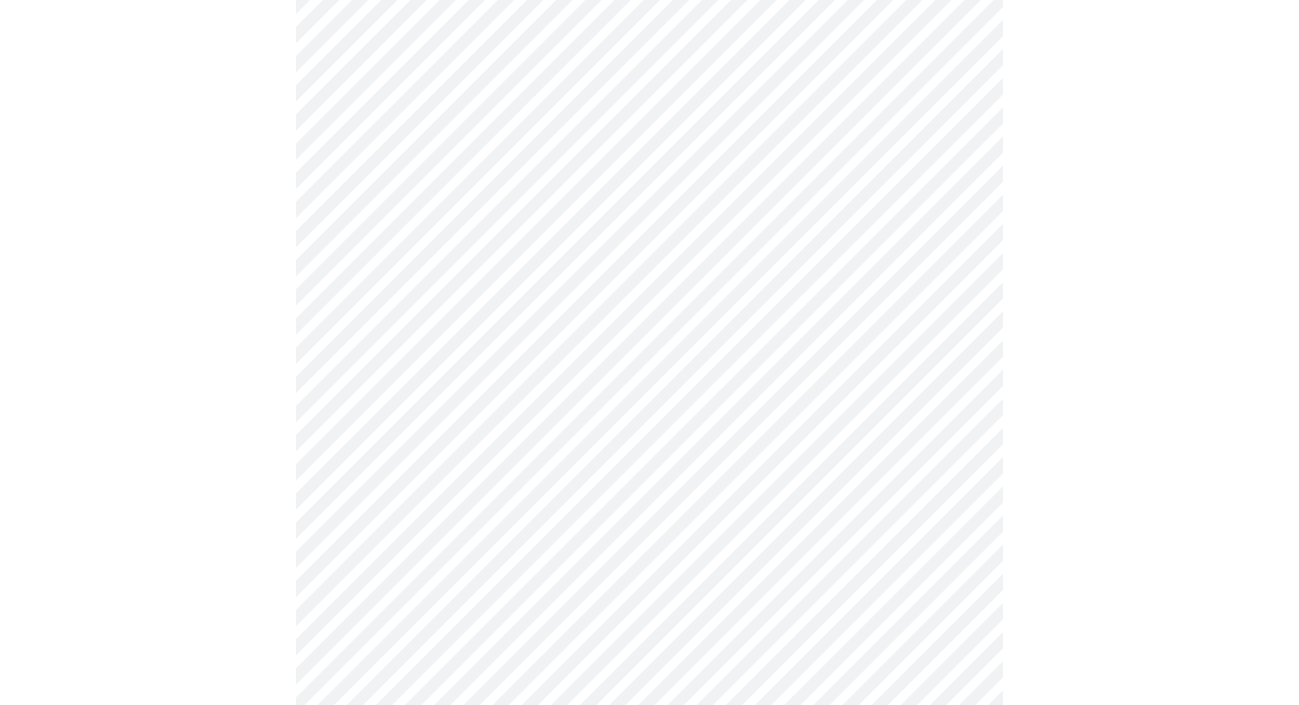
click at [387, 285] on body "MyMenopauseRx Appointments Messaging Labs Uploads Medications Community Refer a…" at bounding box center [649, 211] width 1285 height 2202
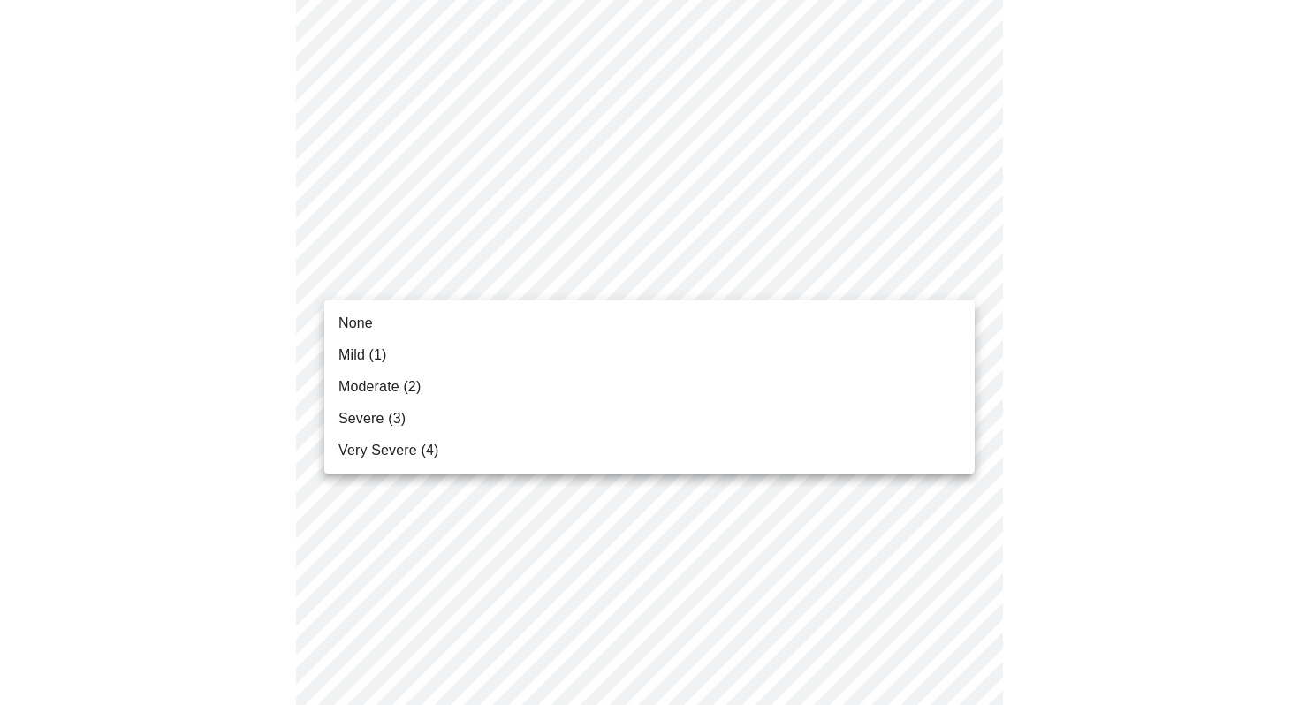
click at [358, 422] on span "Severe (3)" at bounding box center [371, 418] width 67 height 21
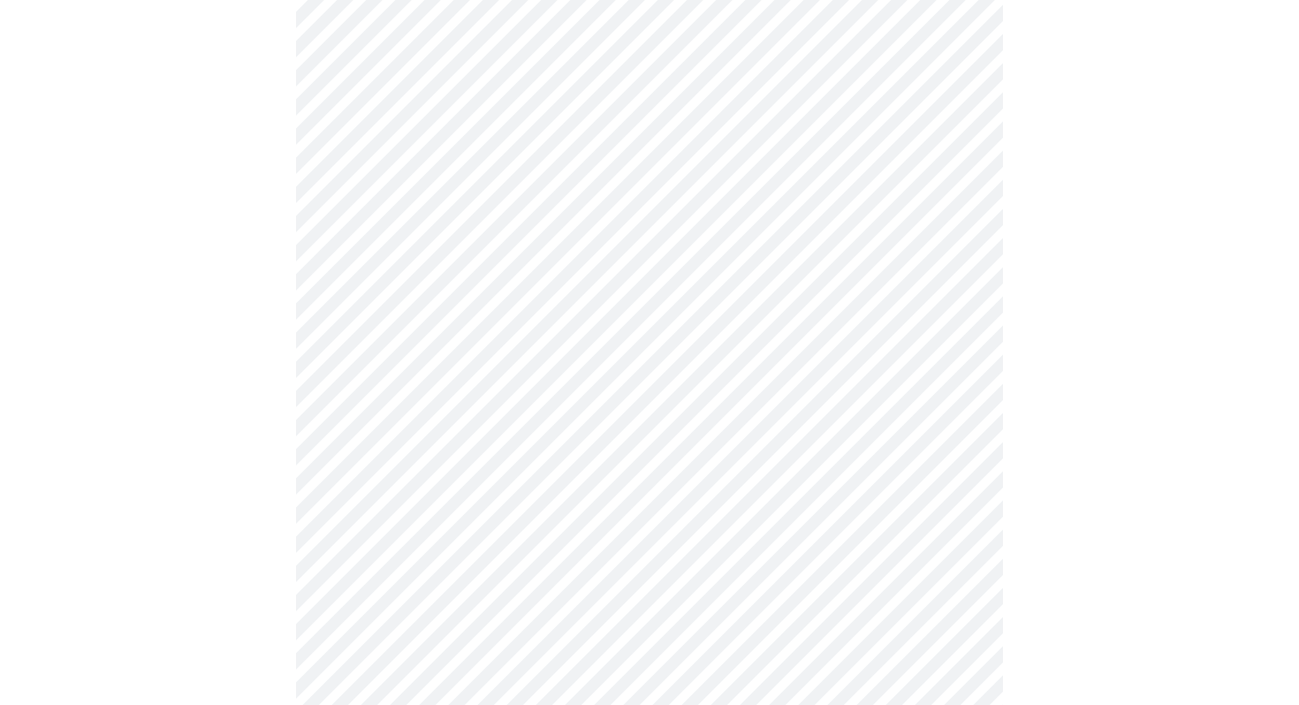
scroll to position [1163, 0]
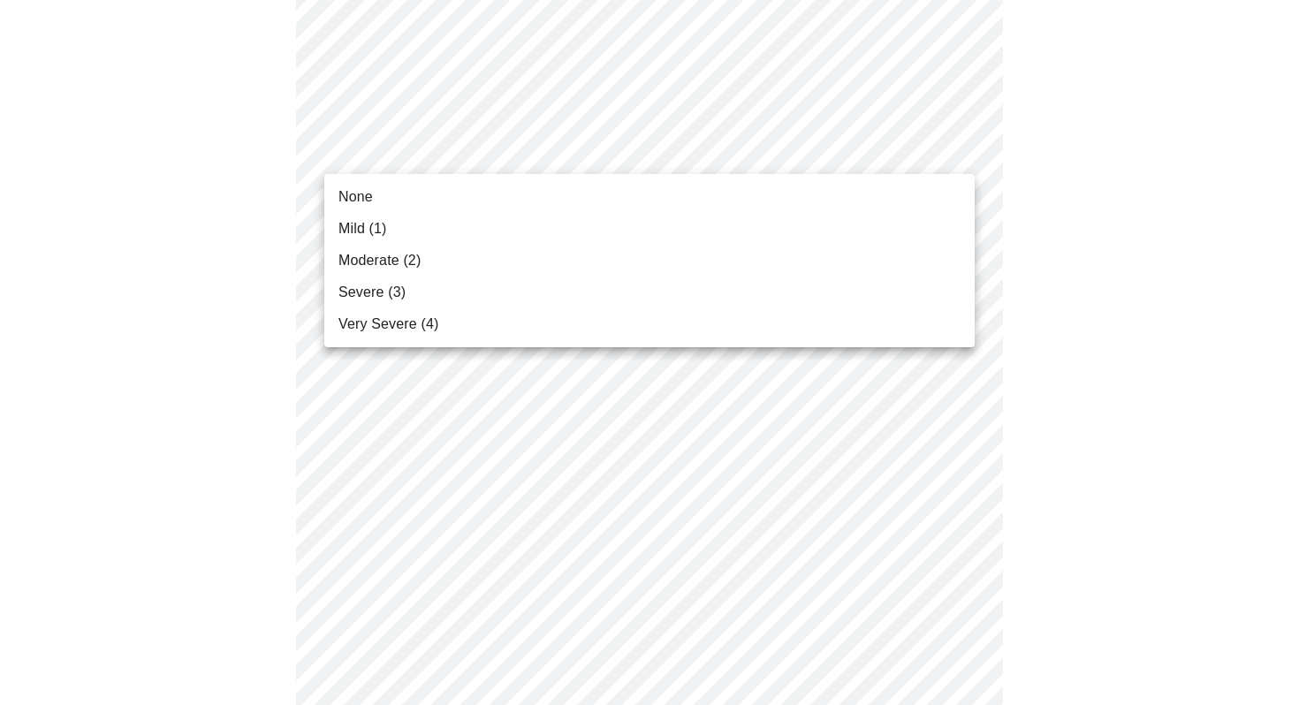
click at [395, 297] on span "Severe (3)" at bounding box center [371, 292] width 67 height 21
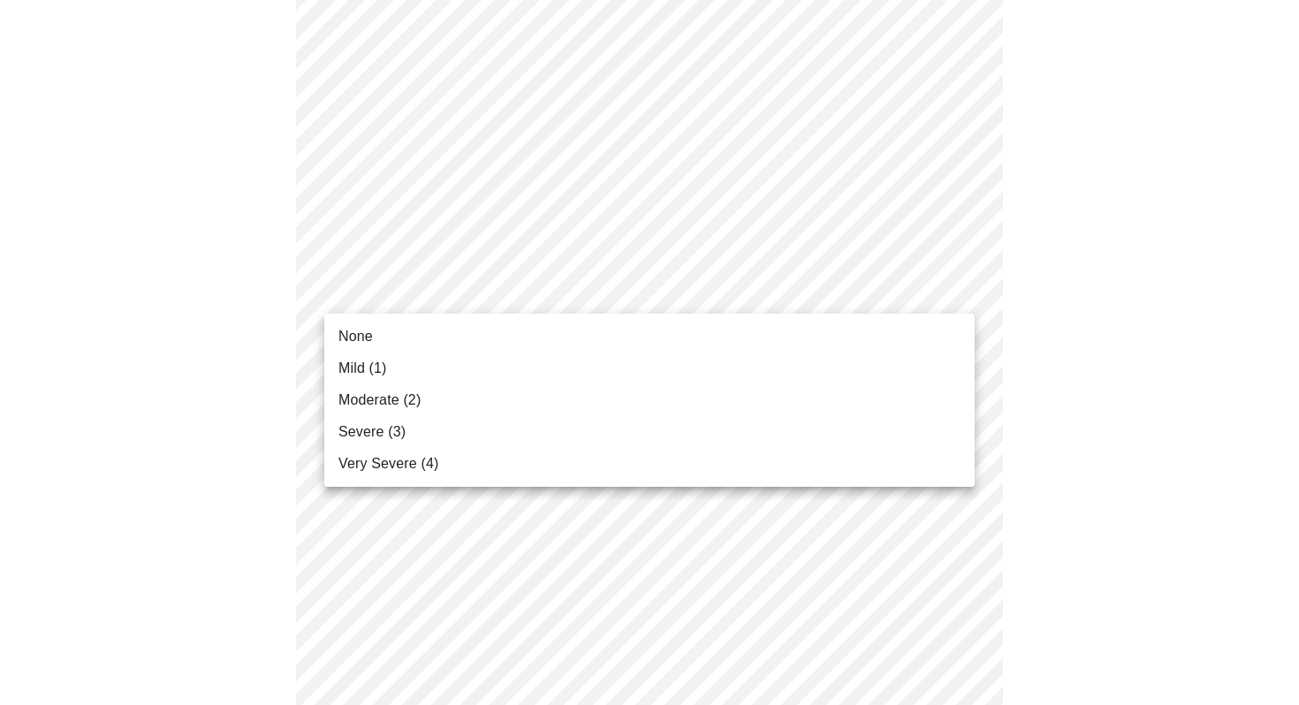
click at [361, 332] on span "None" at bounding box center [355, 336] width 34 height 21
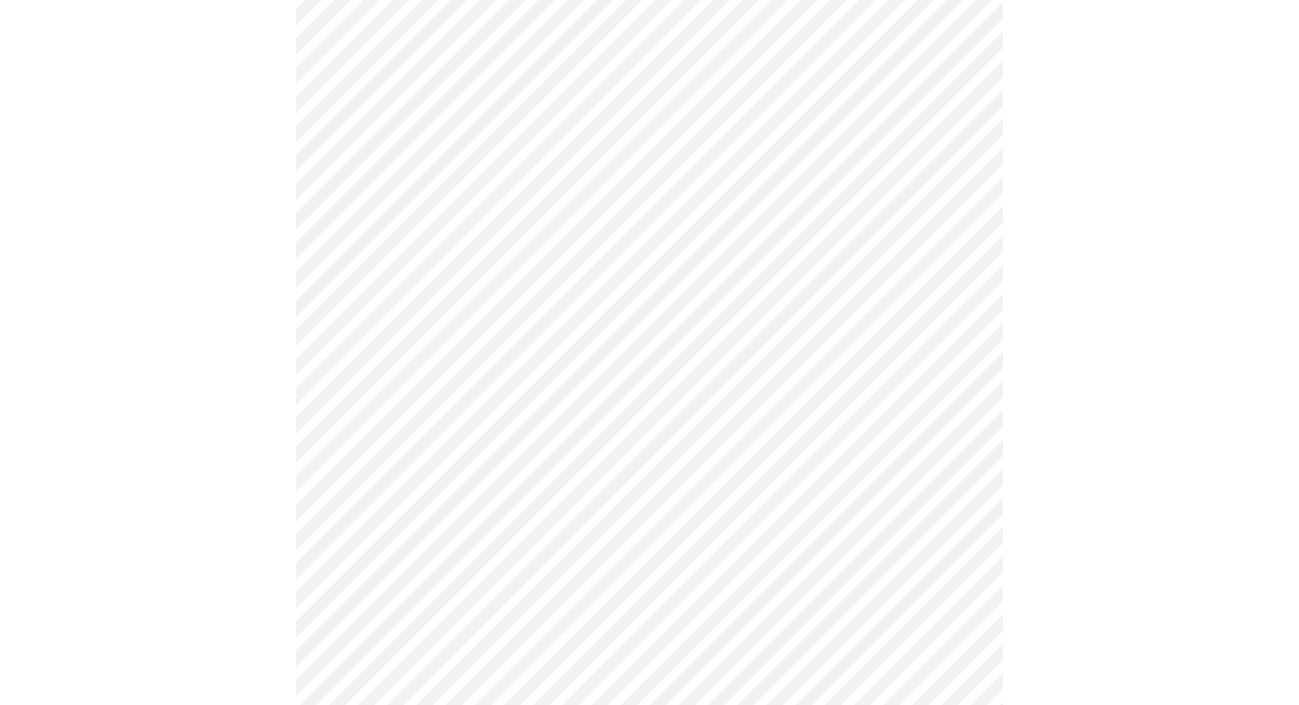
scroll to position [1387, 0]
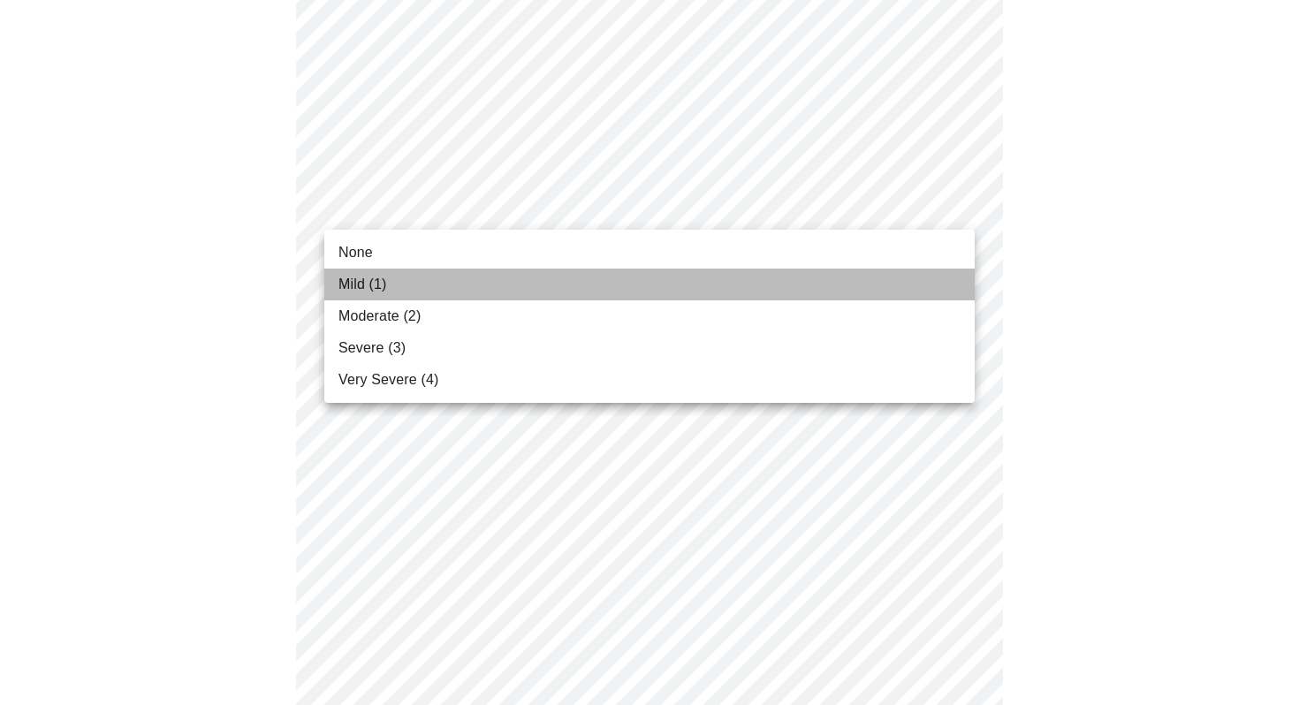
click at [361, 291] on span "Mild (1)" at bounding box center [362, 284] width 49 height 21
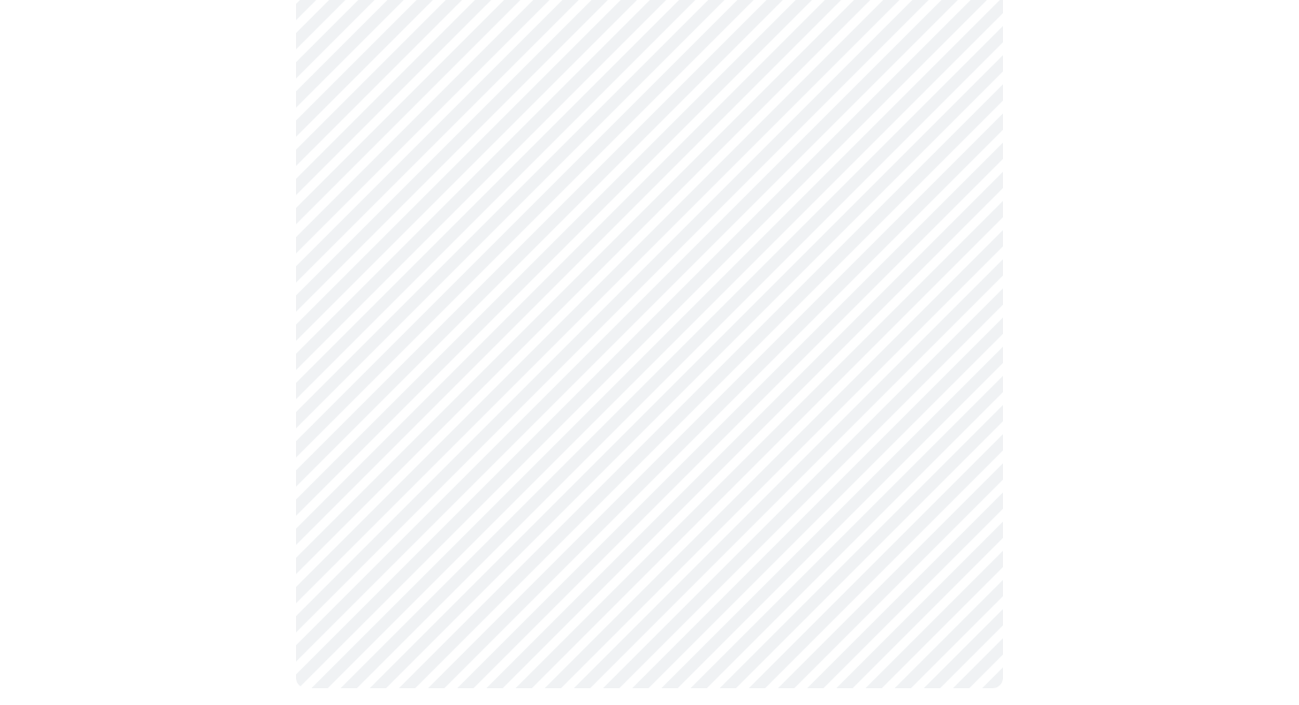
scroll to position [1398, 0]
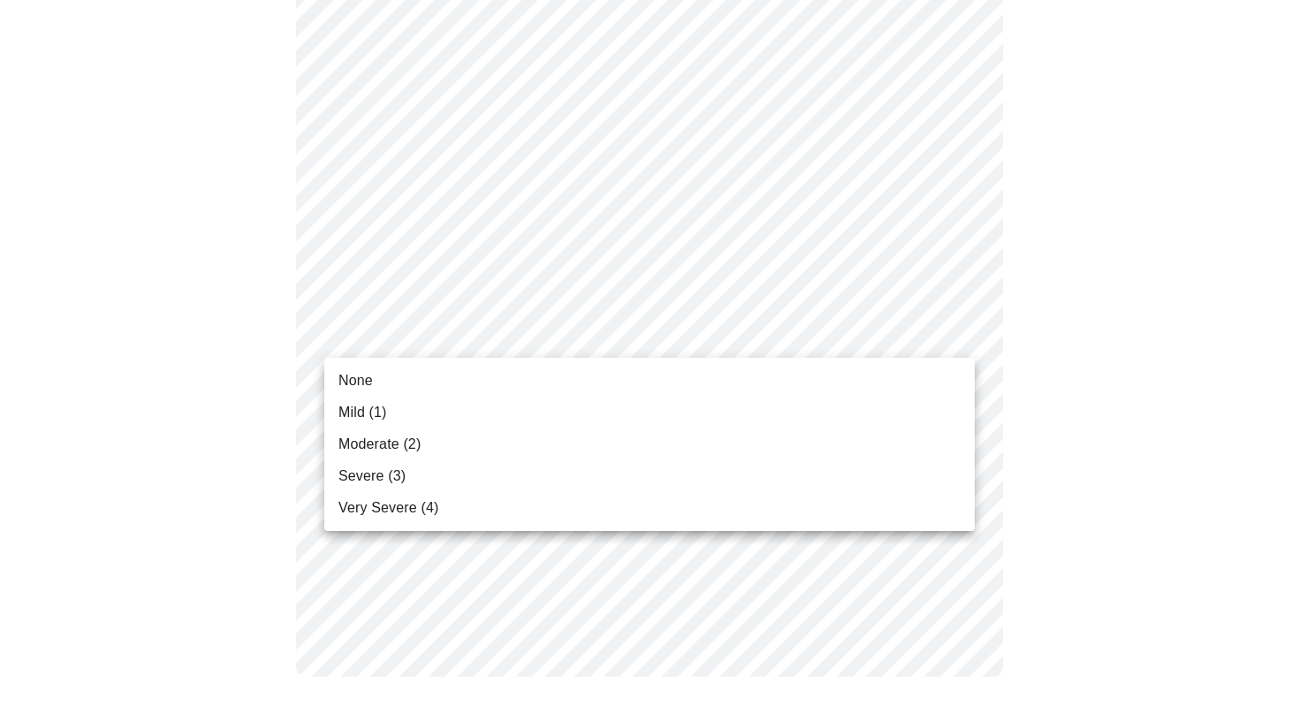
click at [361, 451] on span "Moderate (2)" at bounding box center [379, 444] width 82 height 21
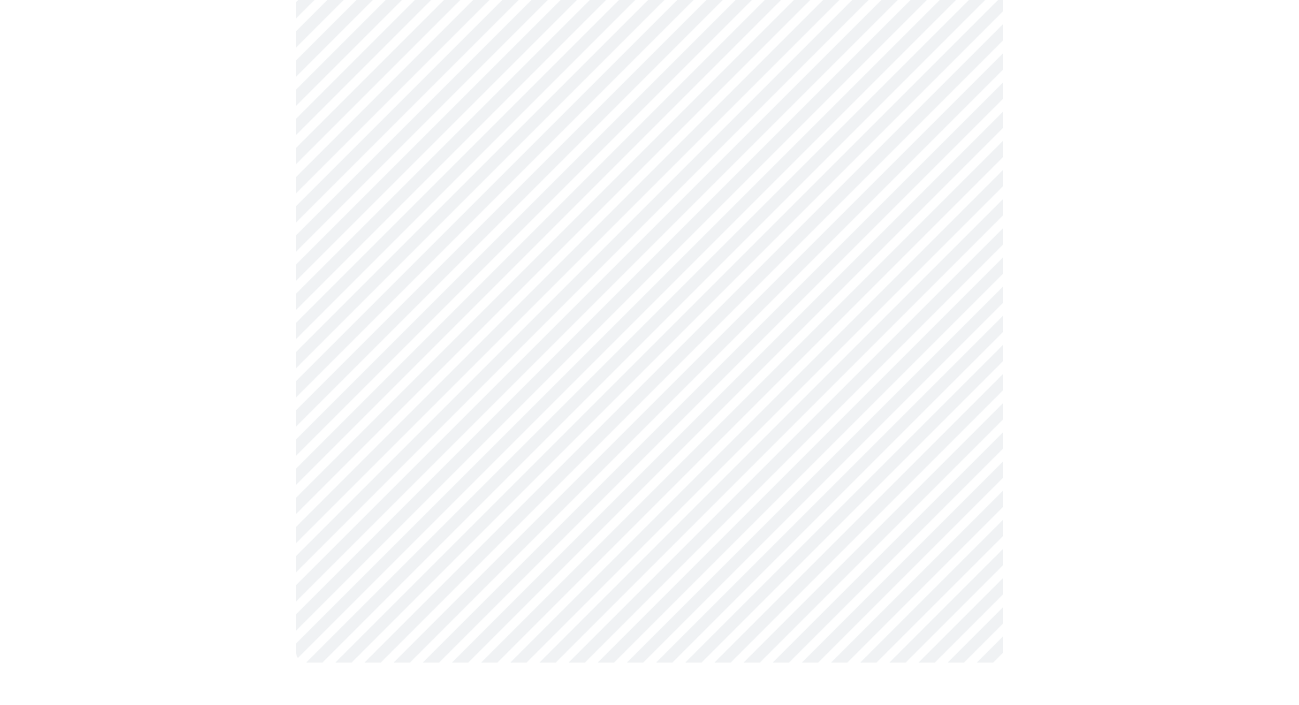
scroll to position [1373, 0]
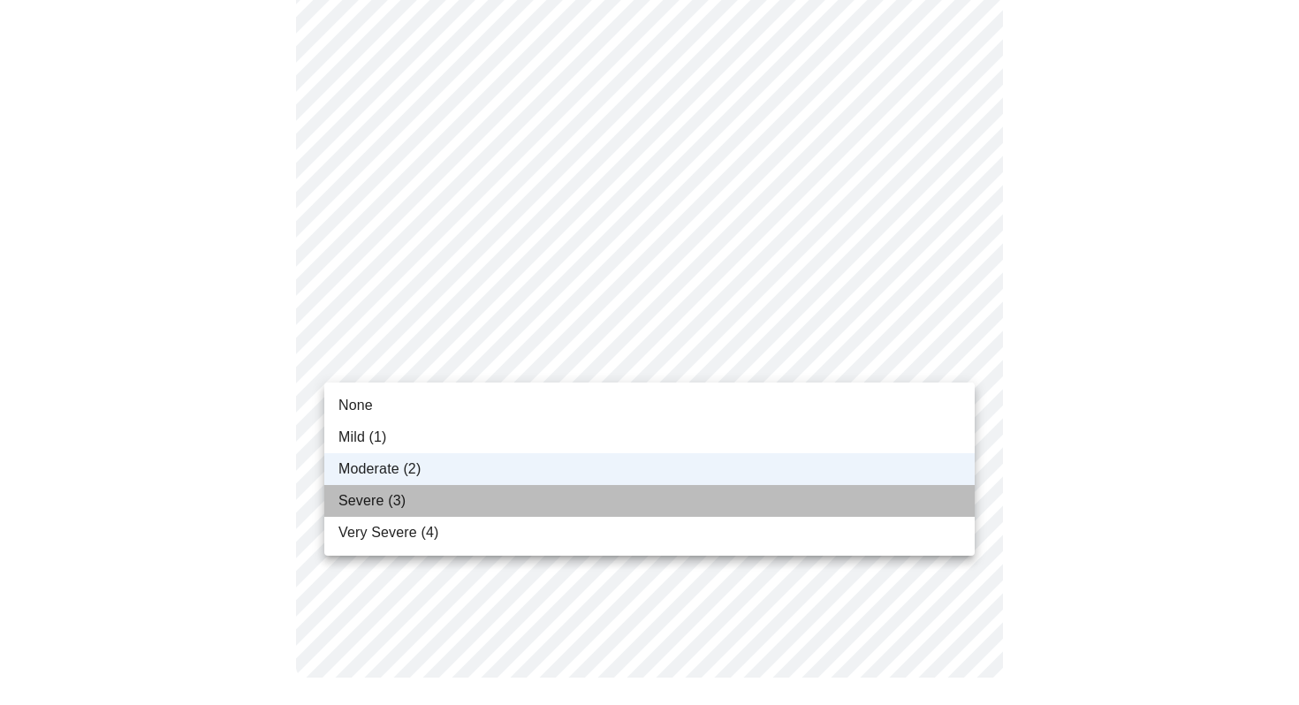
click at [589, 496] on li "Severe (3)" at bounding box center [649, 501] width 650 height 32
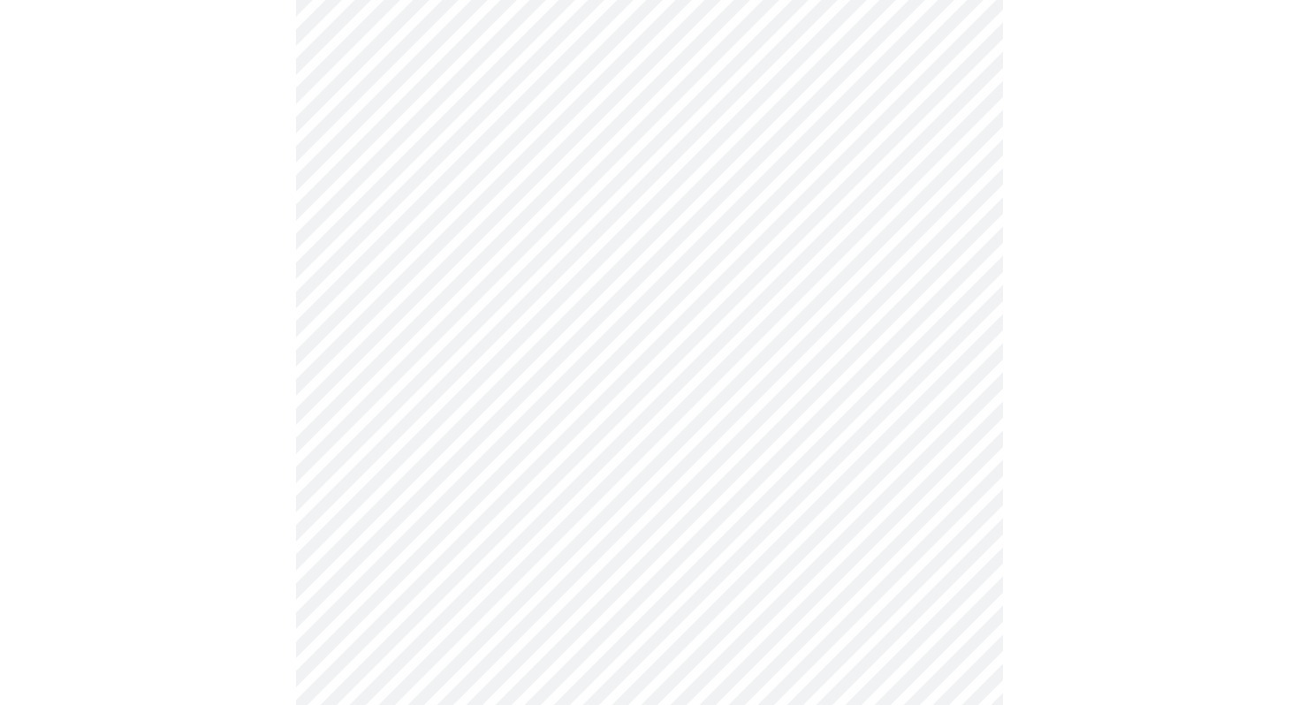
scroll to position [969, 0]
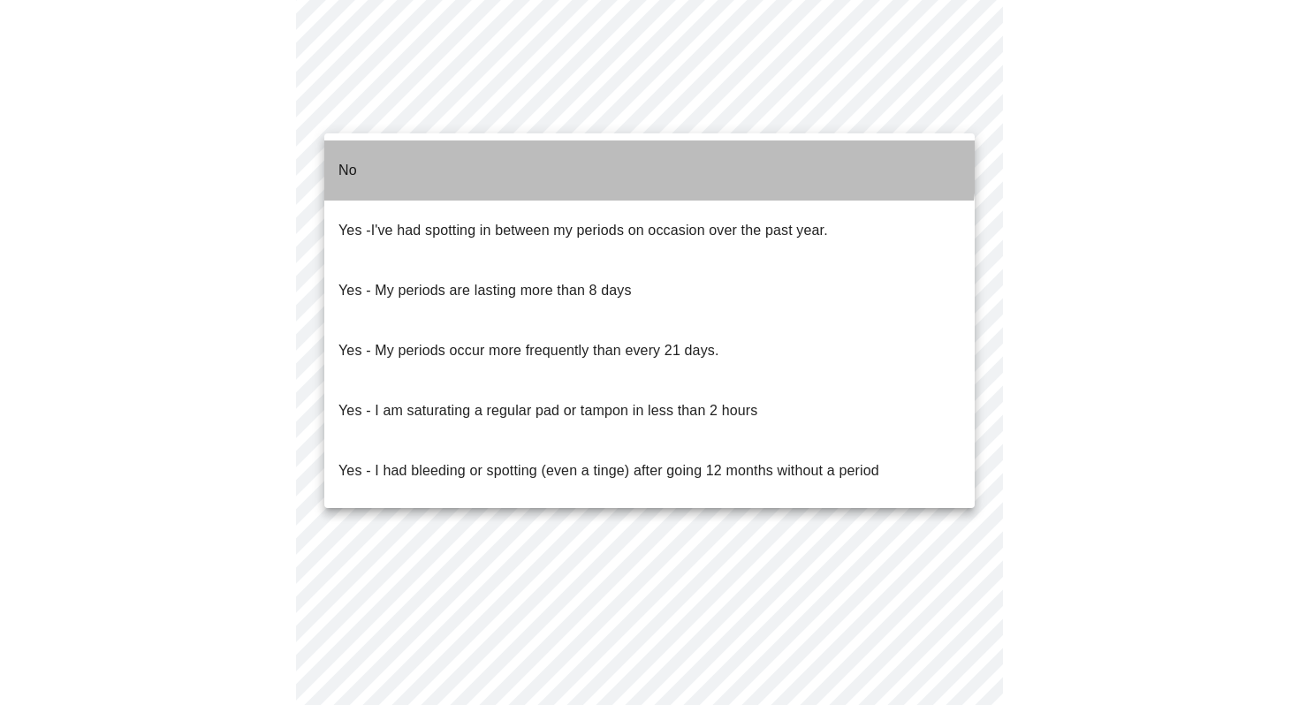
click at [521, 153] on li "No" at bounding box center [649, 171] width 650 height 60
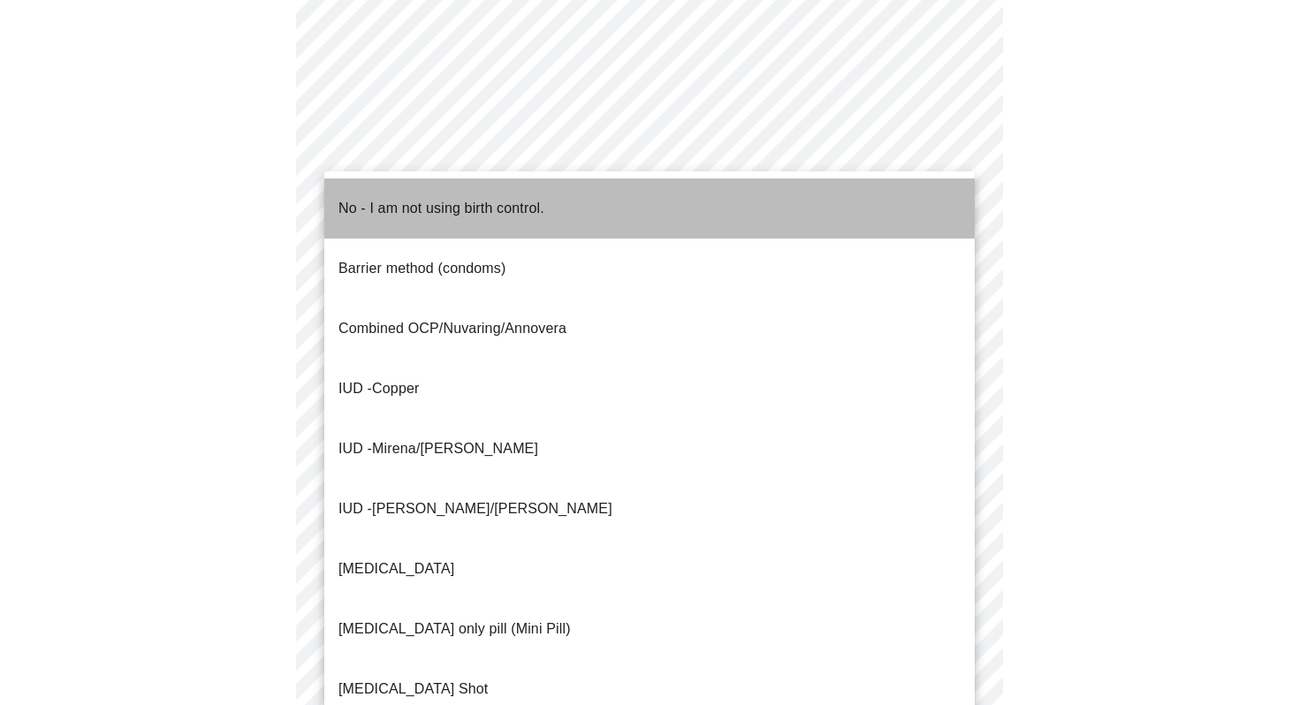
click at [397, 201] on p "No - I am not using birth control." at bounding box center [441, 208] width 206 height 21
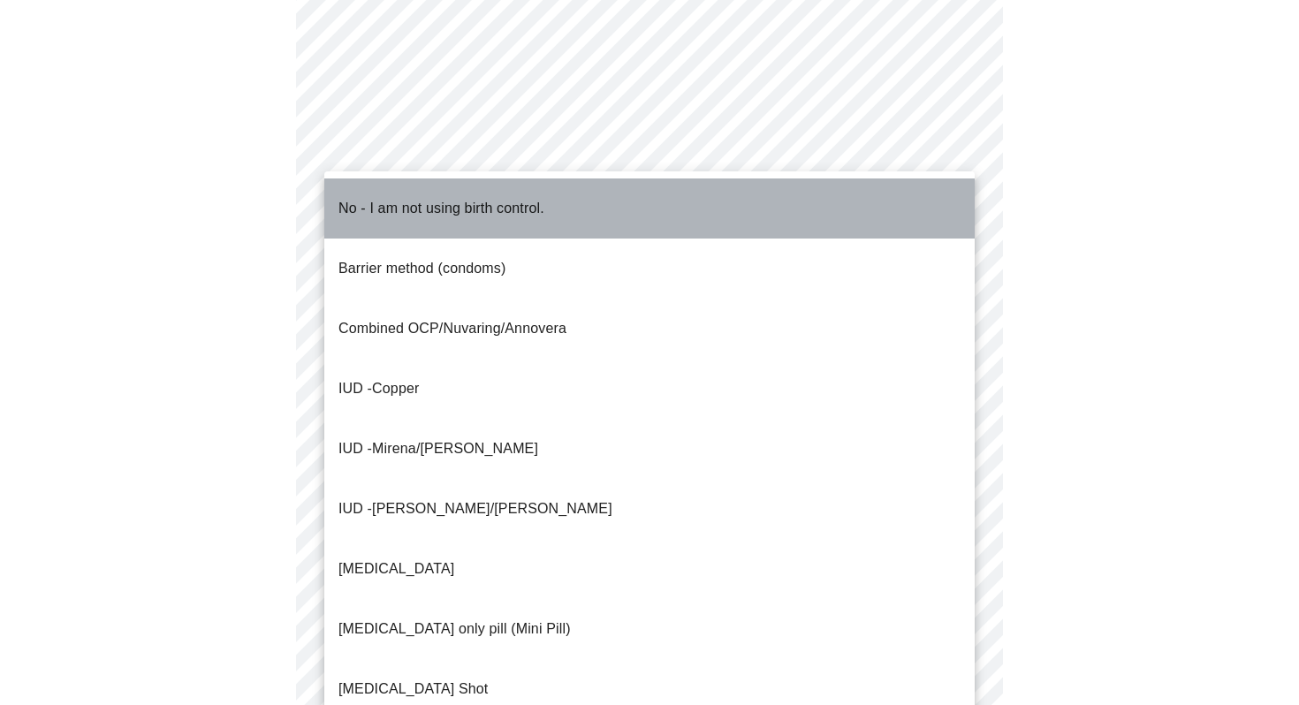
click at [544, 206] on span "No - I am not using birth control." at bounding box center [441, 208] width 206 height 49
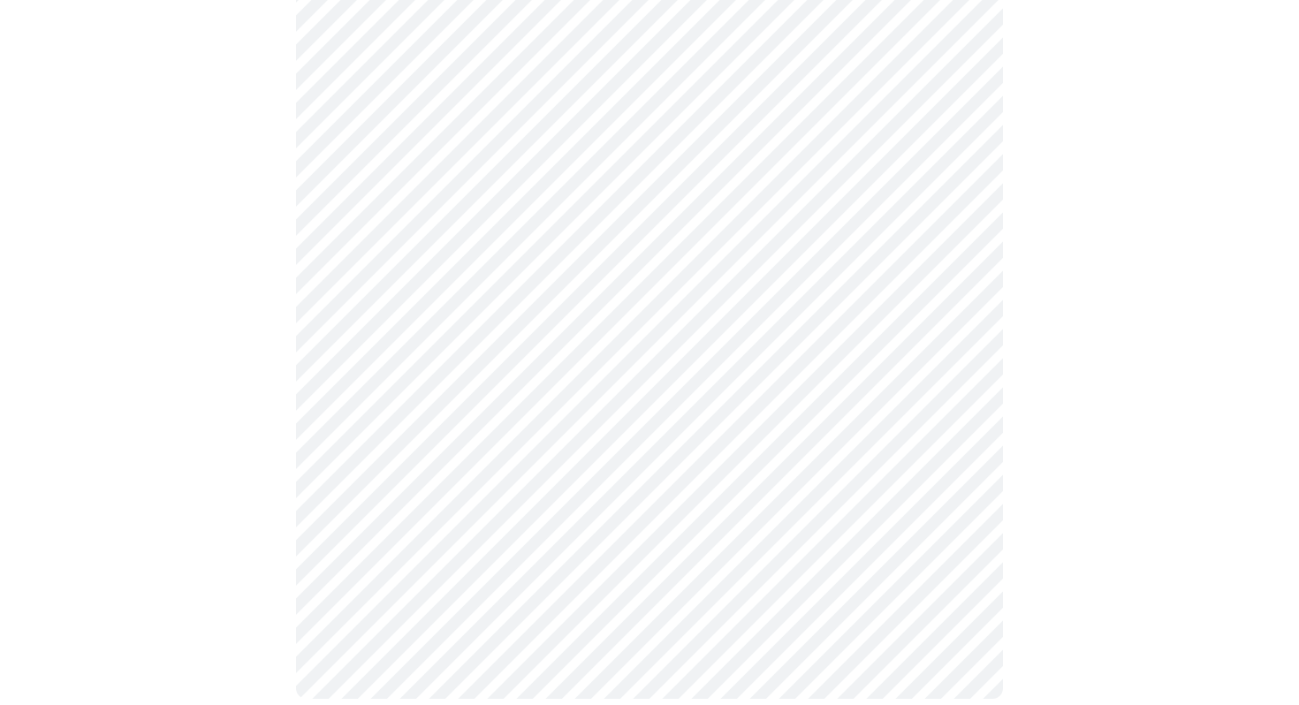
scroll to position [1018, 0]
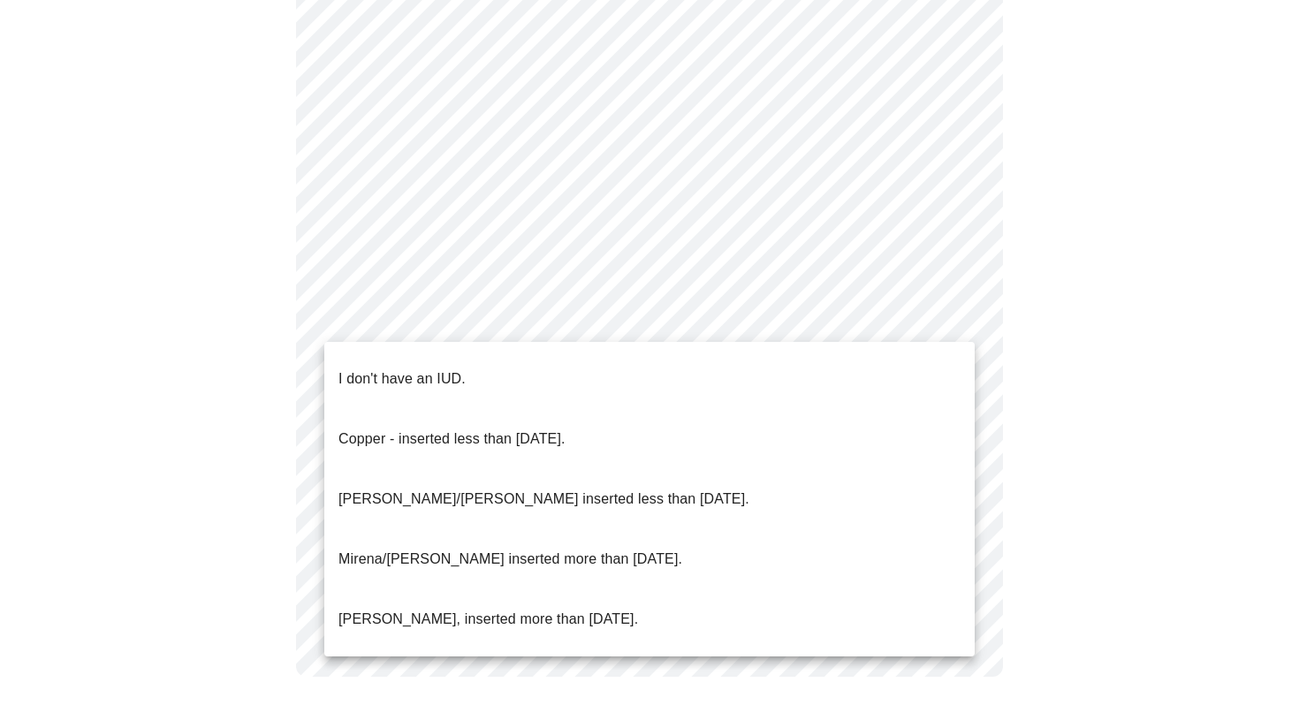
click at [473, 363] on li "I don't have an IUD." at bounding box center [649, 379] width 650 height 60
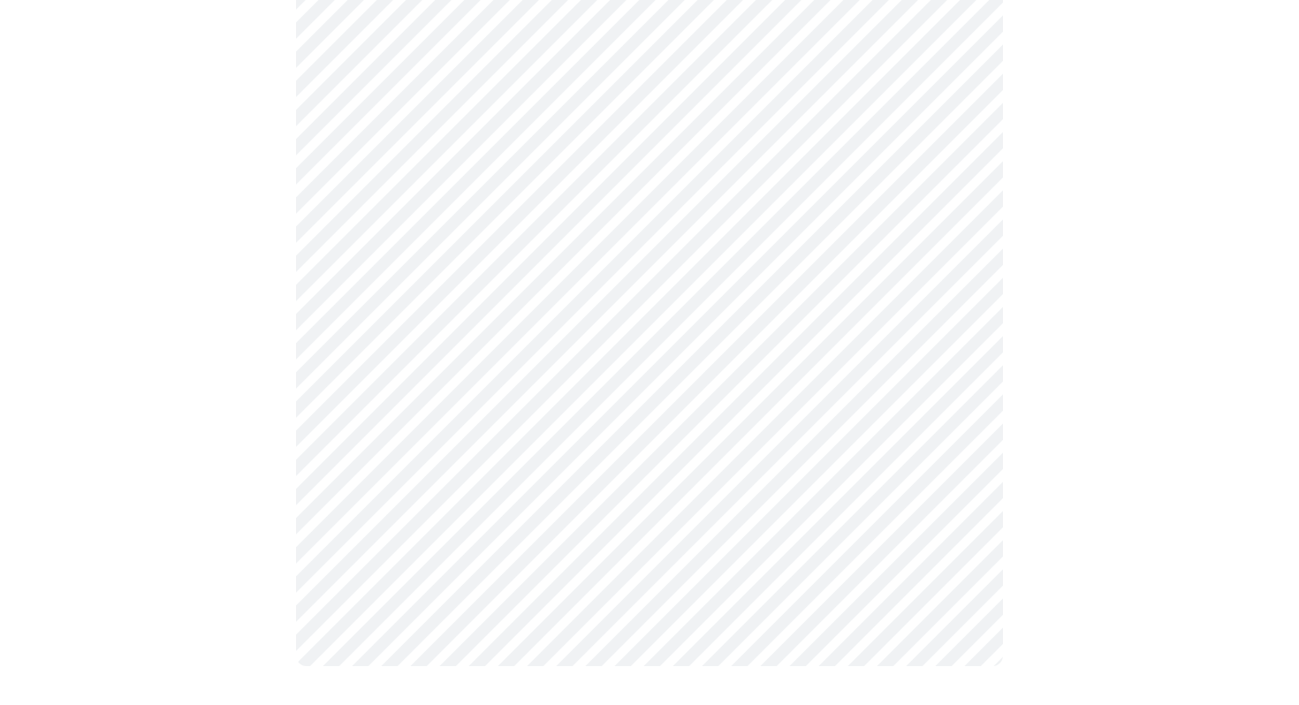
scroll to position [1008, 0]
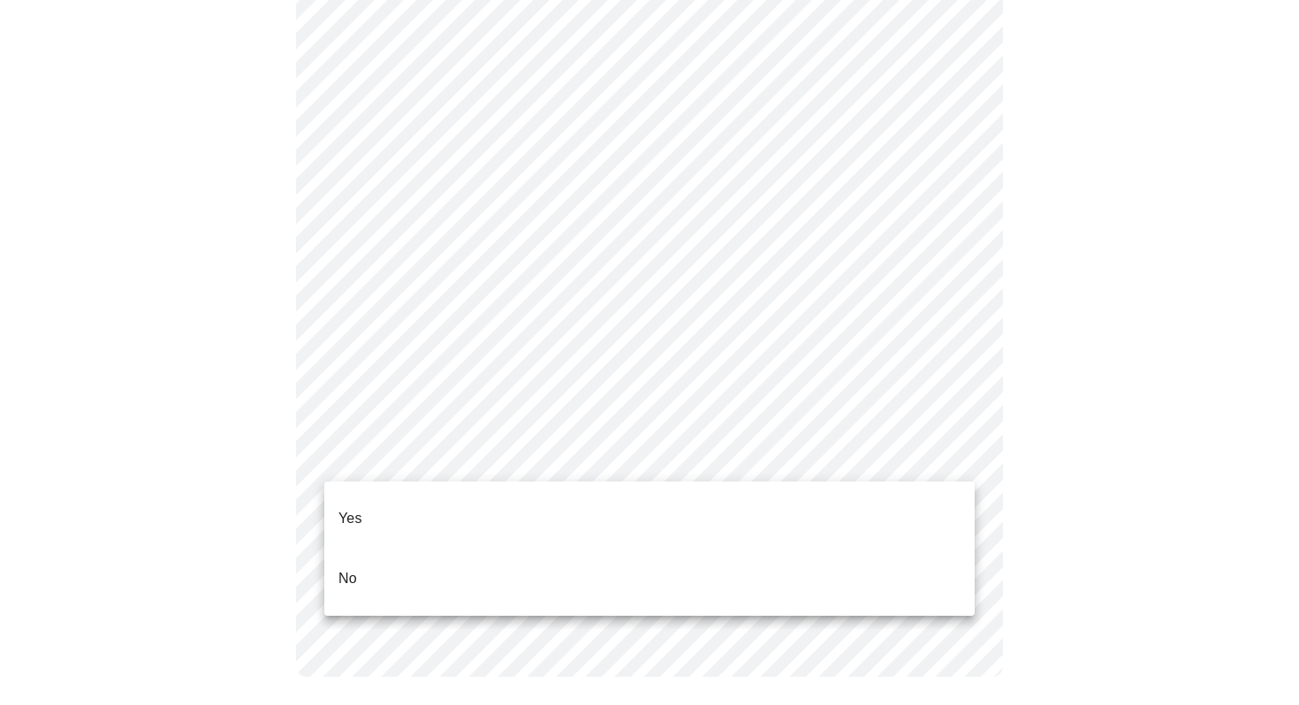
click at [422, 519] on li "Yes" at bounding box center [649, 519] width 650 height 60
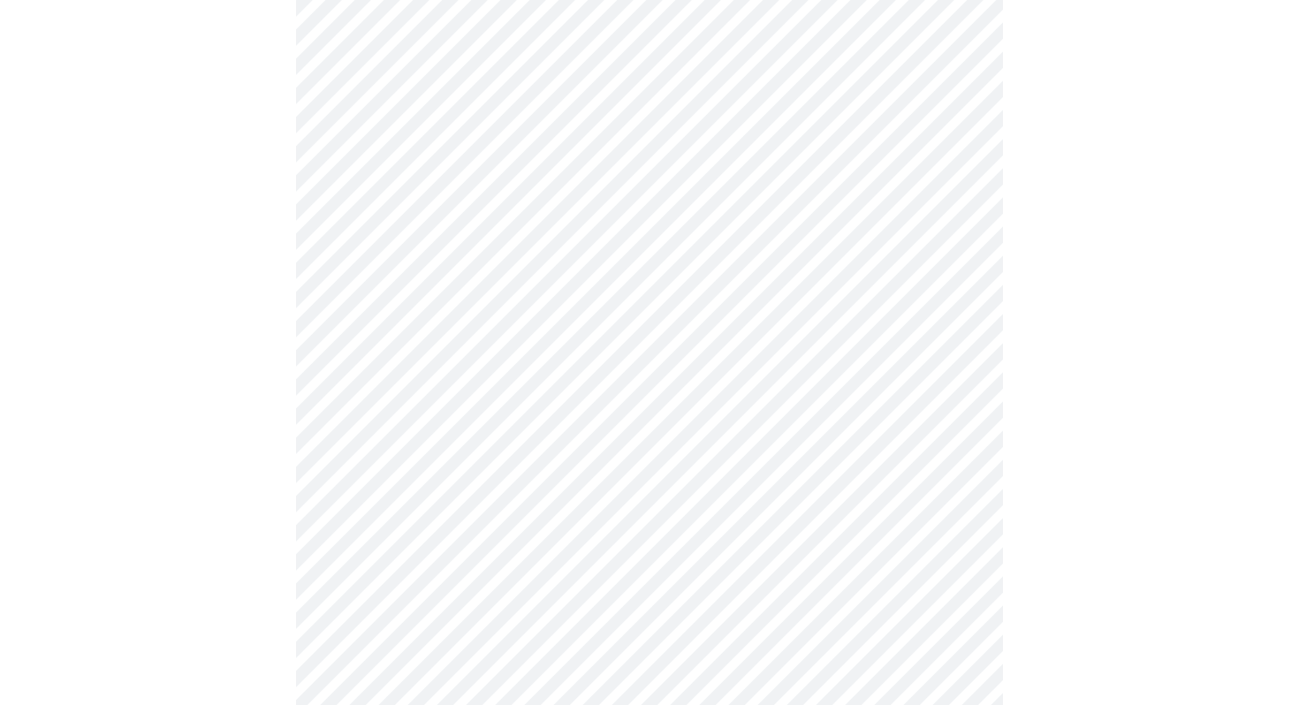
scroll to position [283, 0]
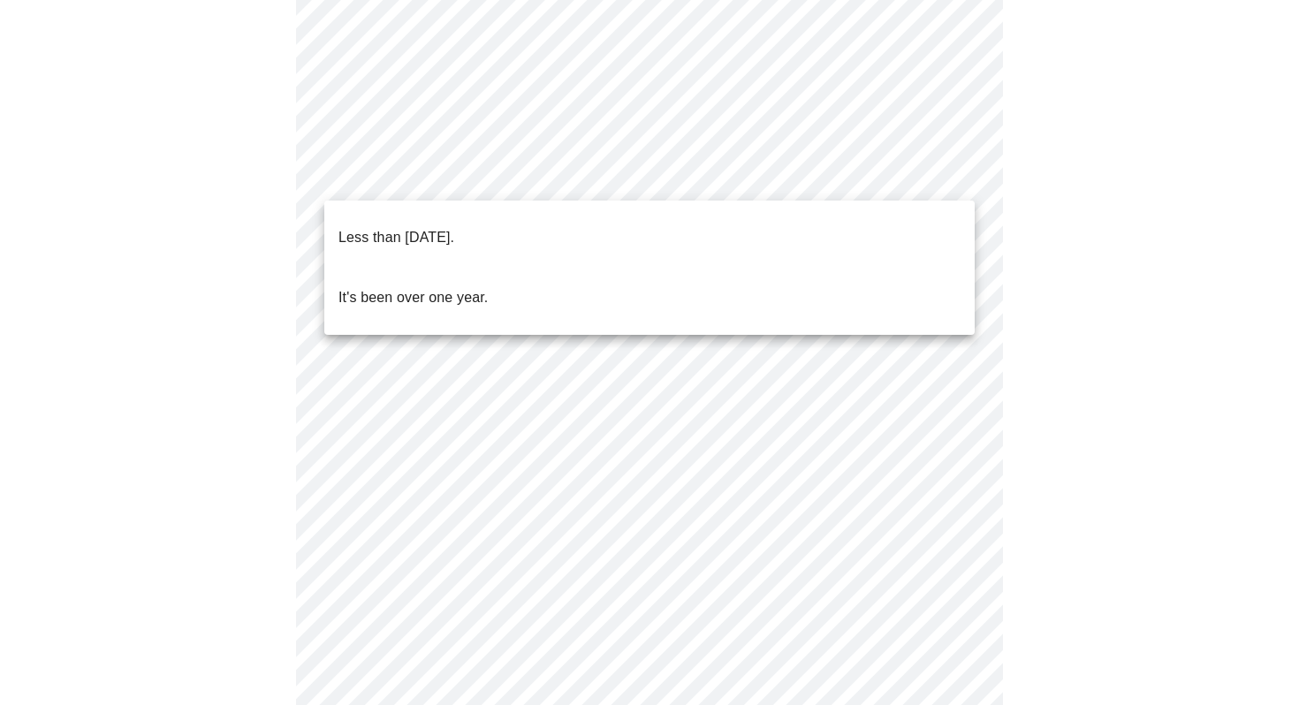
click at [840, 172] on body "MyMenopauseRx Appointments Messaging Labs Uploads Medications Community Refer a…" at bounding box center [649, 382] width 1285 height 1317
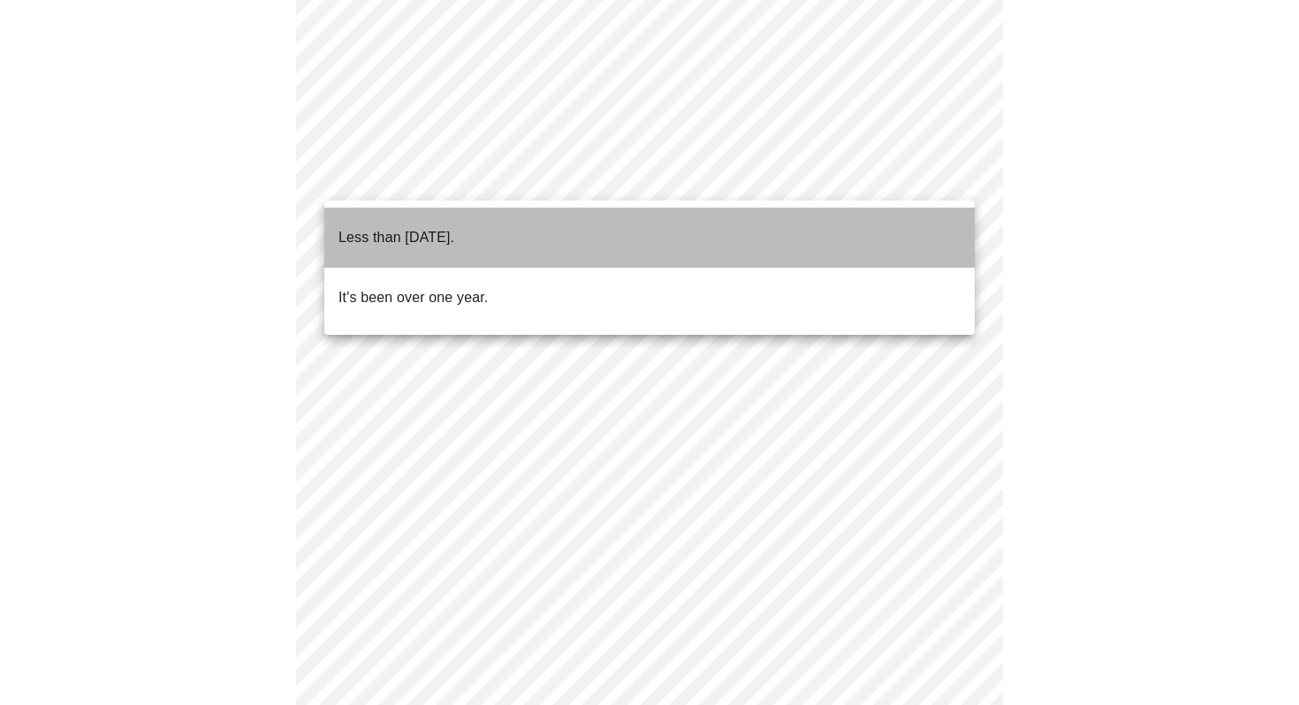
click at [546, 232] on li "Less than [DATE]." at bounding box center [649, 238] width 650 height 60
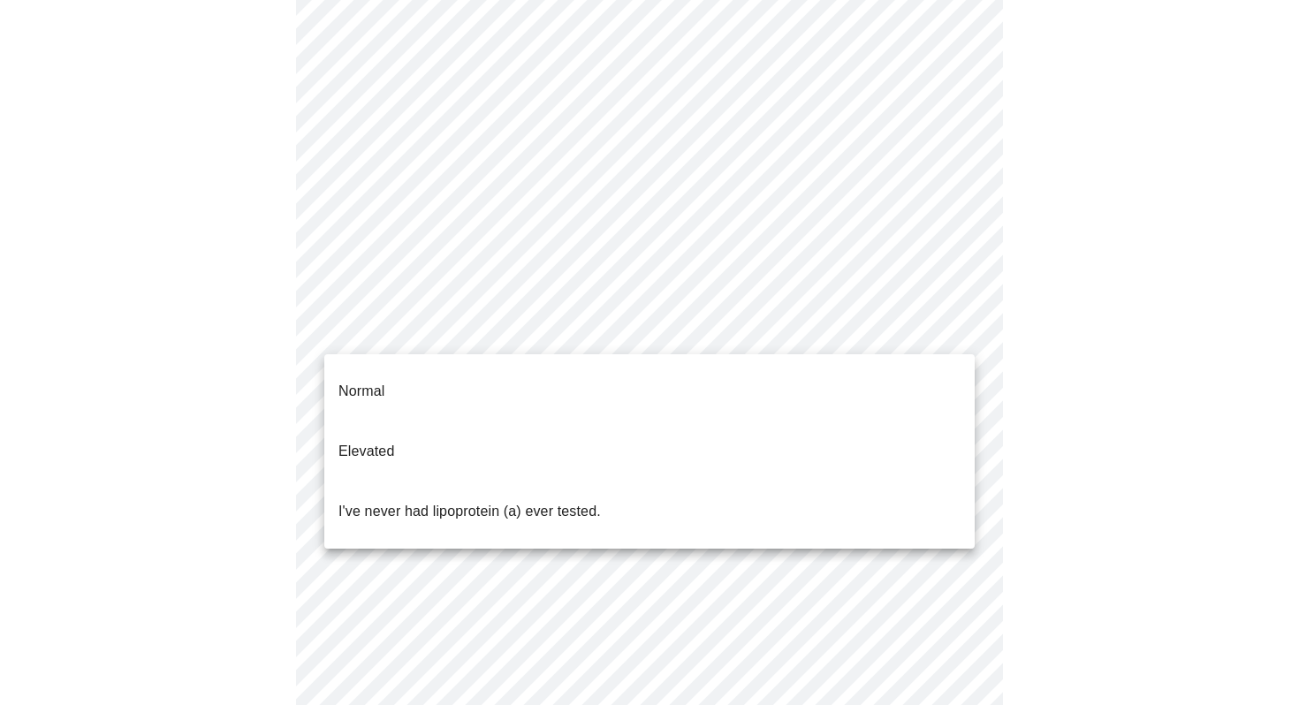
click at [505, 338] on body "MyMenopauseRx Appointments Messaging Labs Uploads Medications Community Refer a…" at bounding box center [649, 377] width 1285 height 1306
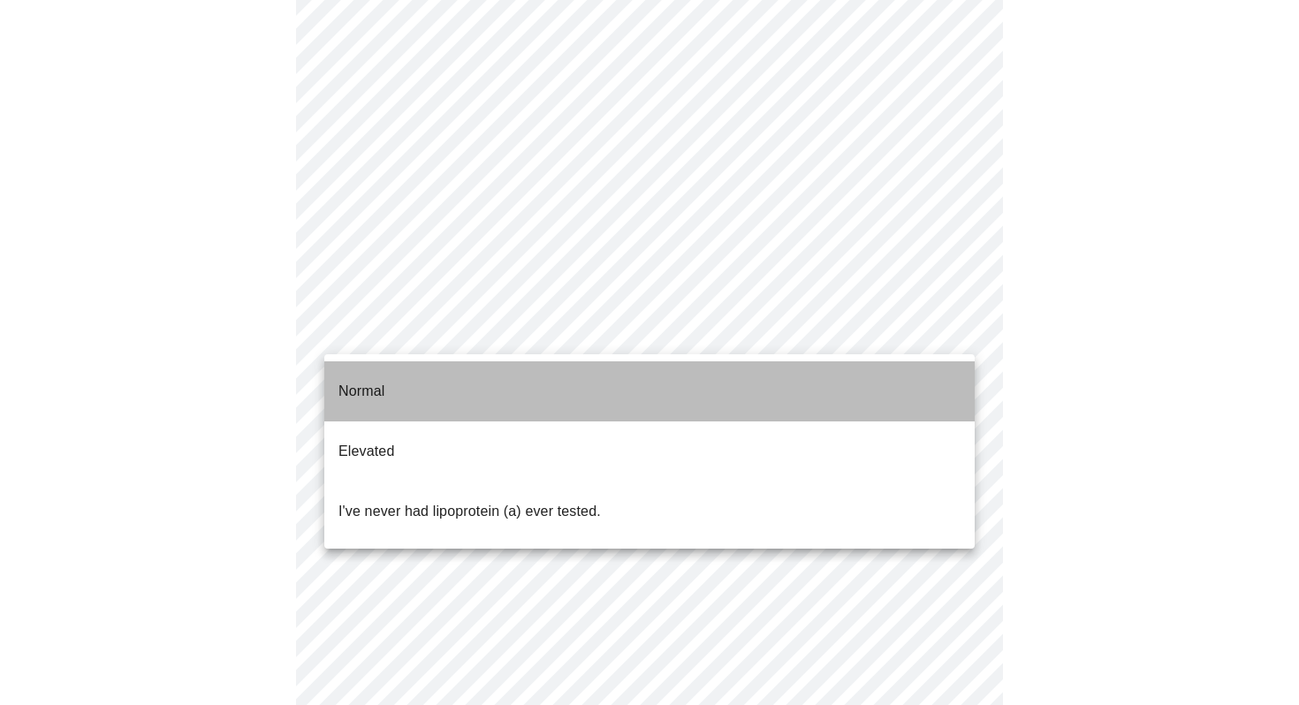
click at [468, 380] on li "Normal" at bounding box center [649, 391] width 650 height 60
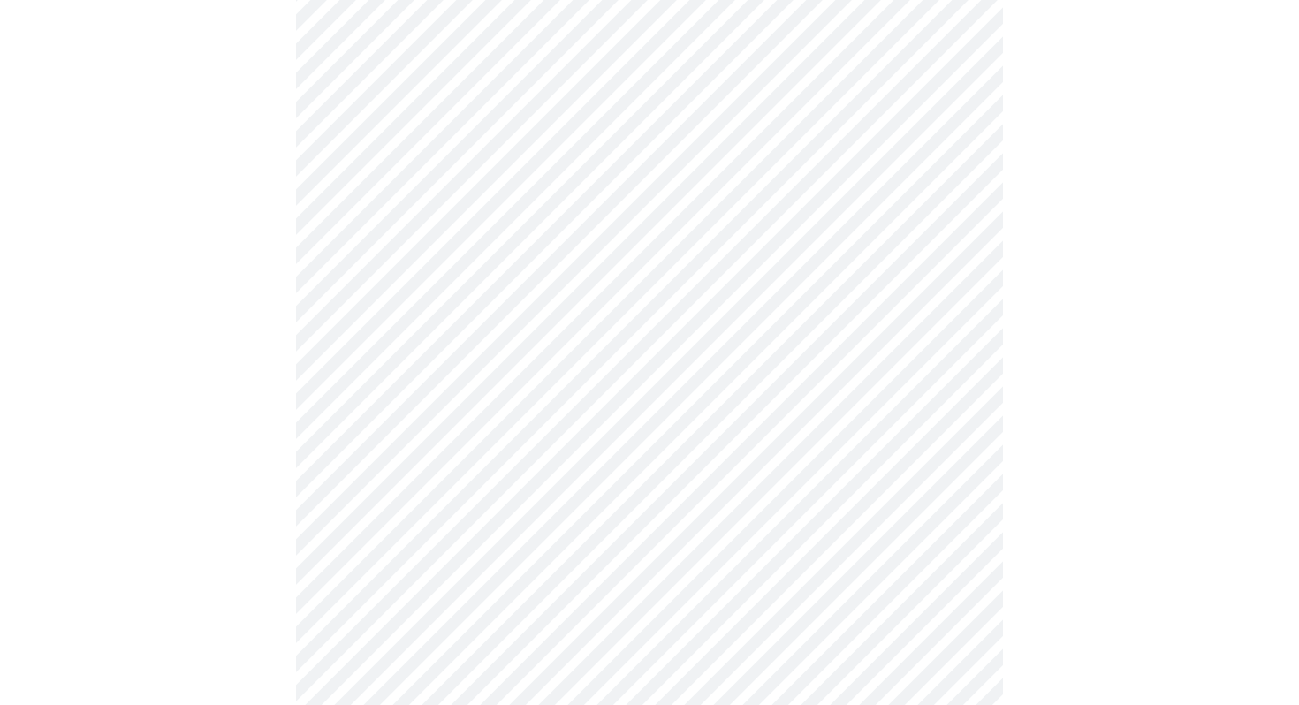
scroll to position [4711, 0]
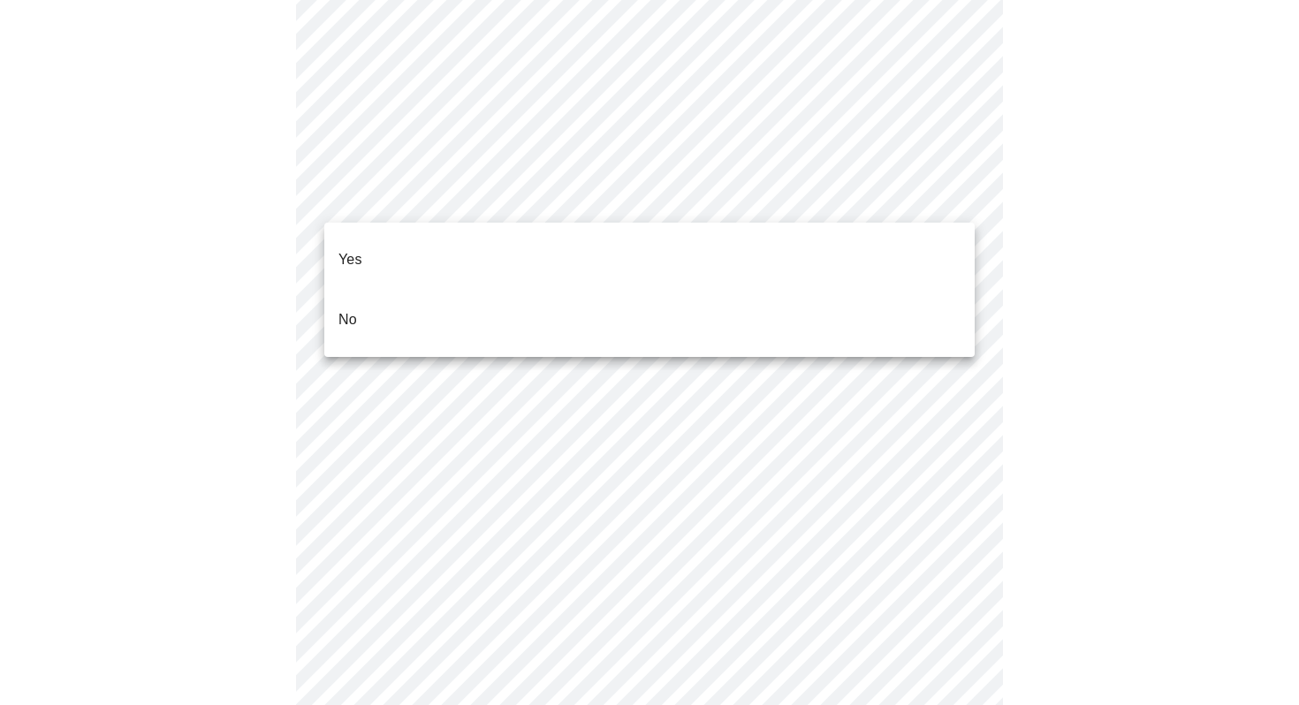
click at [521, 238] on li "Yes" at bounding box center [649, 260] width 650 height 60
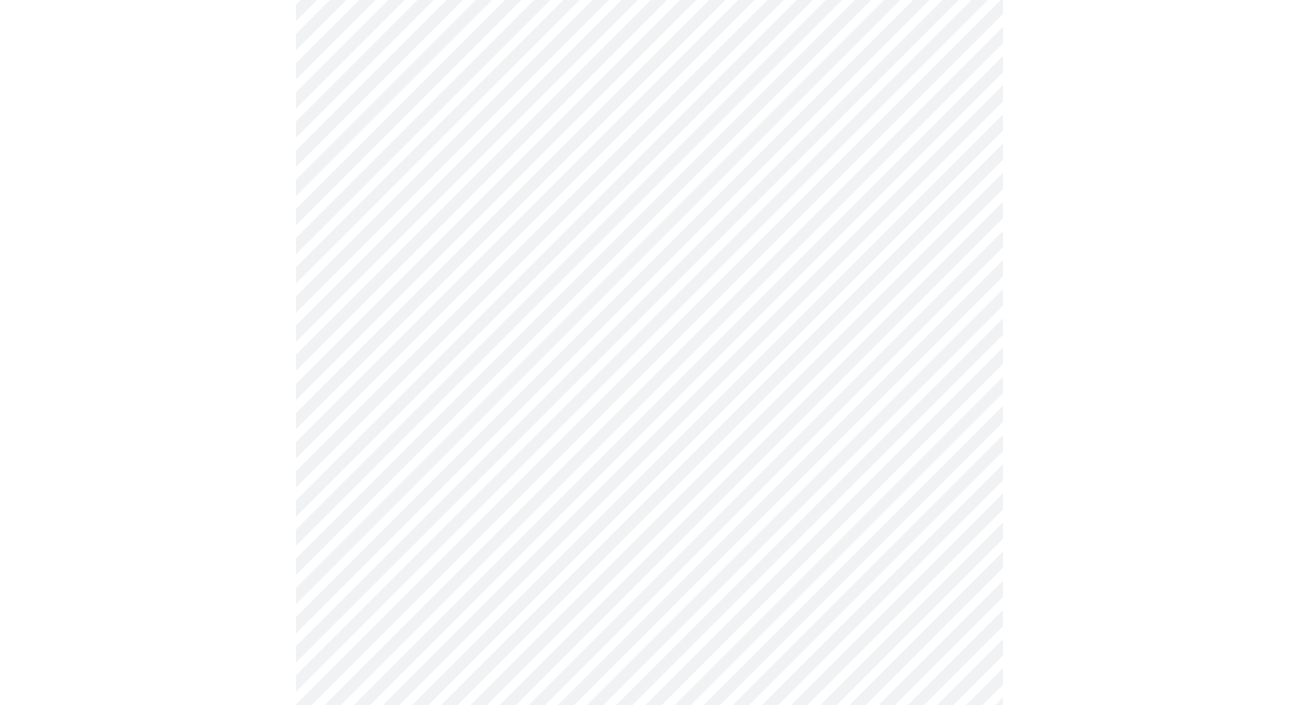
scroll to position [277, 0]
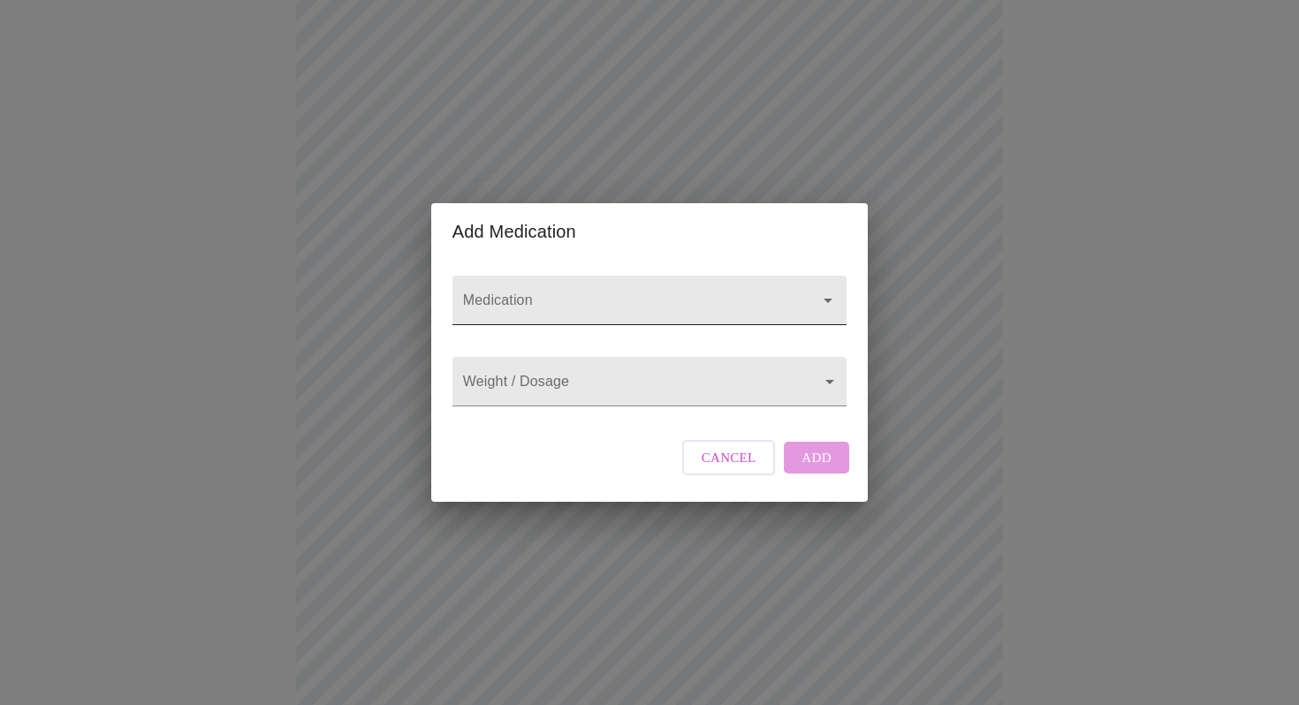
click at [562, 293] on input "Medication" at bounding box center [625, 309] width 330 height 33
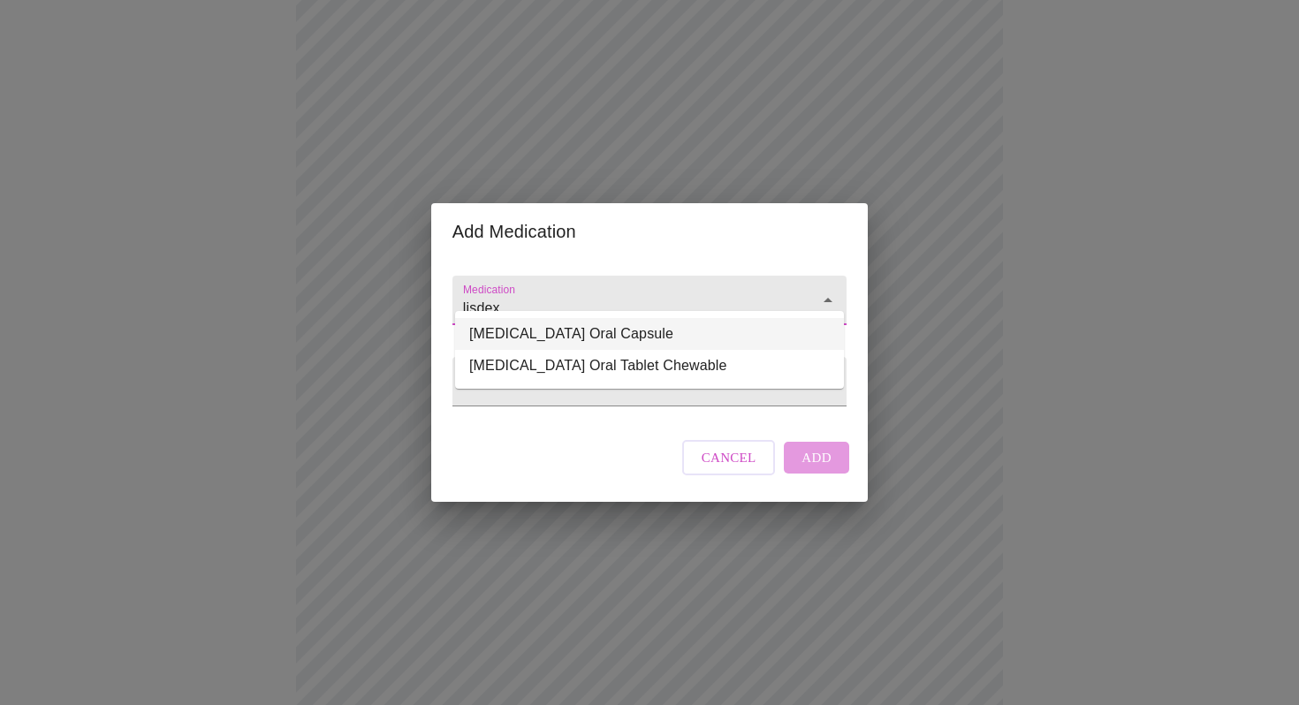
click at [580, 340] on li "[MEDICAL_DATA] Oral Capsule" at bounding box center [649, 334] width 389 height 32
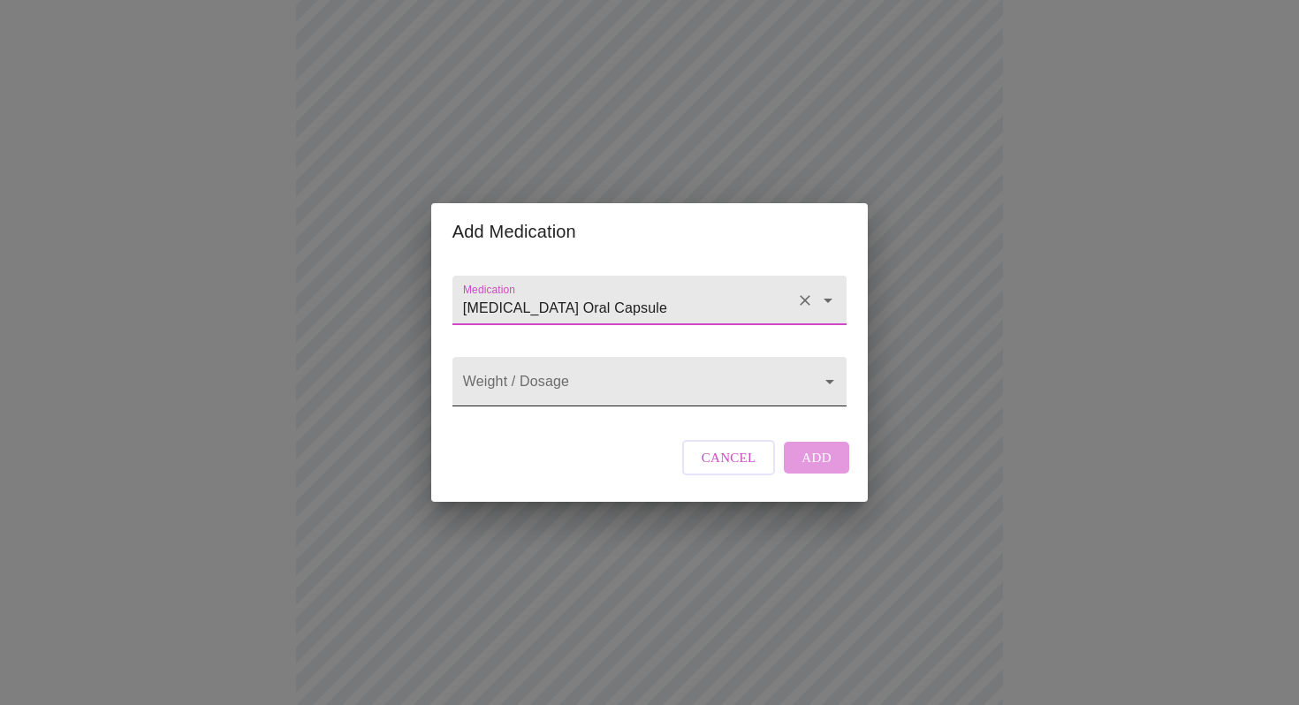
type input "[MEDICAL_DATA] Oral Capsule"
click at [568, 377] on body "MyMenopauseRx Appointments Messaging Labs Uploads Medications Community Refer a…" at bounding box center [649, 509] width 1285 height 1559
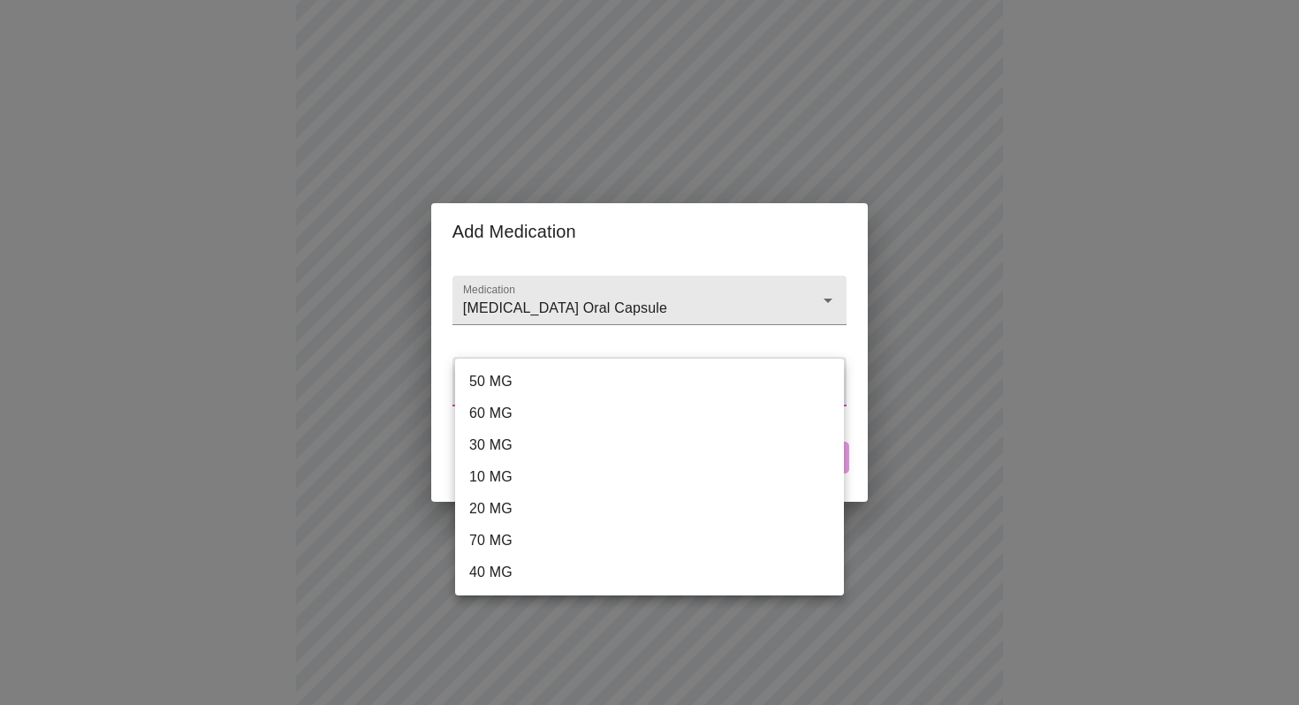
click at [506, 383] on li "50 MG" at bounding box center [649, 382] width 389 height 32
type input "50 MG"
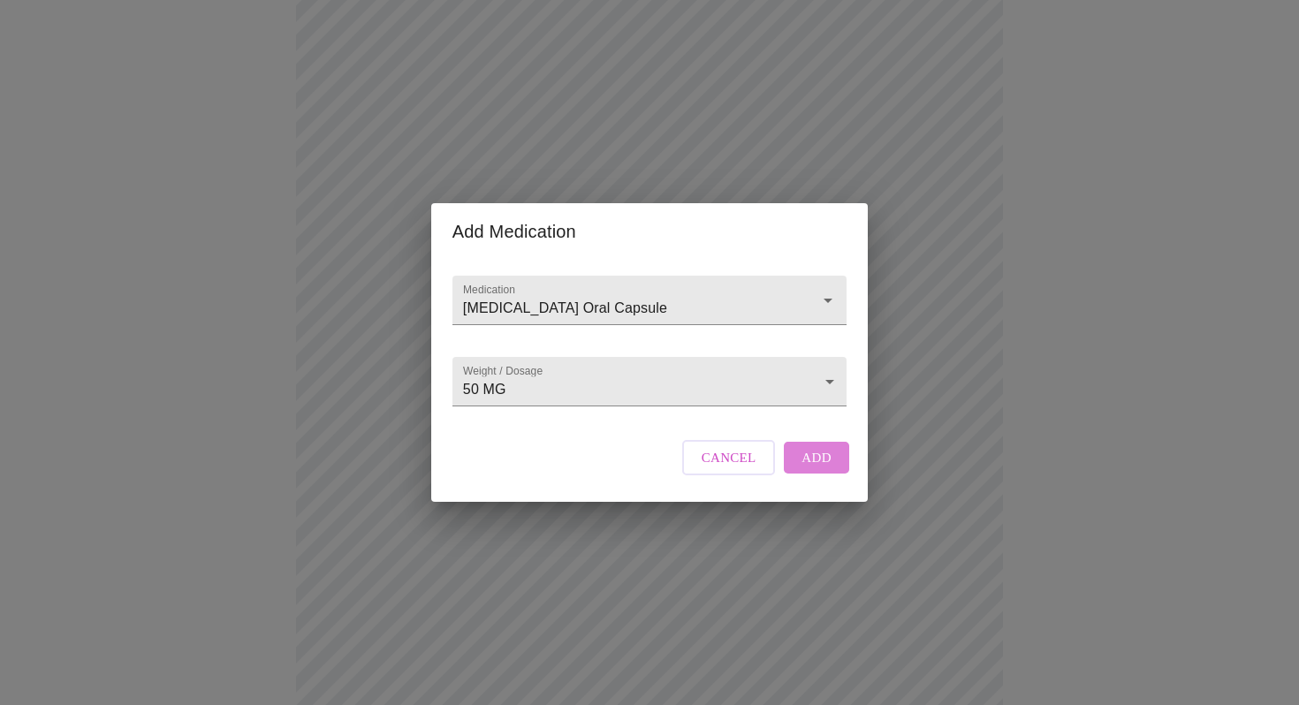
click at [811, 469] on span "Add" at bounding box center [817, 457] width 30 height 23
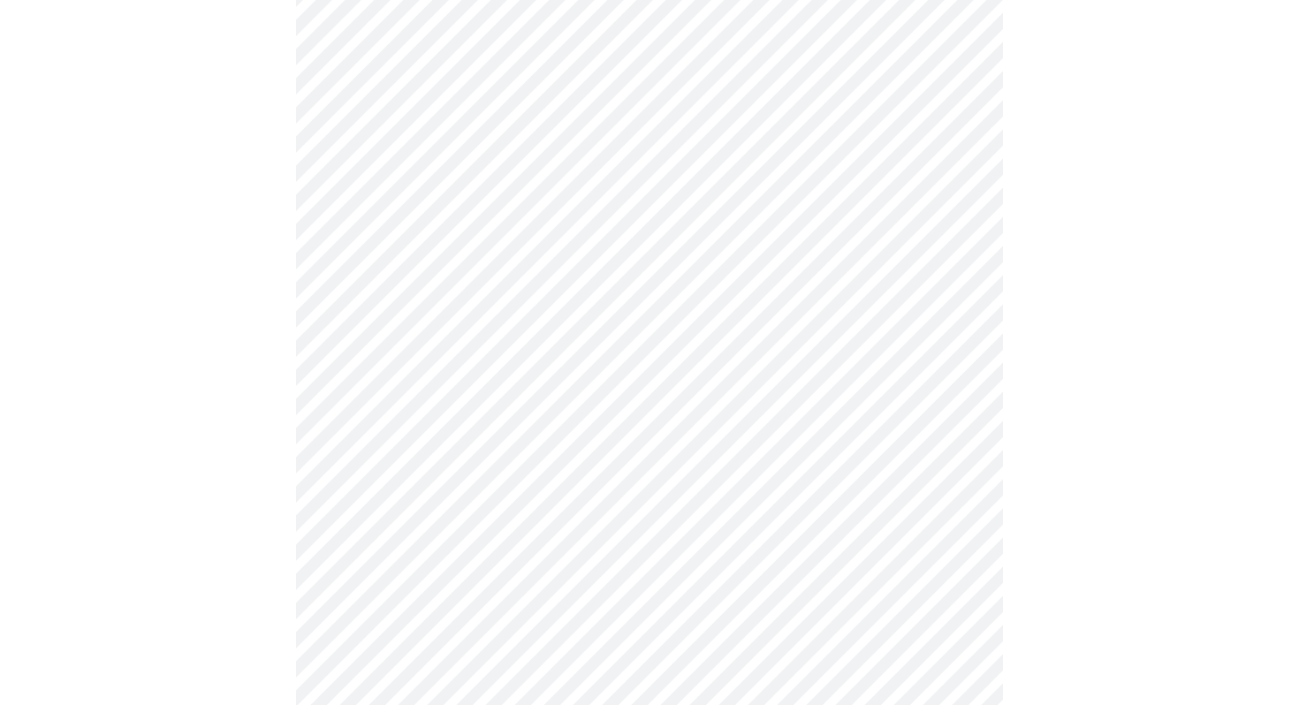
scroll to position [854, 0]
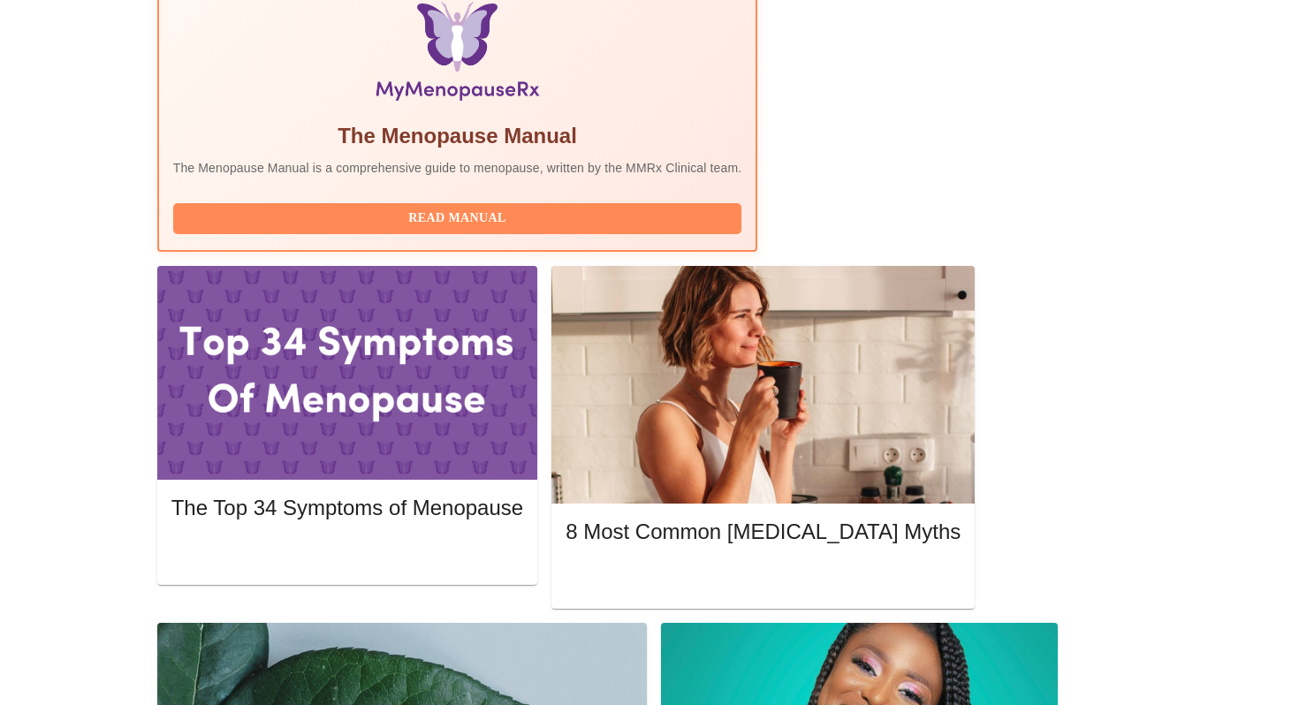
scroll to position [584, 0]
